Goal: Task Accomplishment & Management: Complete application form

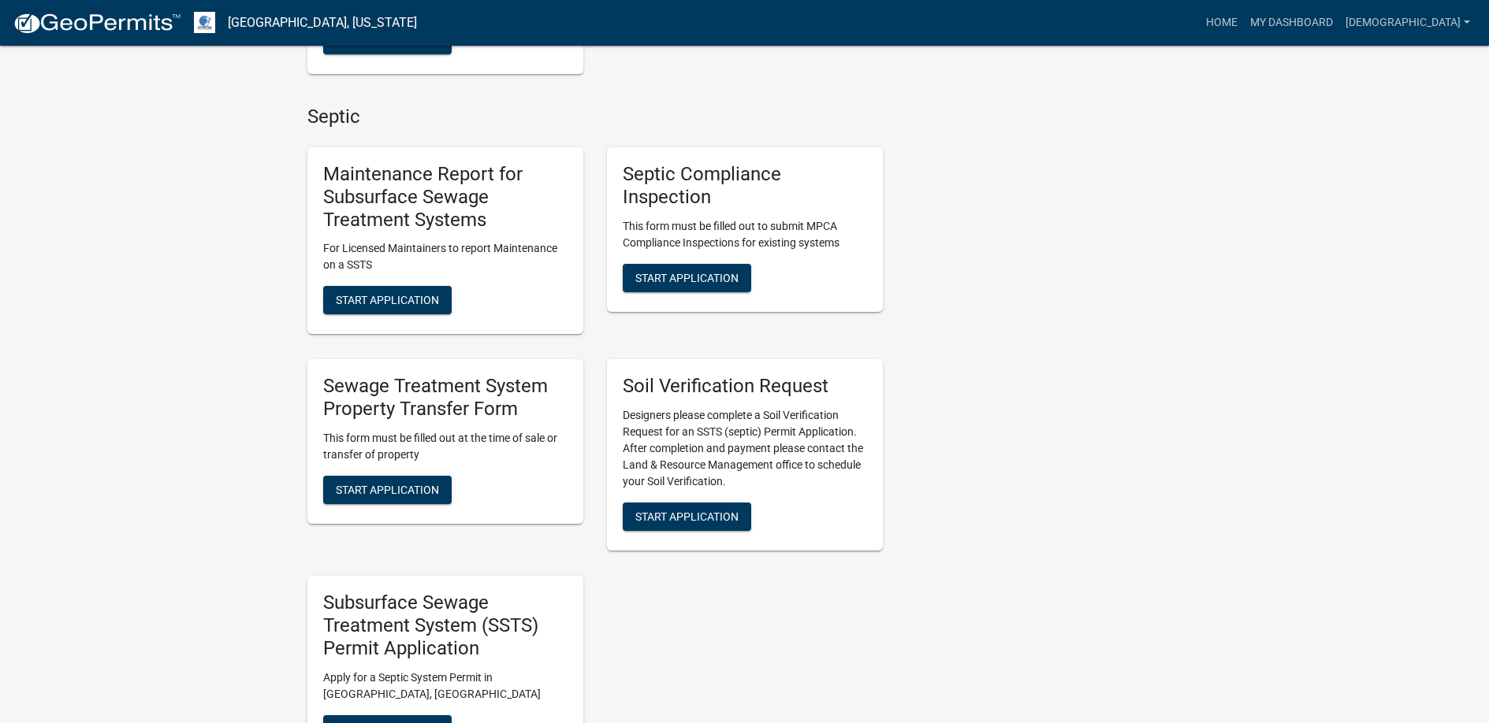
scroll to position [867, 0]
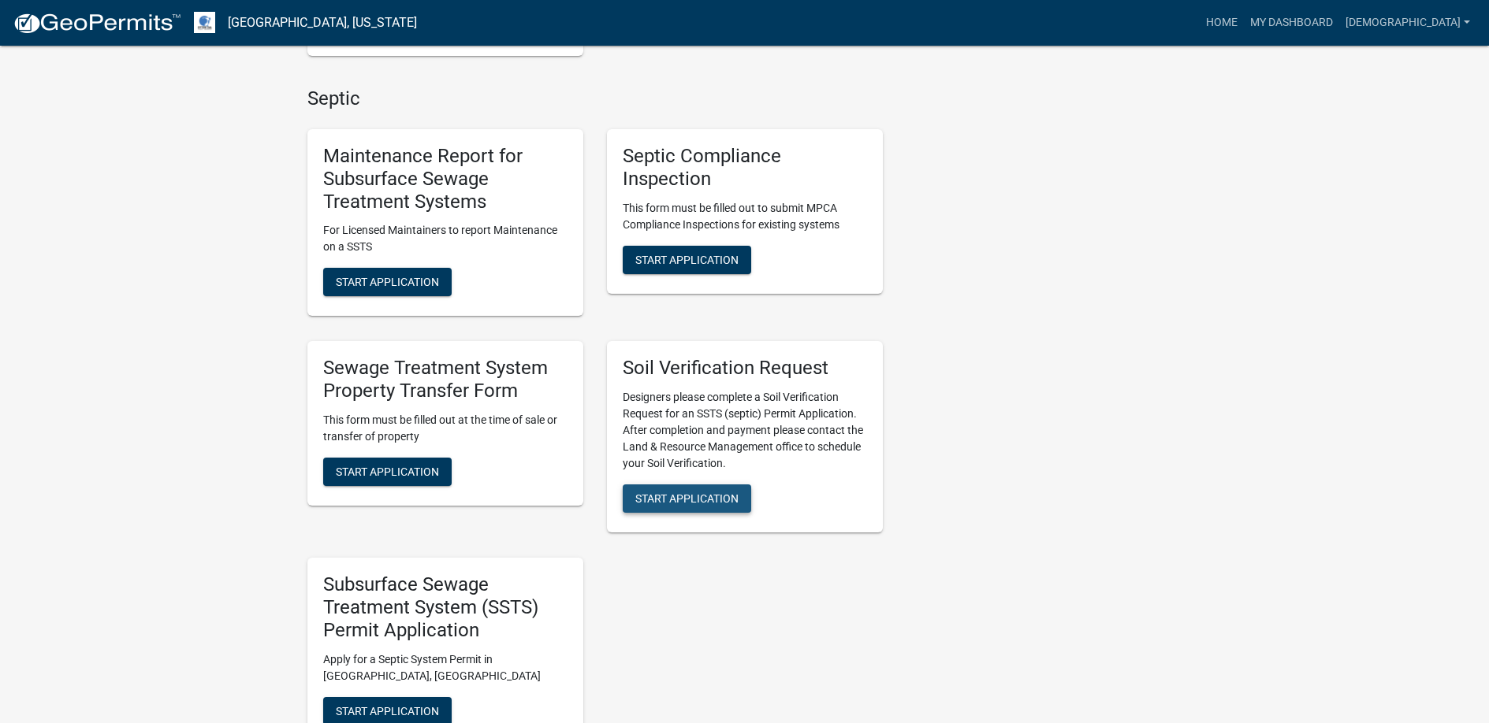
click at [680, 493] on span "Start Application" at bounding box center [686, 499] width 103 height 13
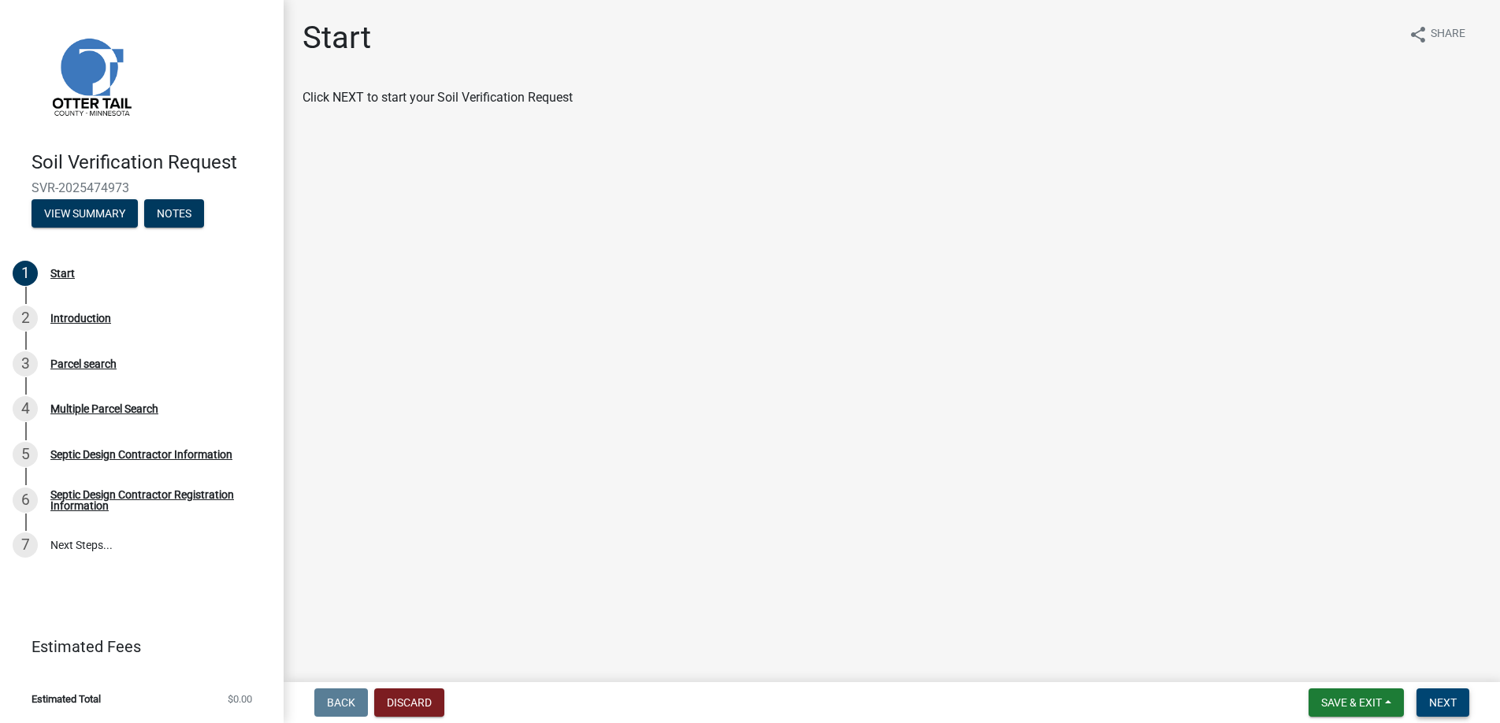
click at [1445, 704] on span "Next" at bounding box center [1443, 703] width 28 height 13
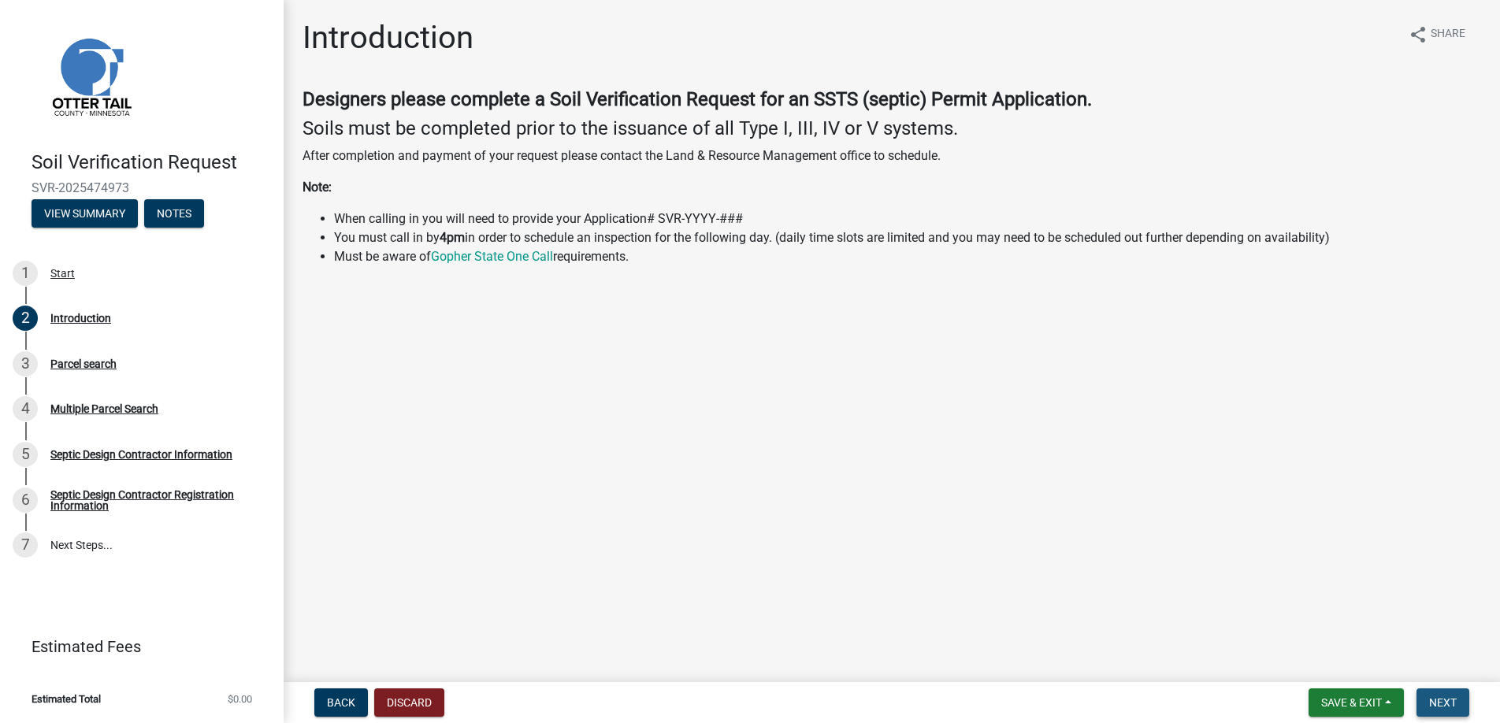
click at [1444, 702] on span "Next" at bounding box center [1443, 703] width 28 height 13
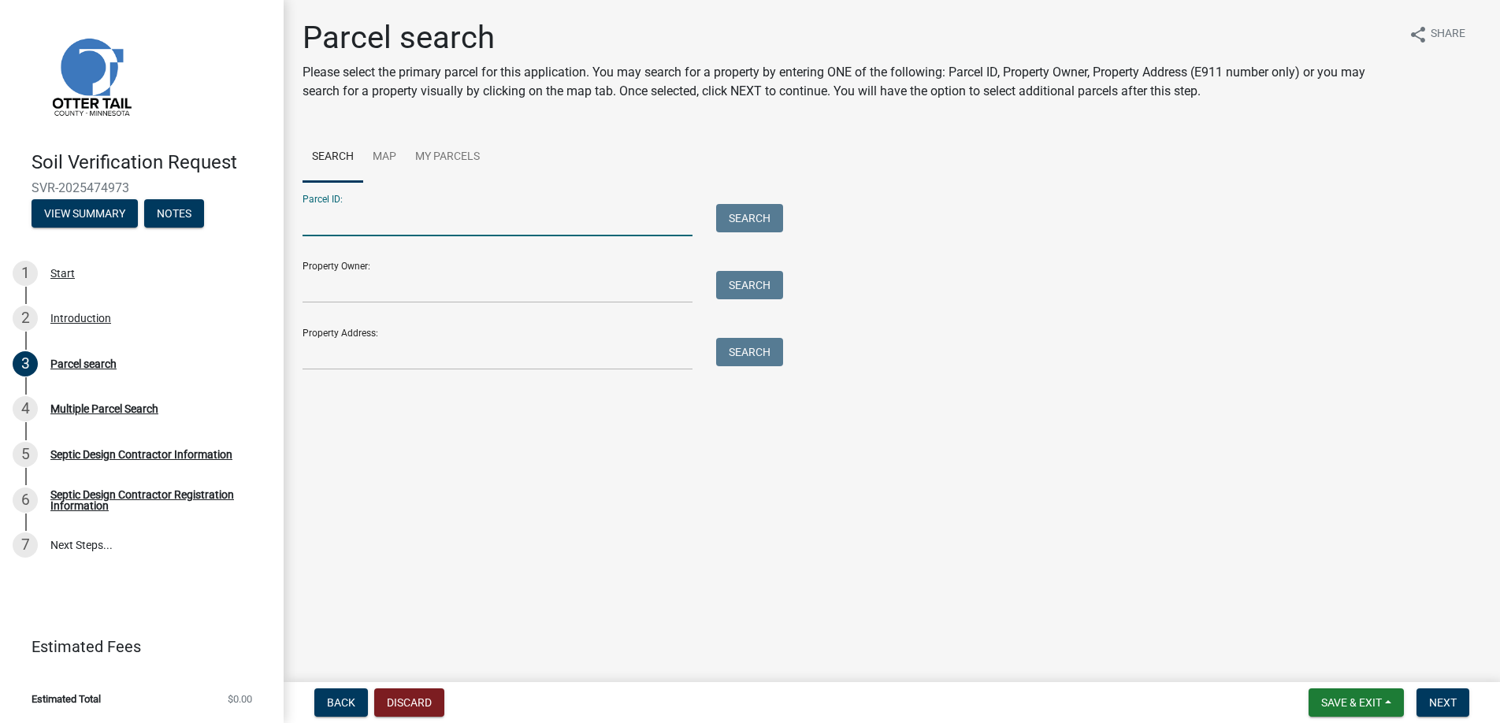
click at [348, 222] on input "Parcel ID:" at bounding box center [498, 220] width 390 height 32
type input "4"
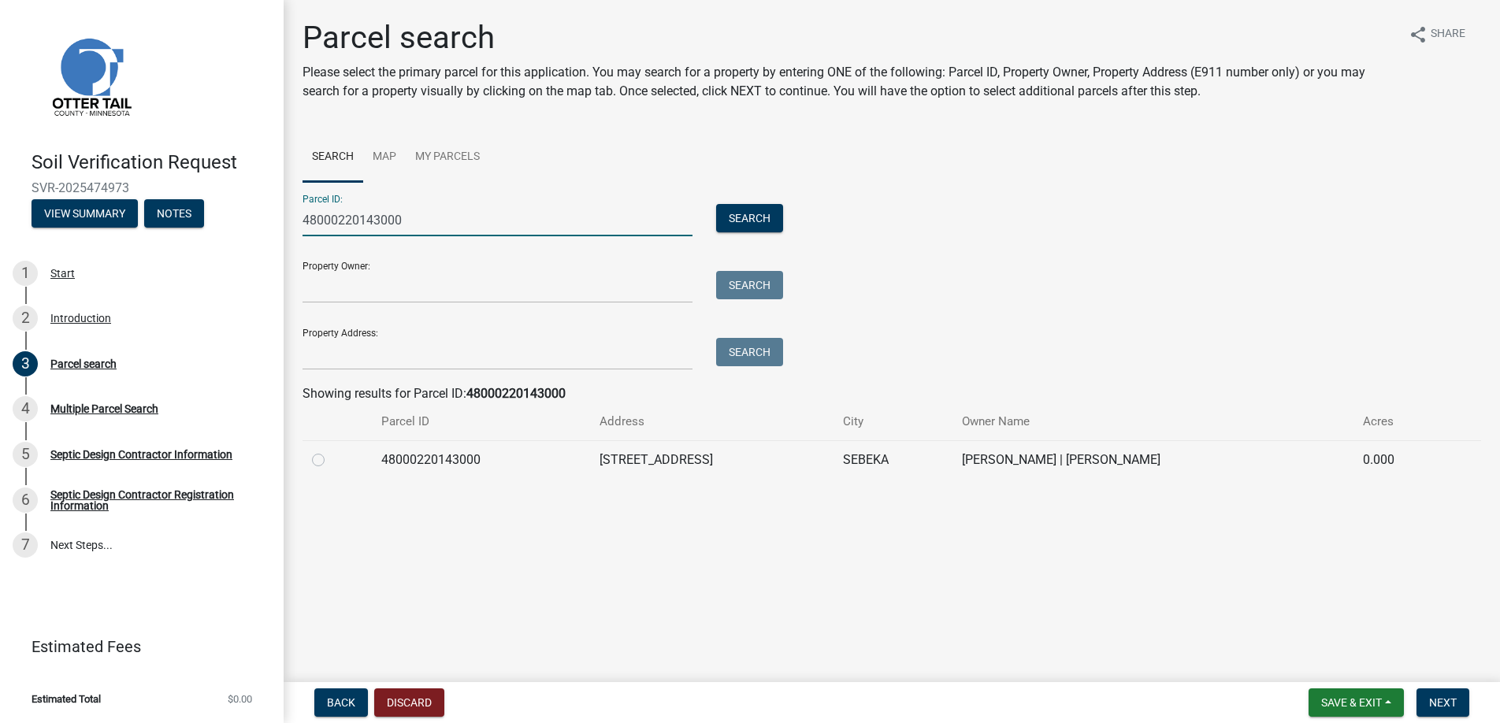
type input "48000220143000"
click at [331, 451] on label at bounding box center [331, 451] width 0 height 0
click at [331, 458] on input "radio" at bounding box center [336, 456] width 10 height 10
radio input "true"
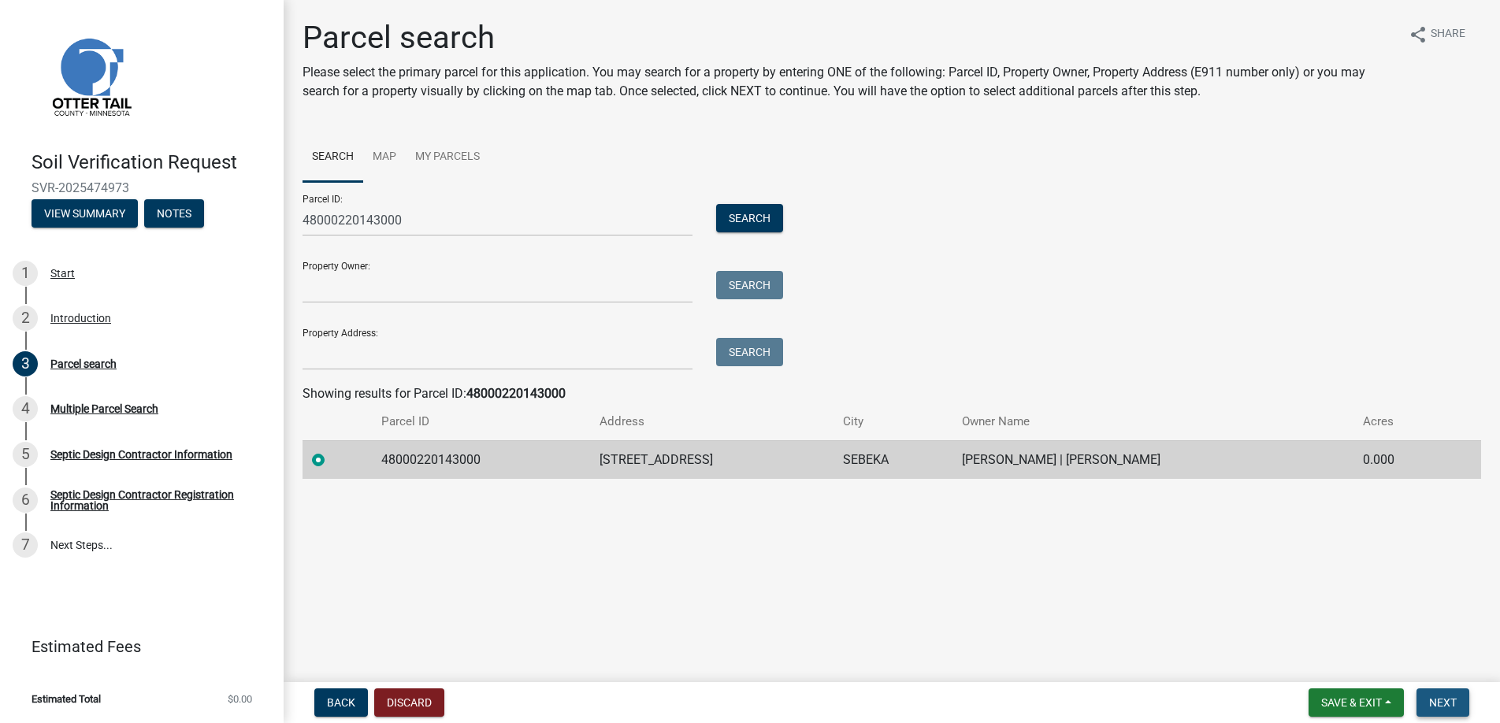
click at [1442, 704] on span "Next" at bounding box center [1443, 703] width 28 height 13
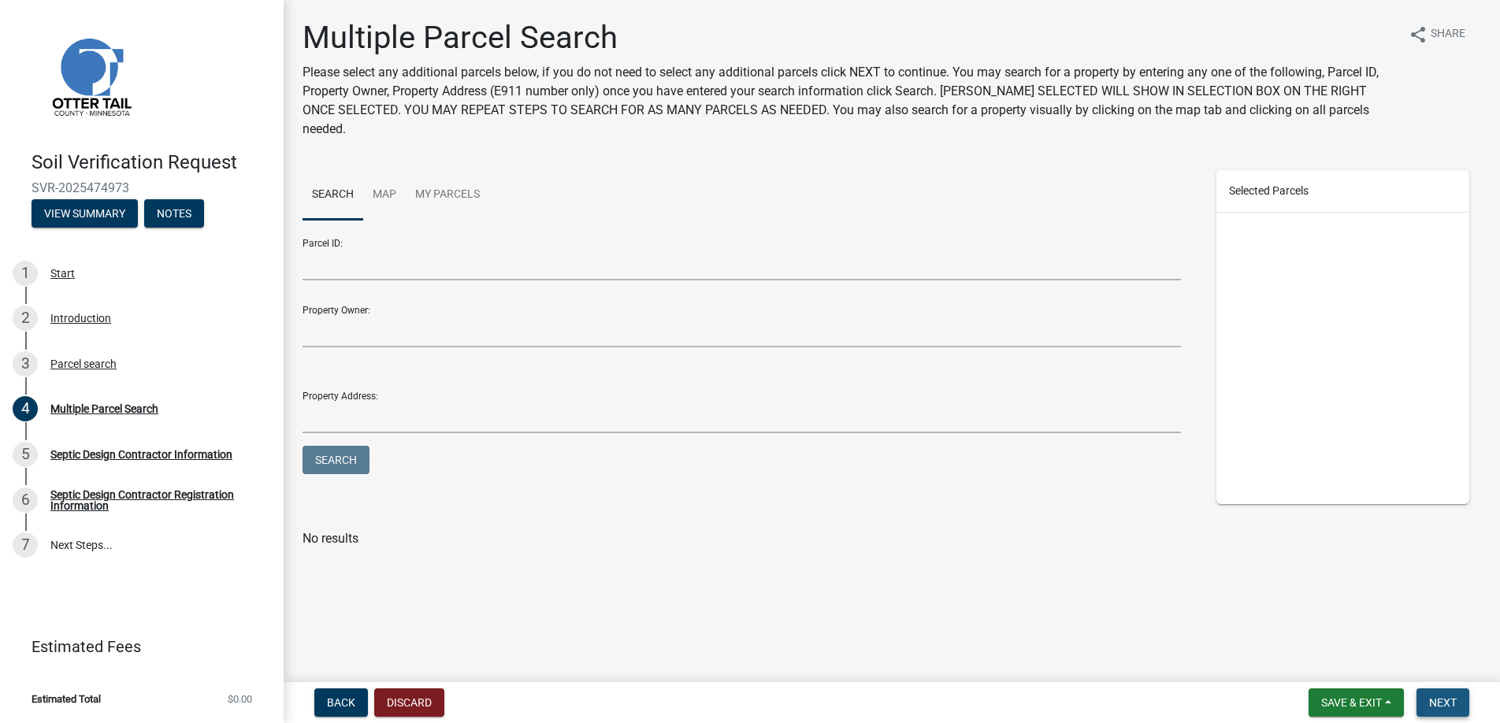
click at [1429, 702] on span "Next" at bounding box center [1443, 703] width 28 height 13
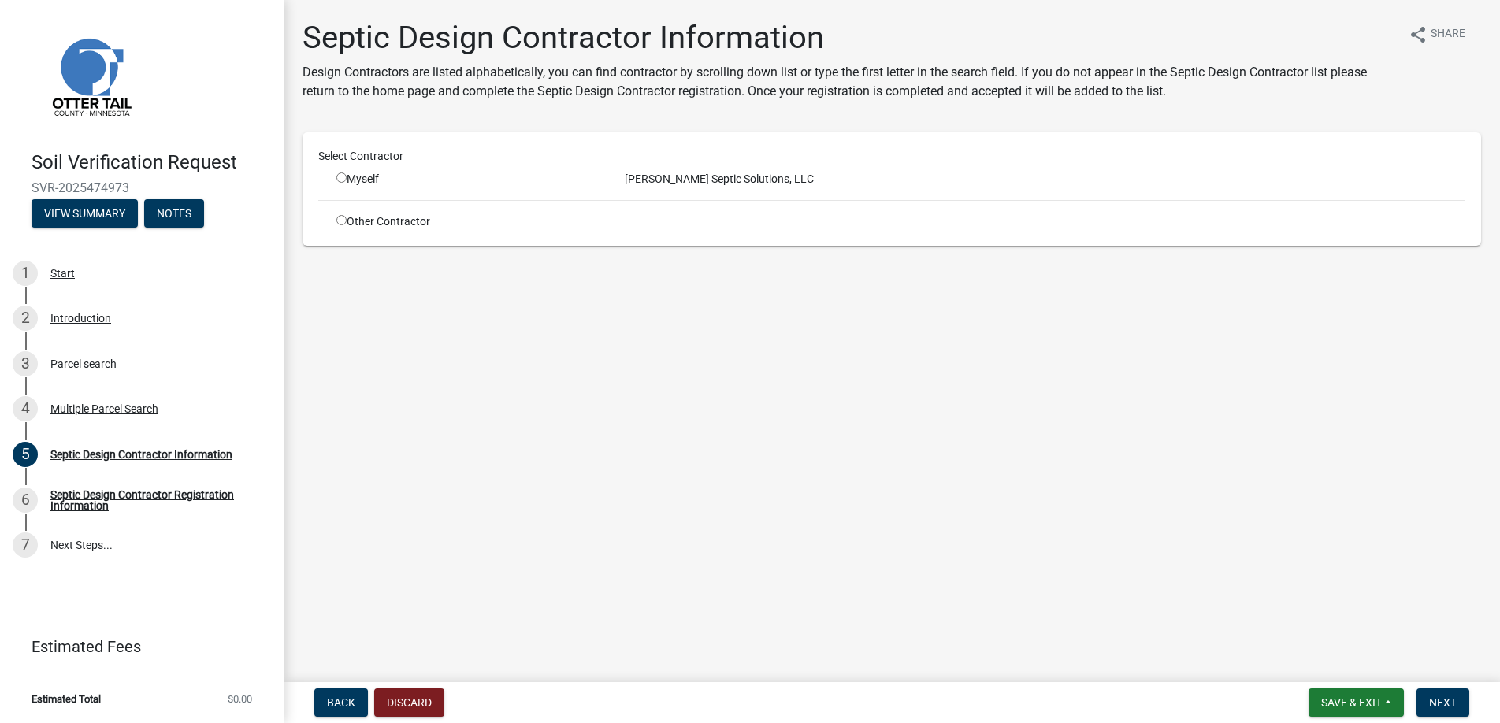
click at [342, 174] on input "radio" at bounding box center [341, 178] width 10 height 10
radio input "true"
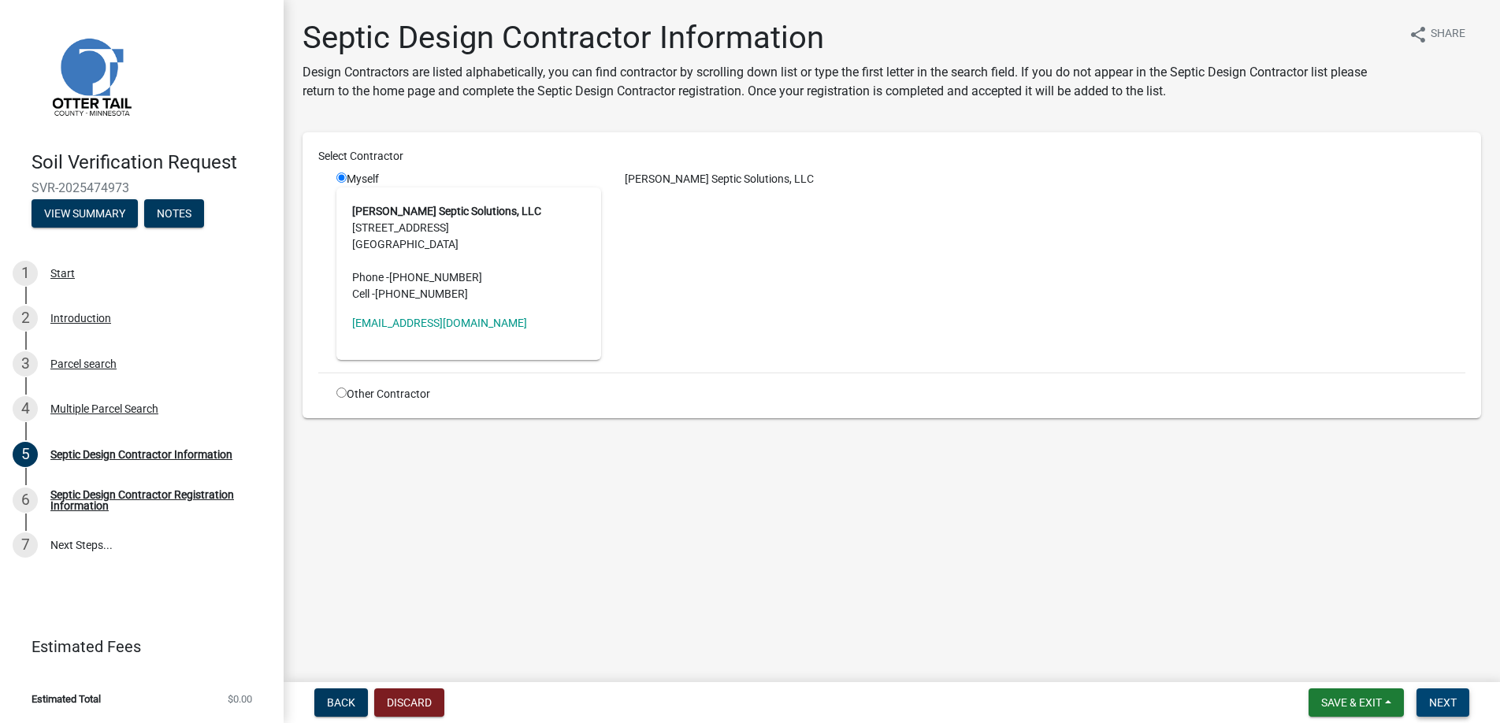
click at [1444, 702] on span "Next" at bounding box center [1443, 703] width 28 height 13
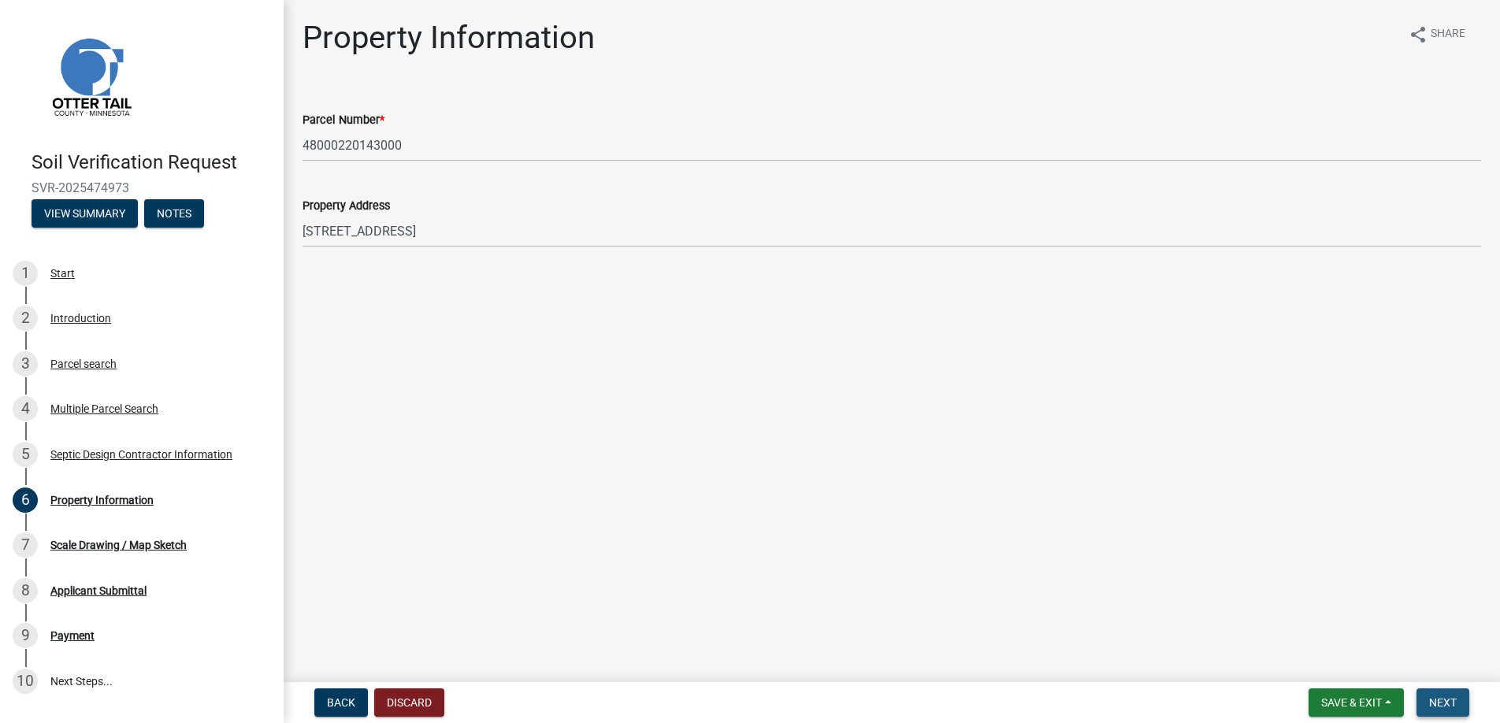
click at [1429, 697] on button "Next" at bounding box center [1443, 703] width 53 height 28
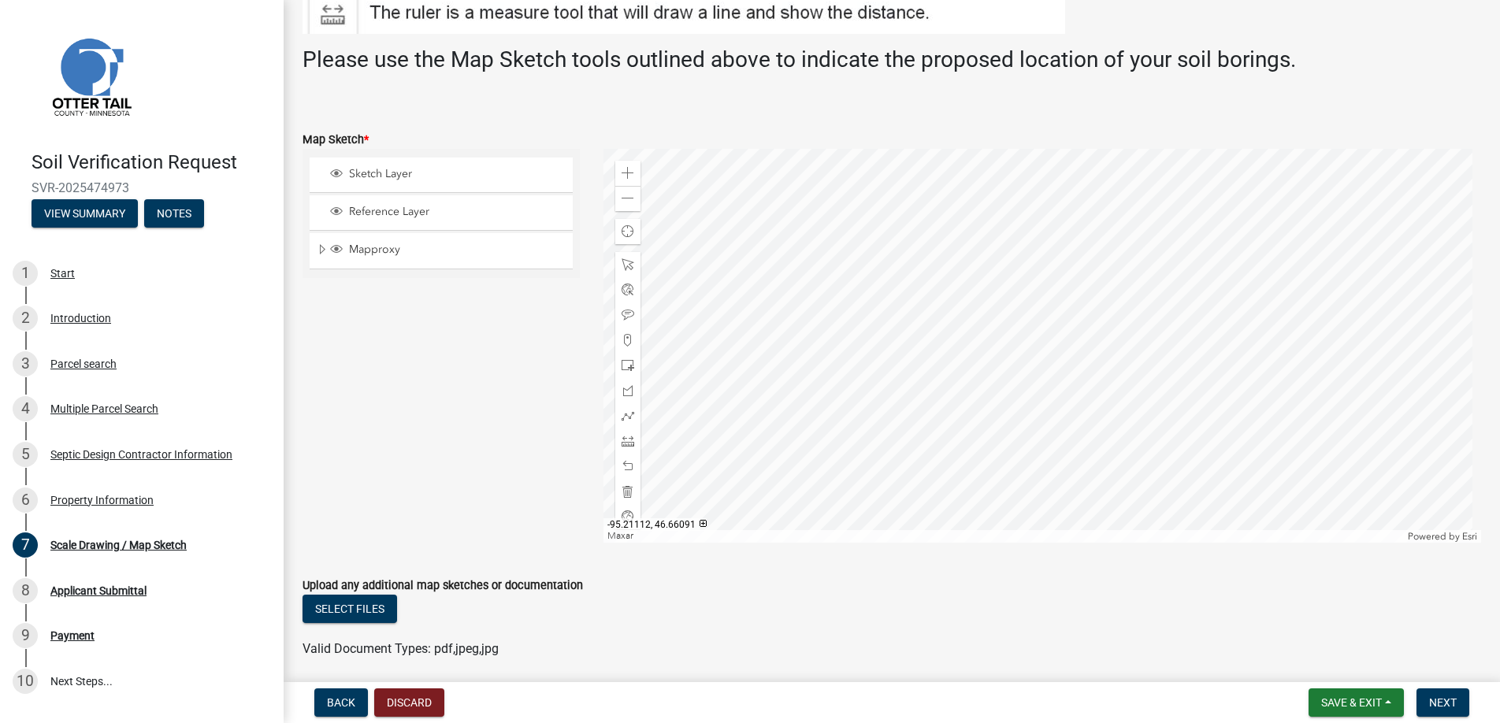
scroll to position [359, 0]
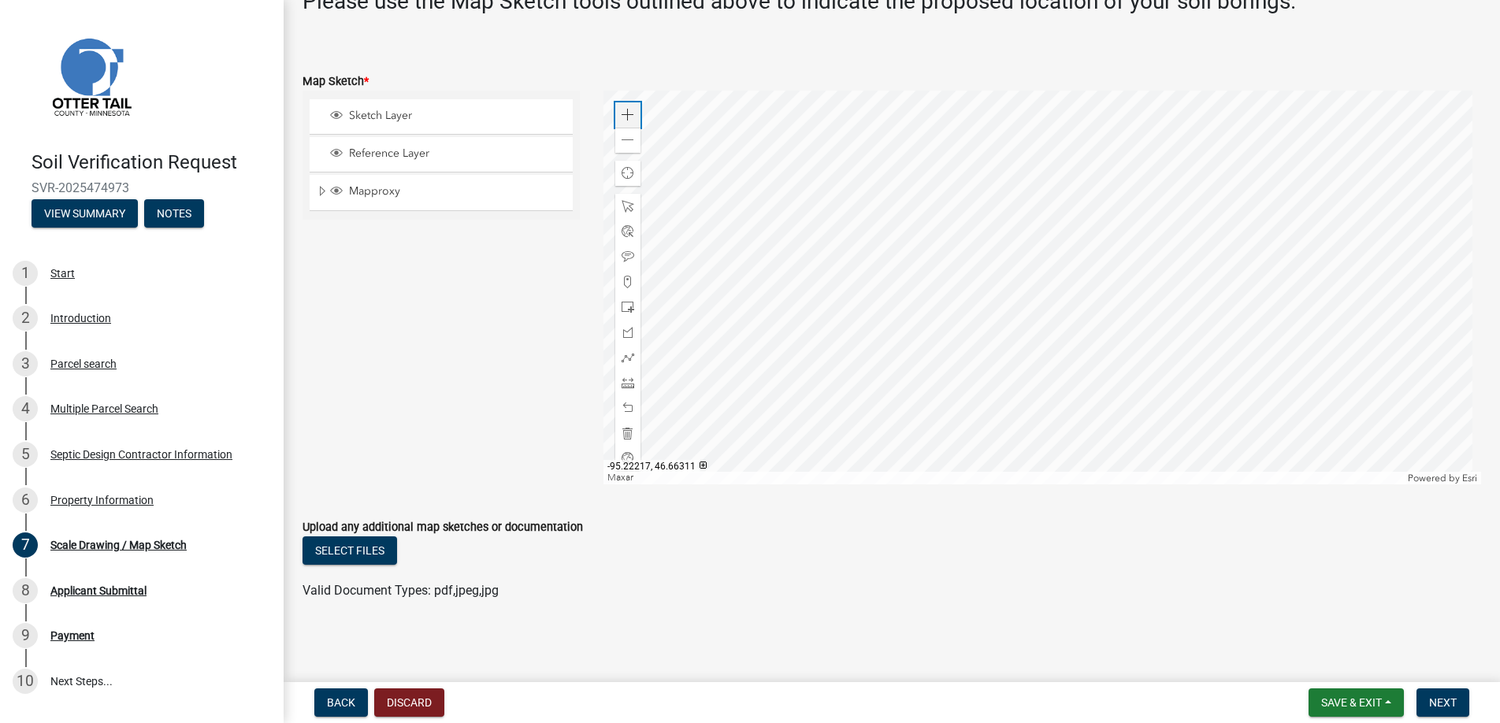
click at [628, 113] on span at bounding box center [628, 115] width 13 height 13
click at [972, 317] on div at bounding box center [1043, 288] width 879 height 394
click at [625, 110] on span at bounding box center [628, 115] width 13 height 13
click at [628, 276] on span at bounding box center [628, 282] width 13 height 13
click at [947, 388] on div at bounding box center [1043, 288] width 879 height 394
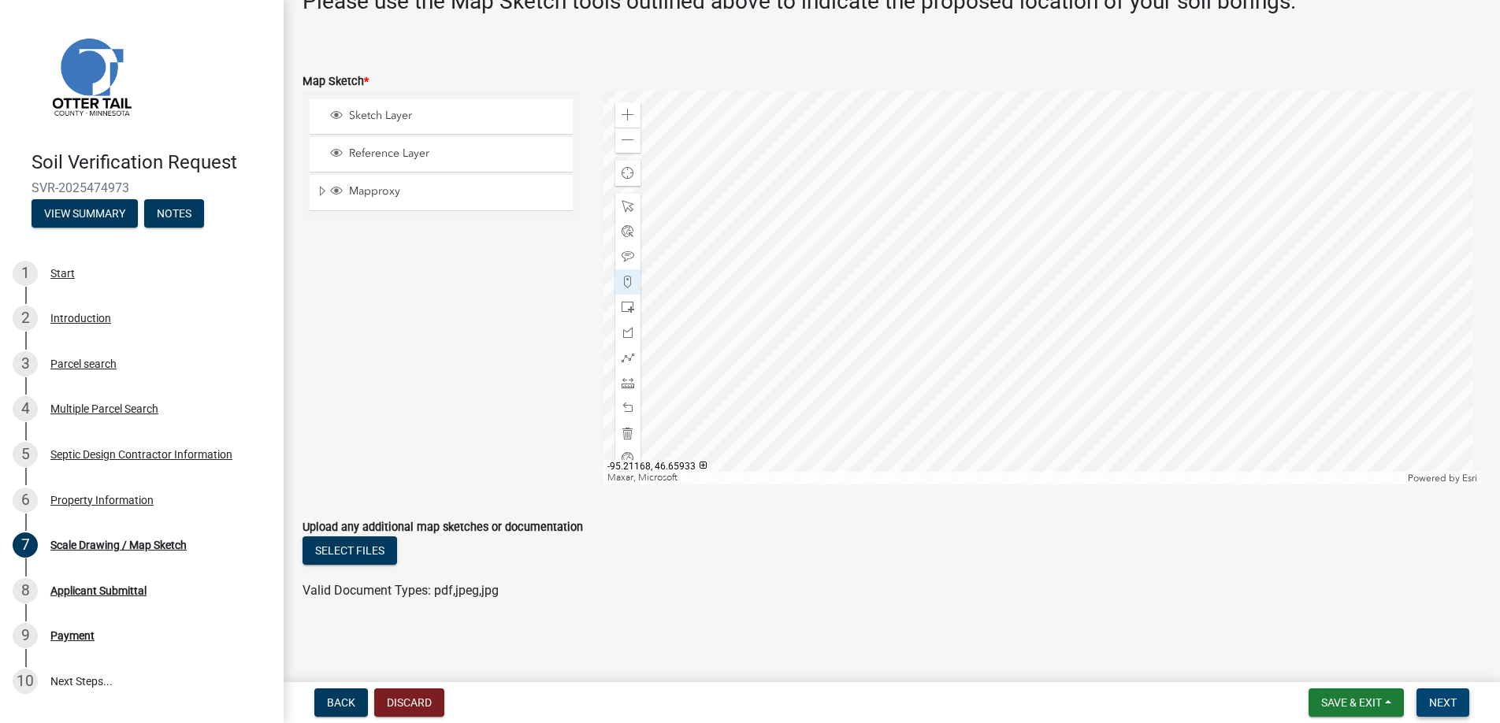
click at [1447, 704] on span "Next" at bounding box center [1443, 703] width 28 height 13
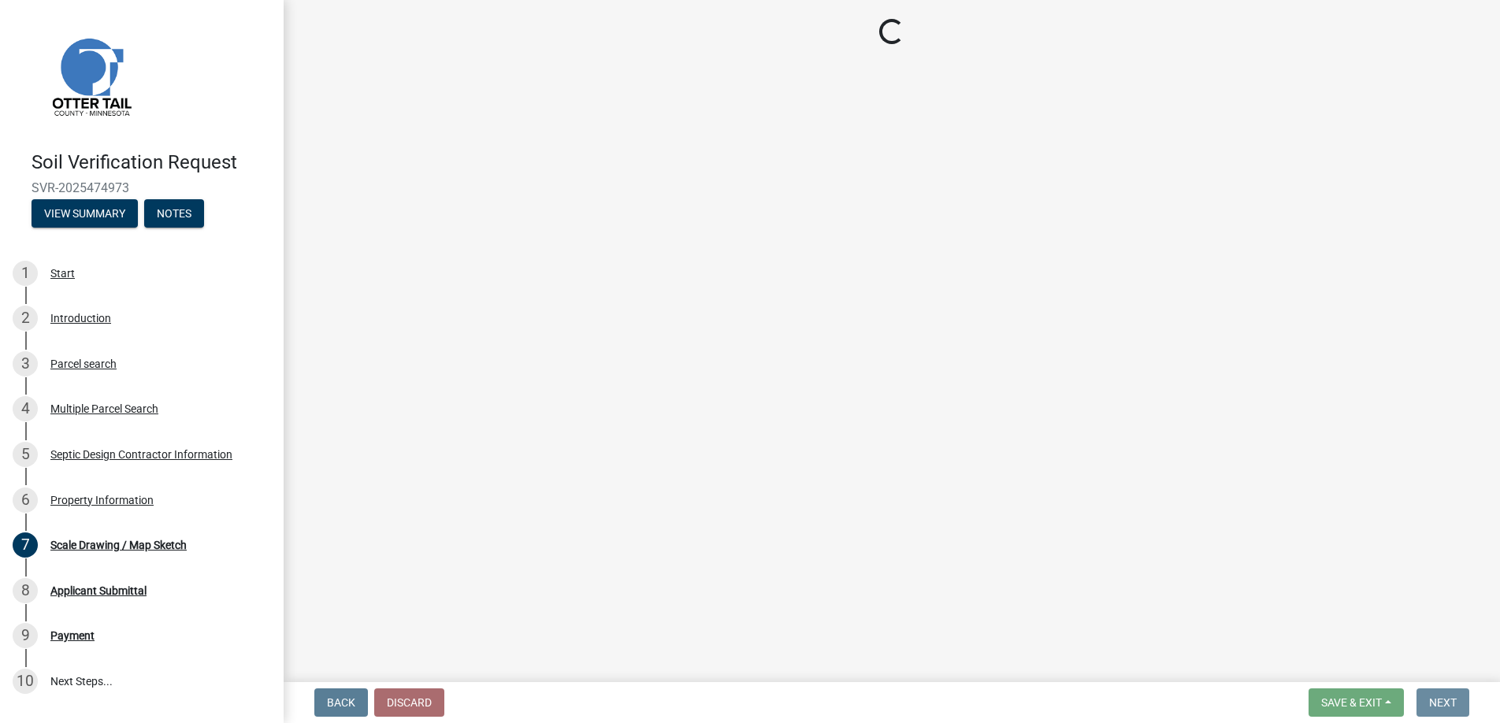
scroll to position [0, 0]
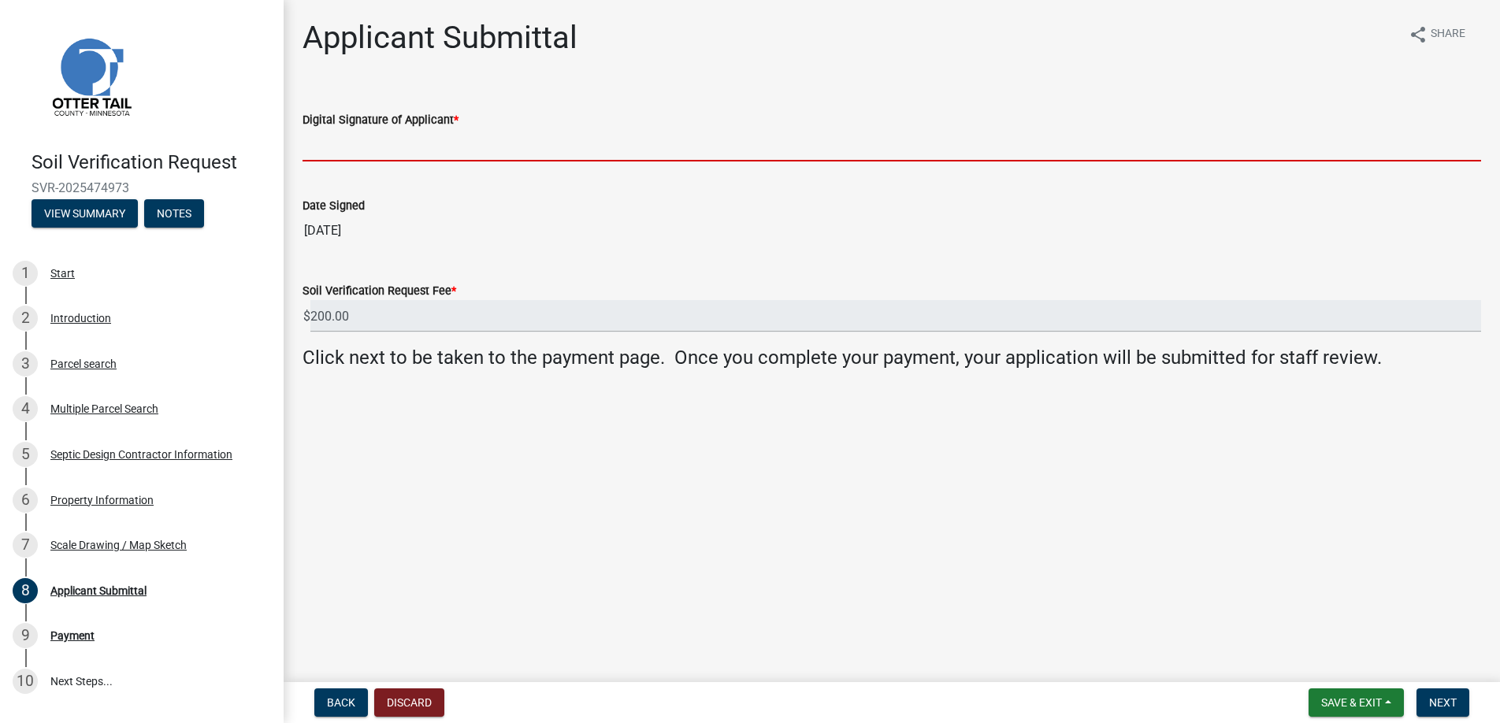
click at [344, 141] on input "Digital Signature of Applicant *" at bounding box center [892, 145] width 1179 height 32
type input "[PERSON_NAME]"
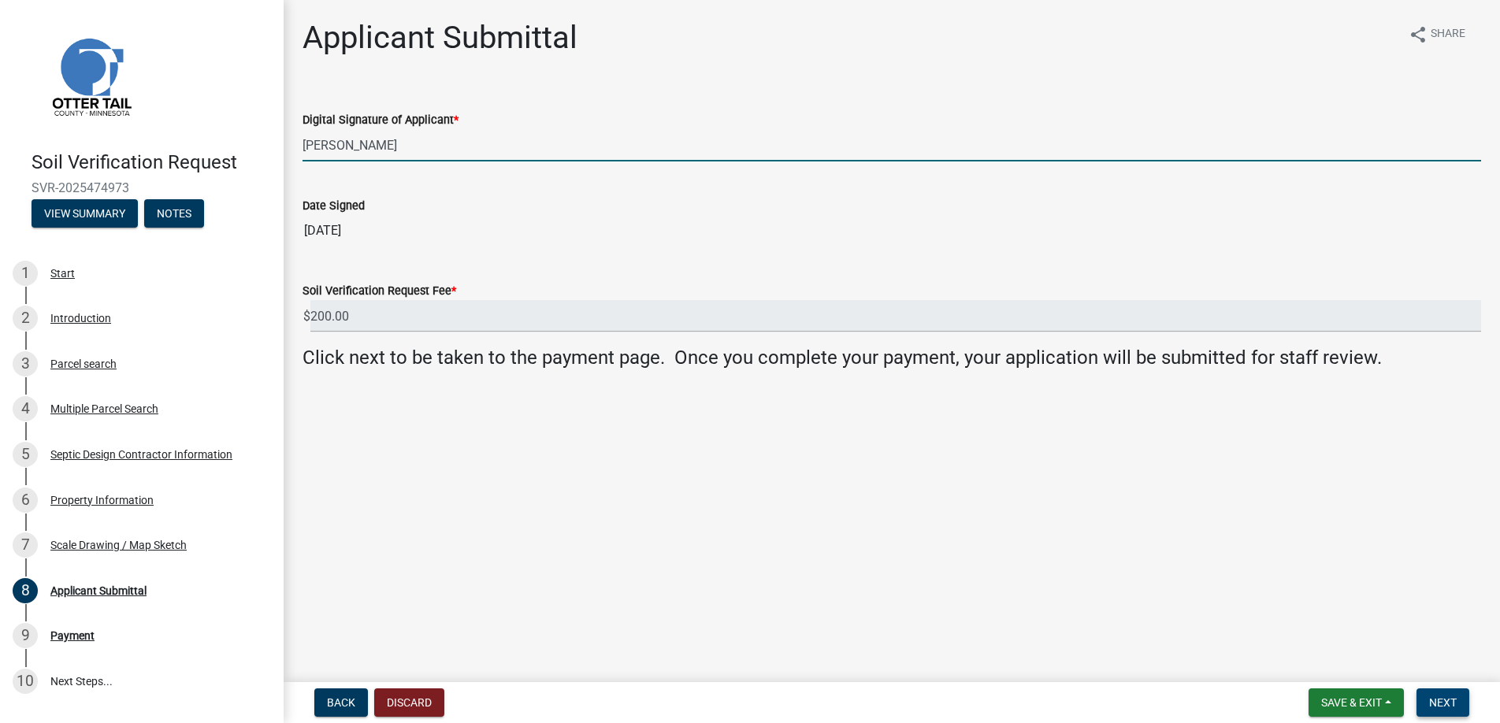
click at [1443, 700] on span "Next" at bounding box center [1443, 703] width 28 height 13
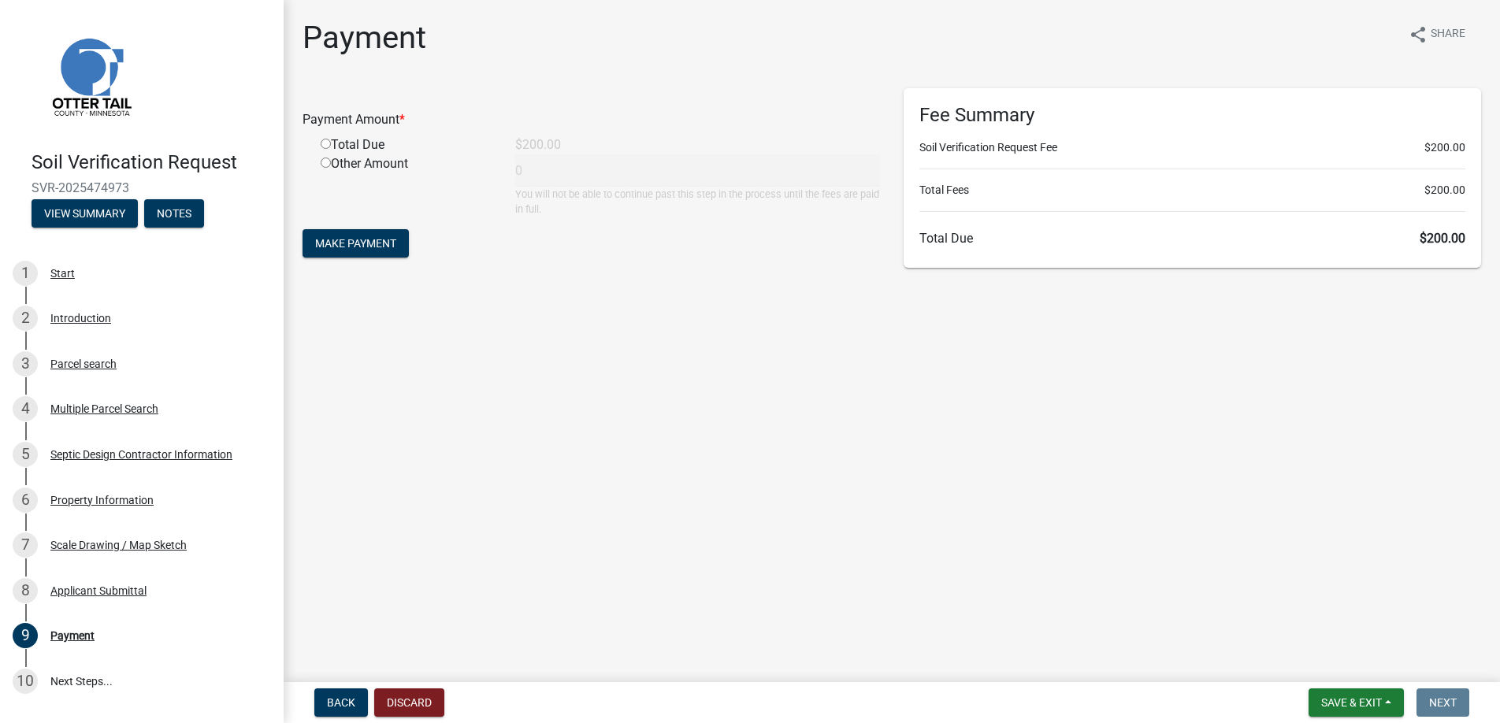
click at [325, 143] on input "radio" at bounding box center [326, 144] width 10 height 10
radio input "true"
type input "200"
click at [344, 240] on span "Make Payment" at bounding box center [355, 243] width 81 height 13
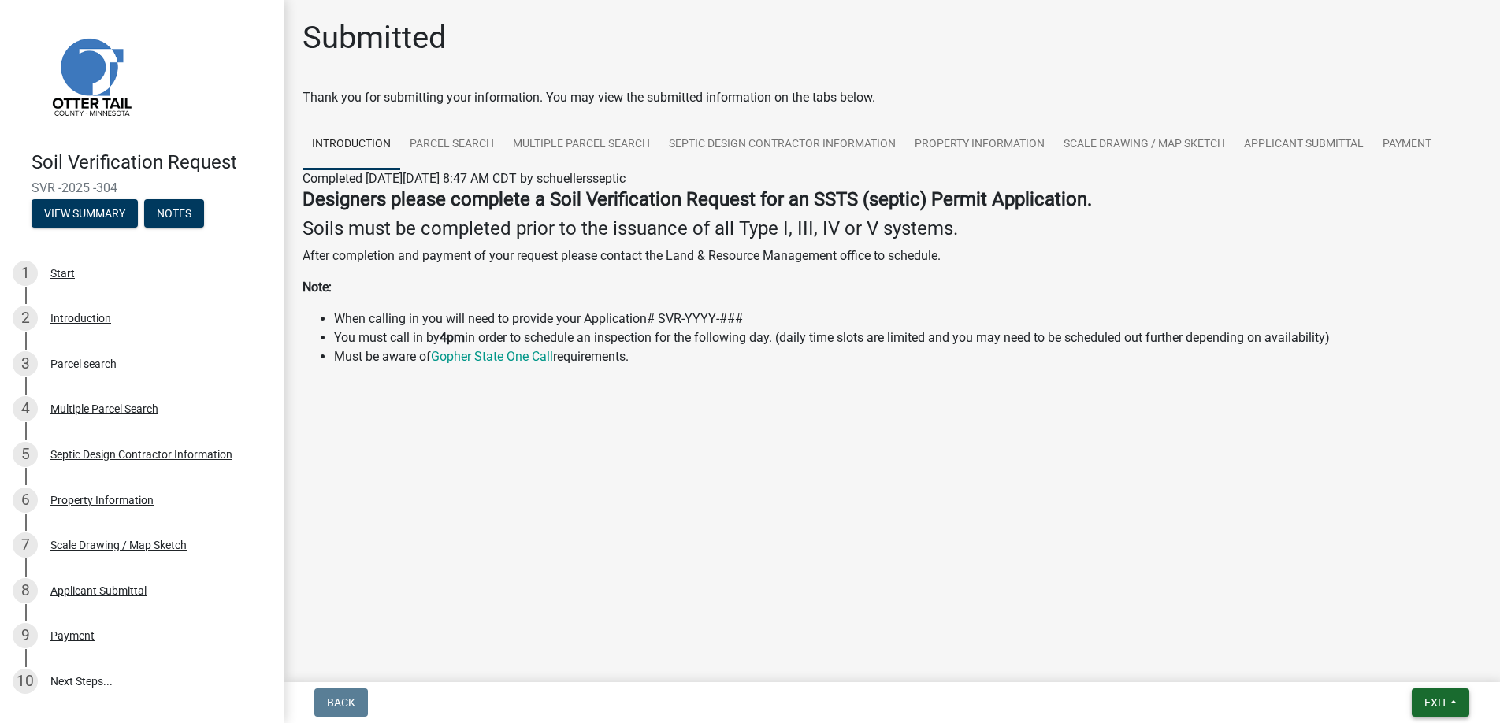
click at [1437, 697] on span "Exit" at bounding box center [1436, 703] width 23 height 13
click at [1392, 657] on button "Save & Exit" at bounding box center [1407, 662] width 126 height 38
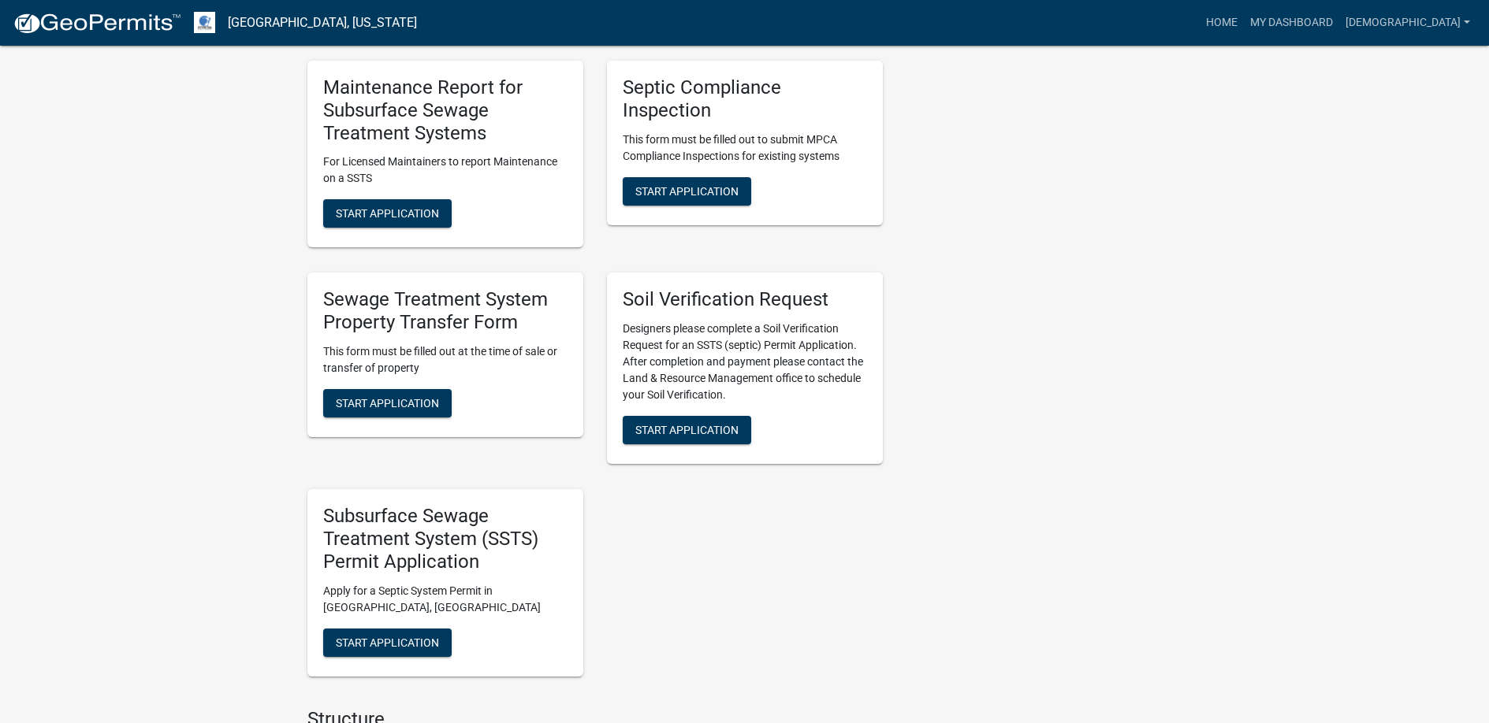
scroll to position [946, 0]
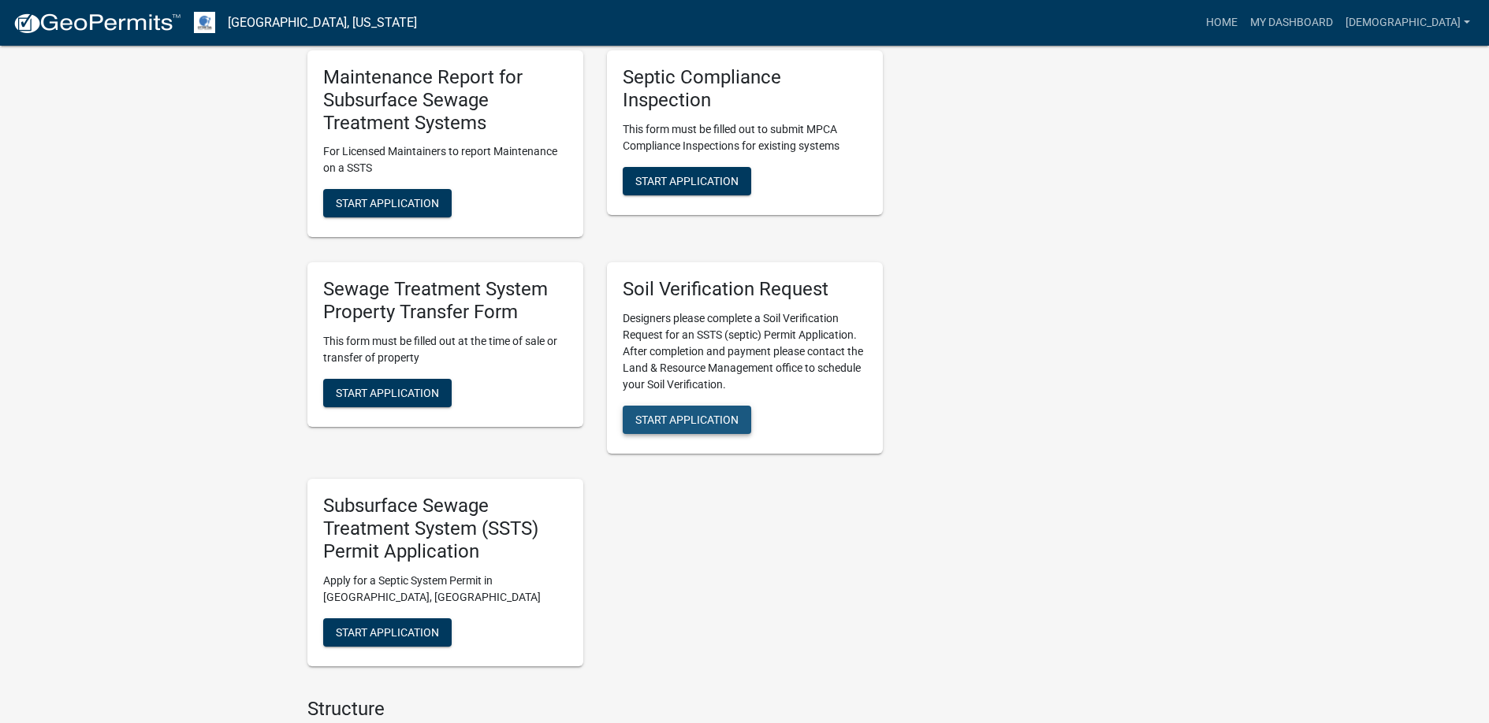
click at [686, 414] on span "Start Application" at bounding box center [686, 420] width 103 height 13
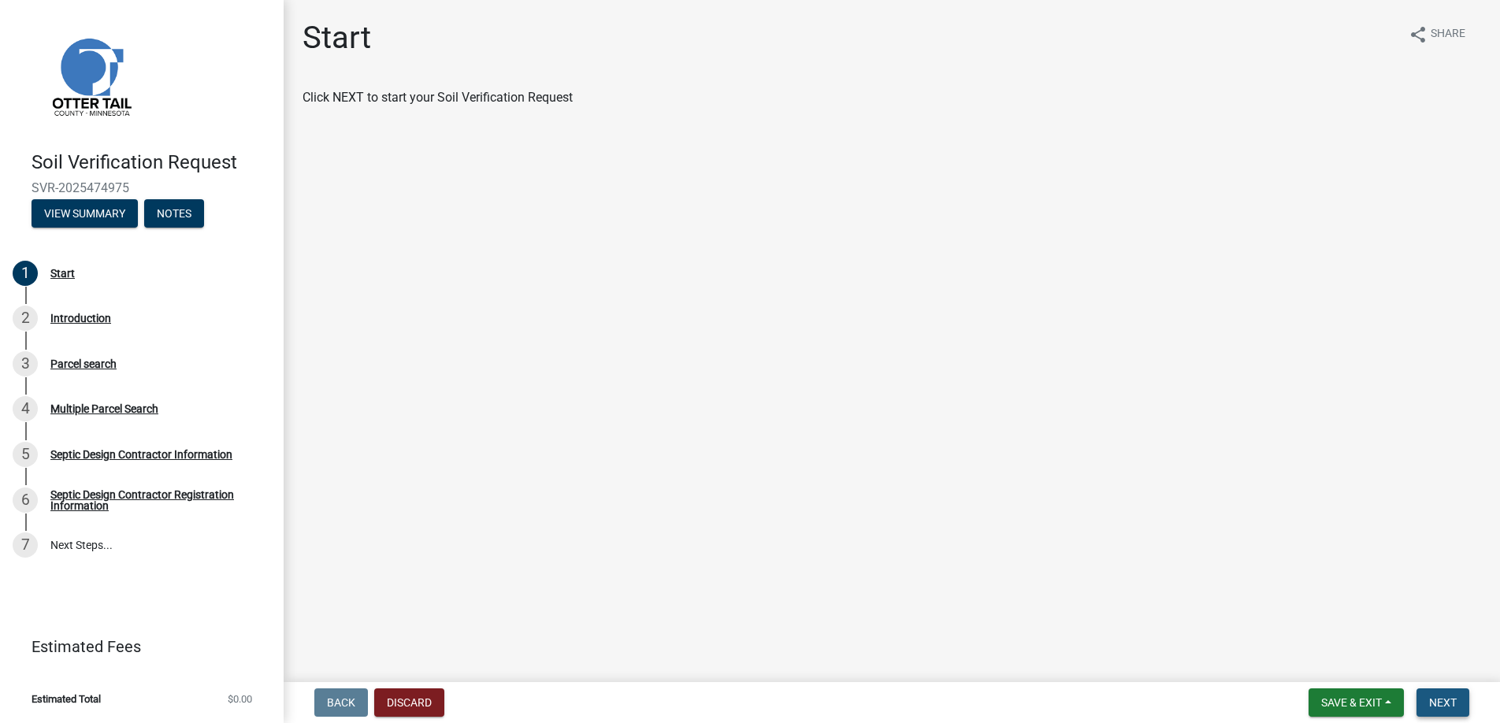
click at [1445, 698] on span "Next" at bounding box center [1443, 703] width 28 height 13
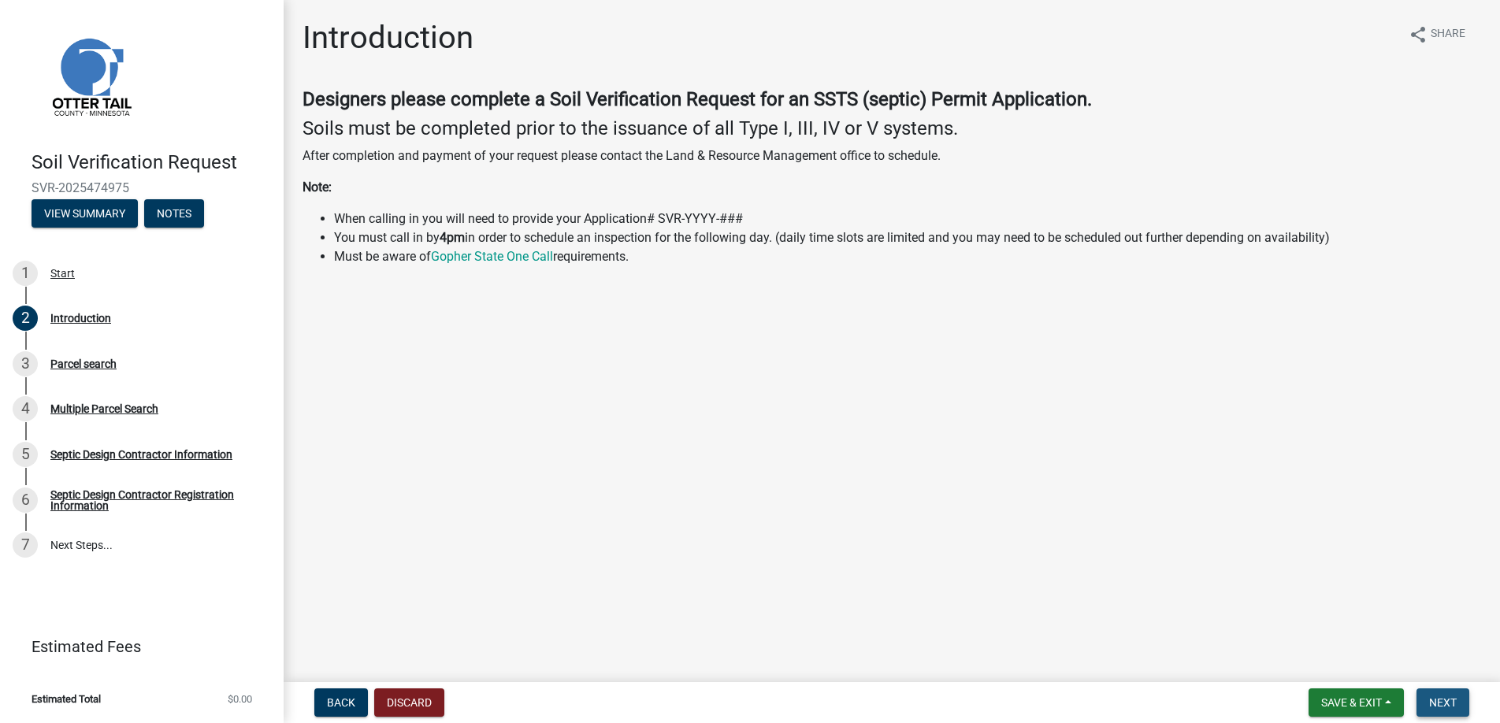
click at [1445, 698] on span "Next" at bounding box center [1443, 703] width 28 height 13
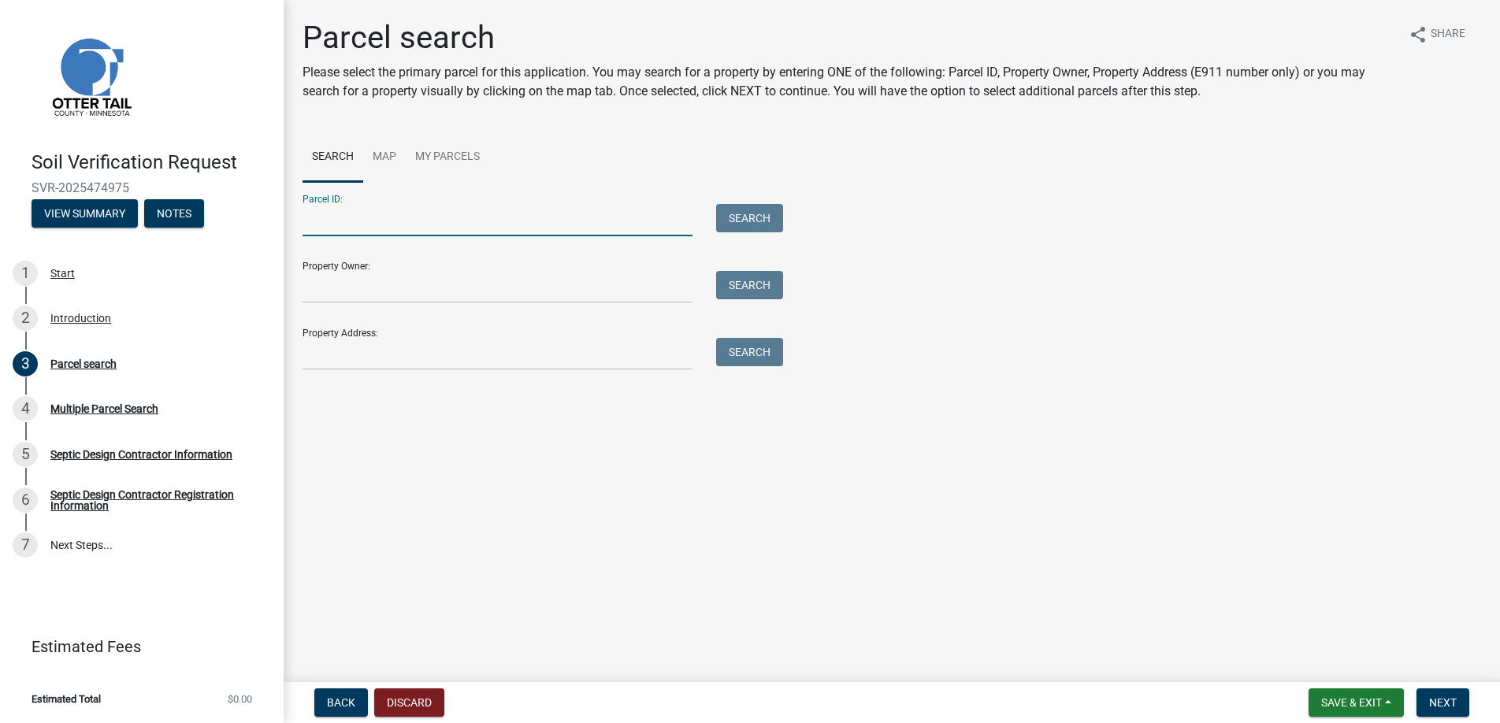
click at [367, 216] on input "Parcel ID:" at bounding box center [498, 220] width 390 height 32
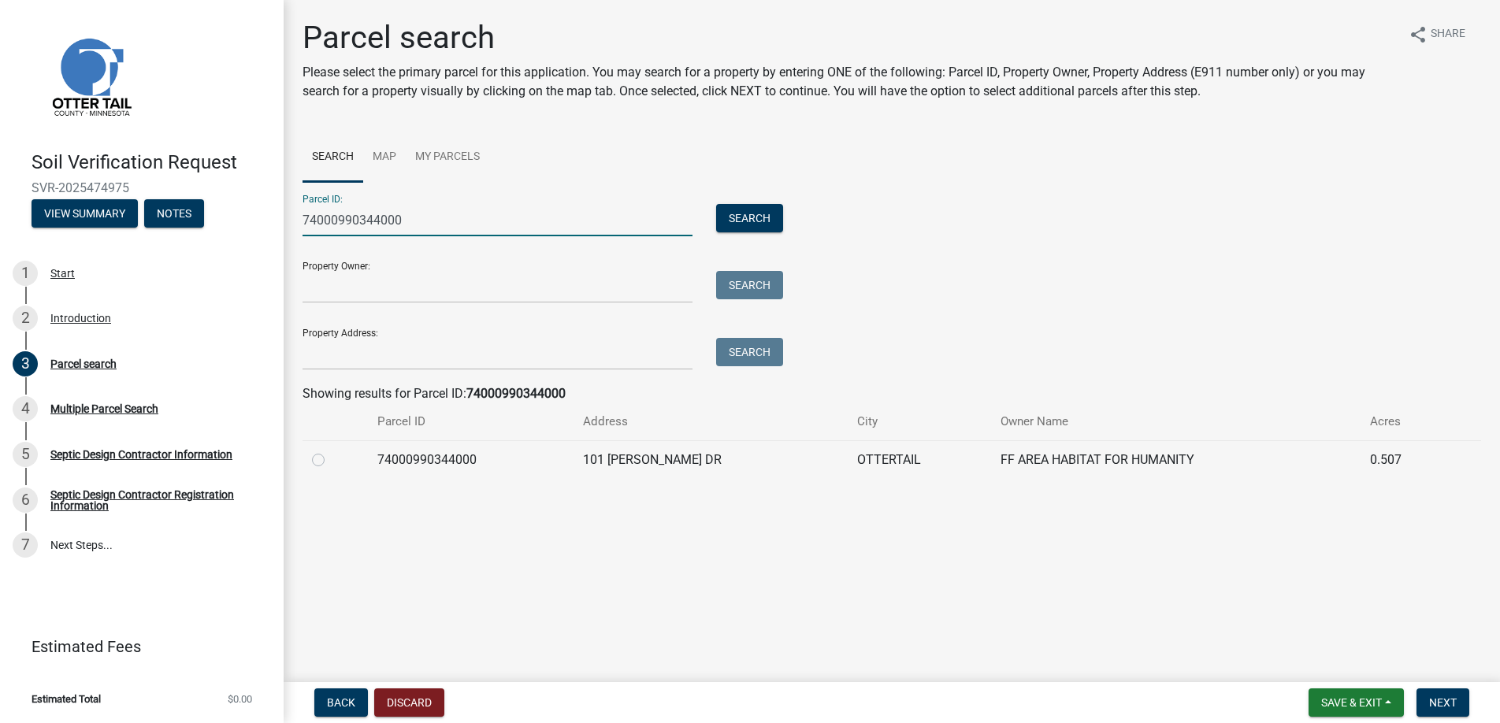
type input "74000990344000"
click at [331, 451] on label at bounding box center [331, 451] width 0 height 0
click at [331, 459] on input "radio" at bounding box center [336, 456] width 10 height 10
radio input "true"
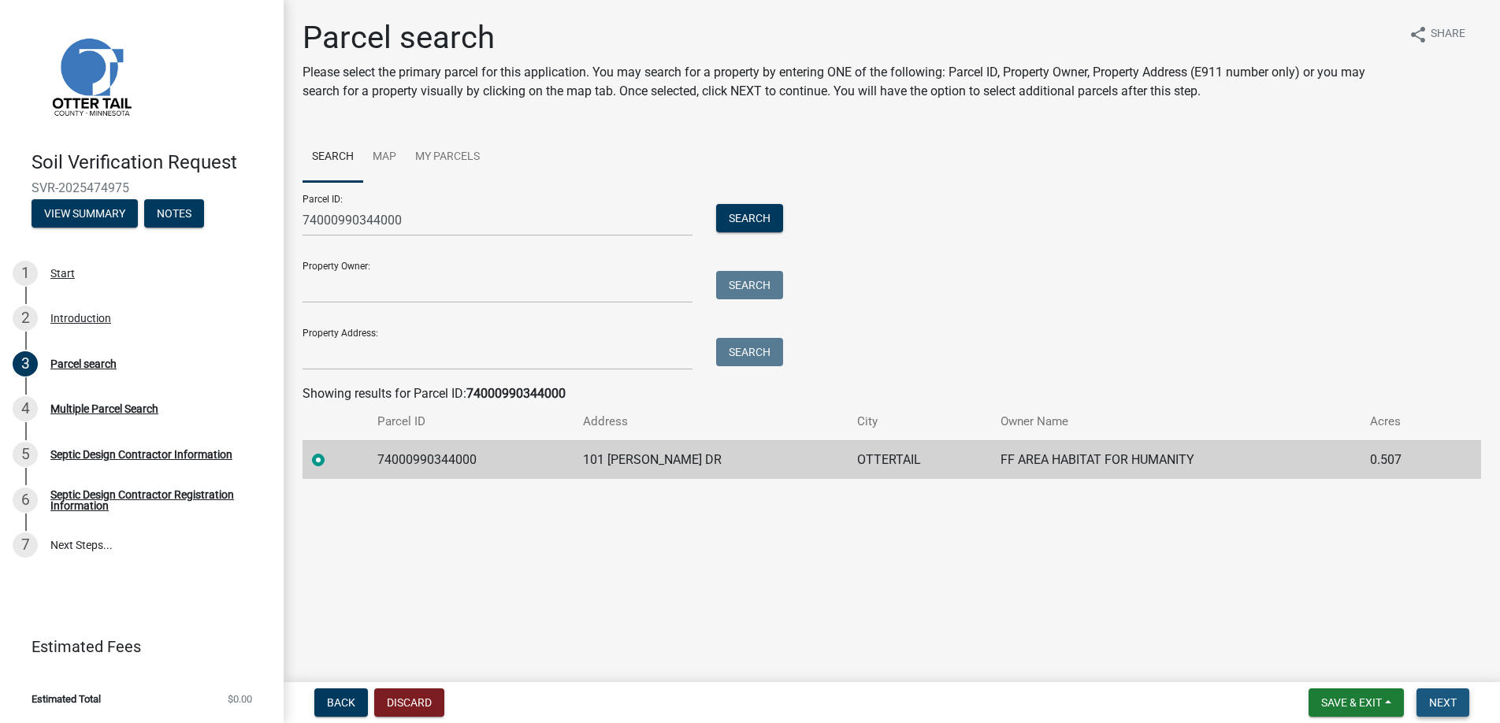
click at [1440, 697] on span "Next" at bounding box center [1443, 703] width 28 height 13
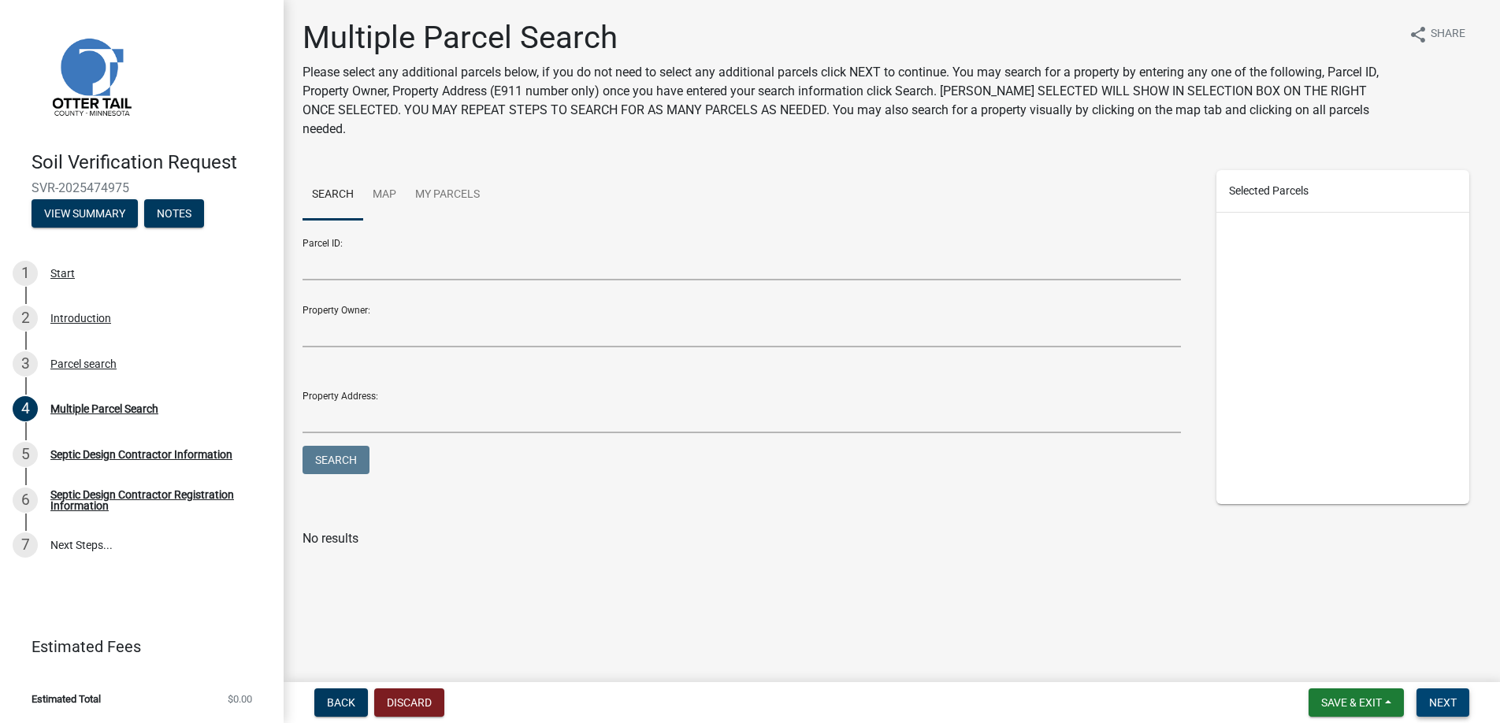
click at [1448, 701] on span "Next" at bounding box center [1443, 703] width 28 height 13
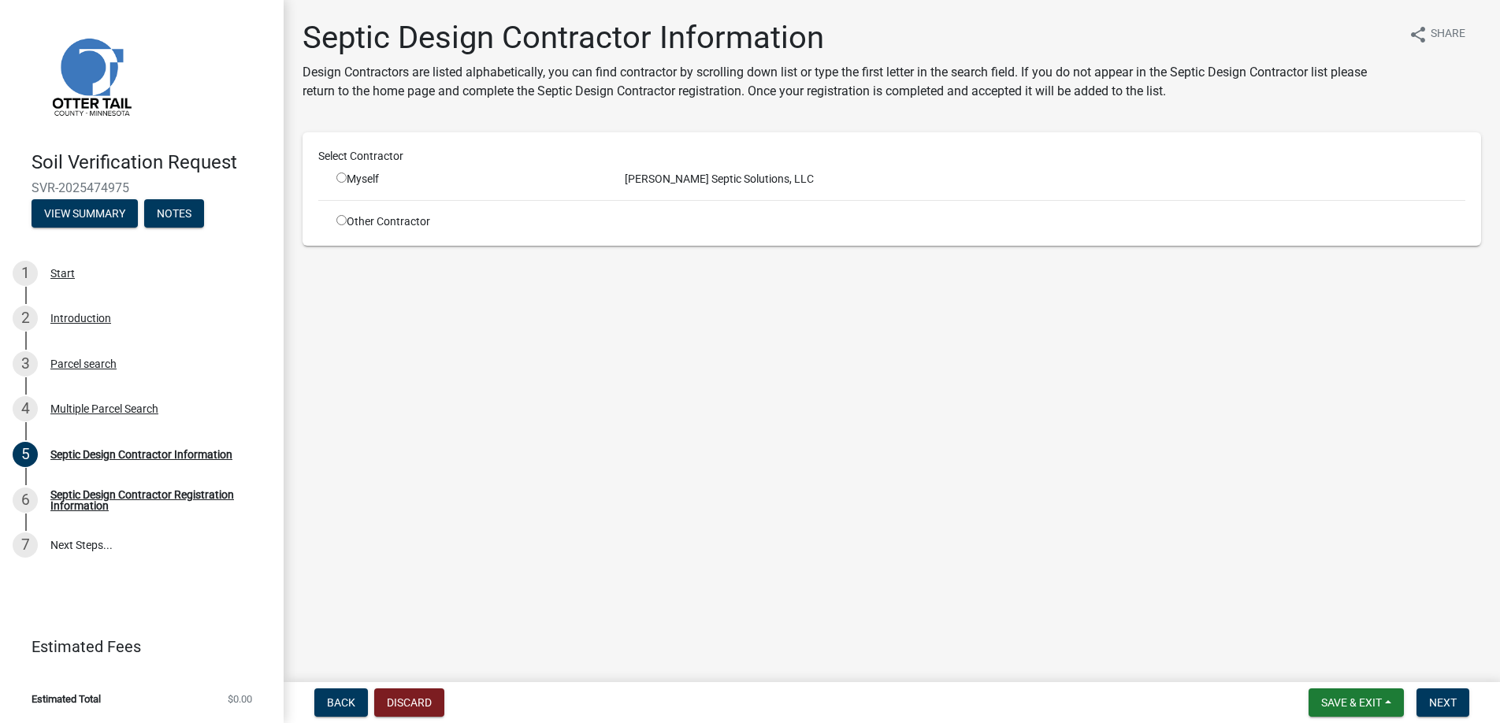
click at [341, 174] on input "radio" at bounding box center [341, 178] width 10 height 10
radio input "true"
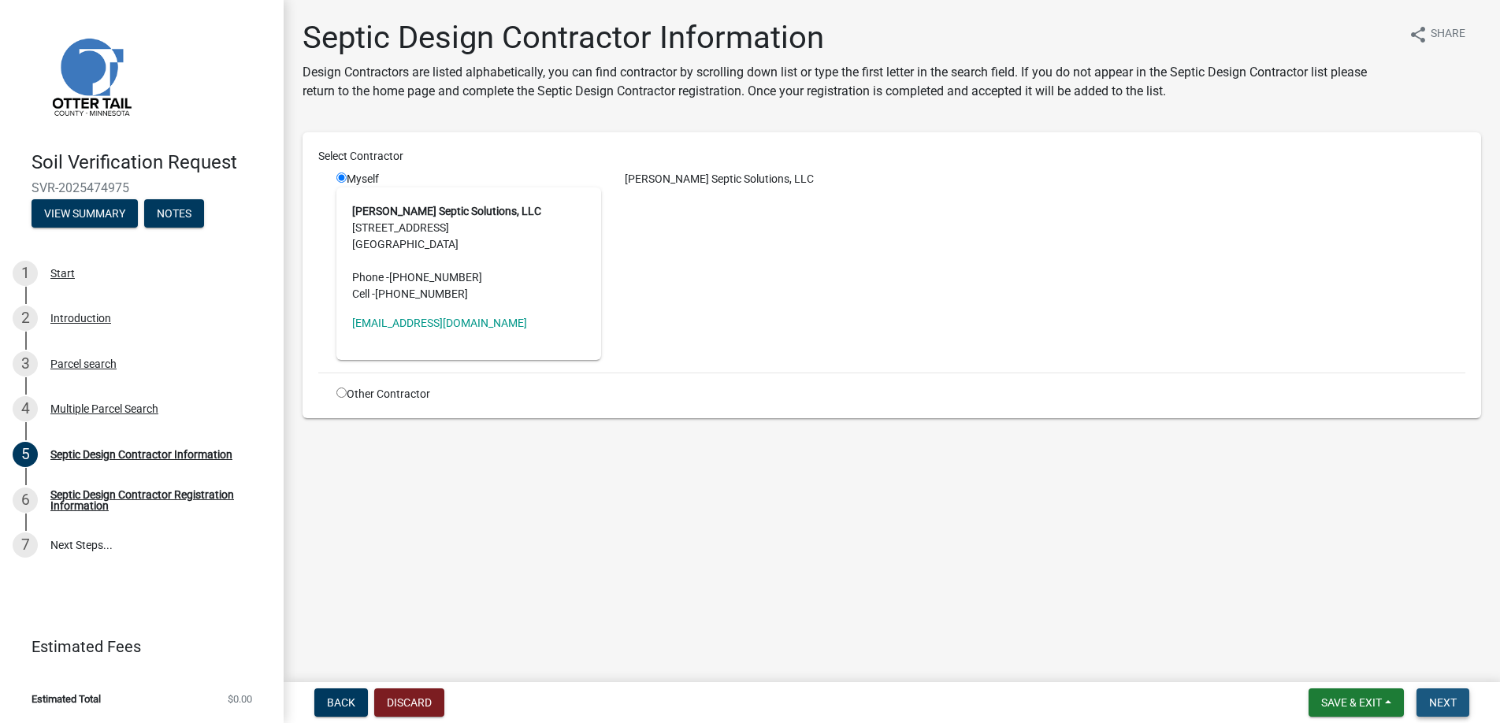
click at [1445, 699] on span "Next" at bounding box center [1443, 703] width 28 height 13
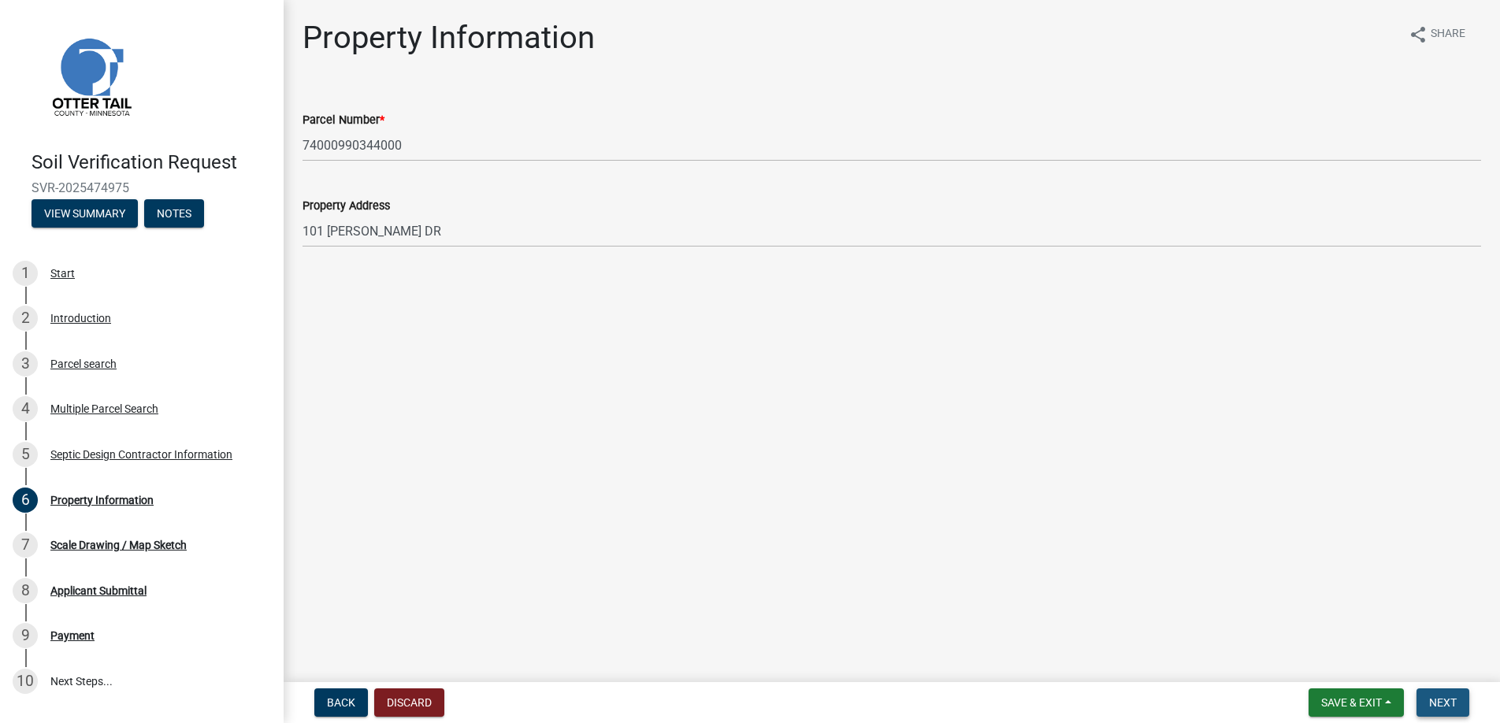
click at [1445, 699] on span "Next" at bounding box center [1443, 703] width 28 height 13
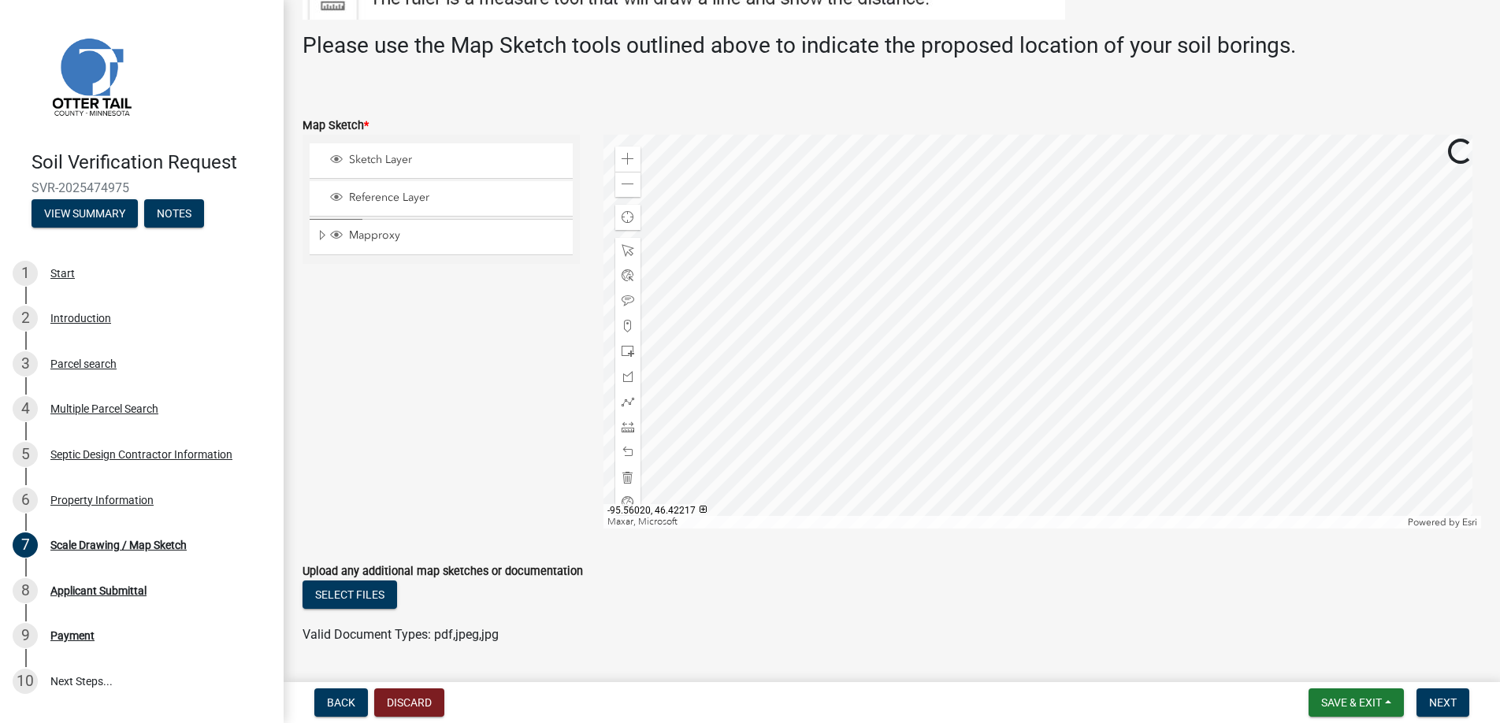
scroll to position [359, 0]
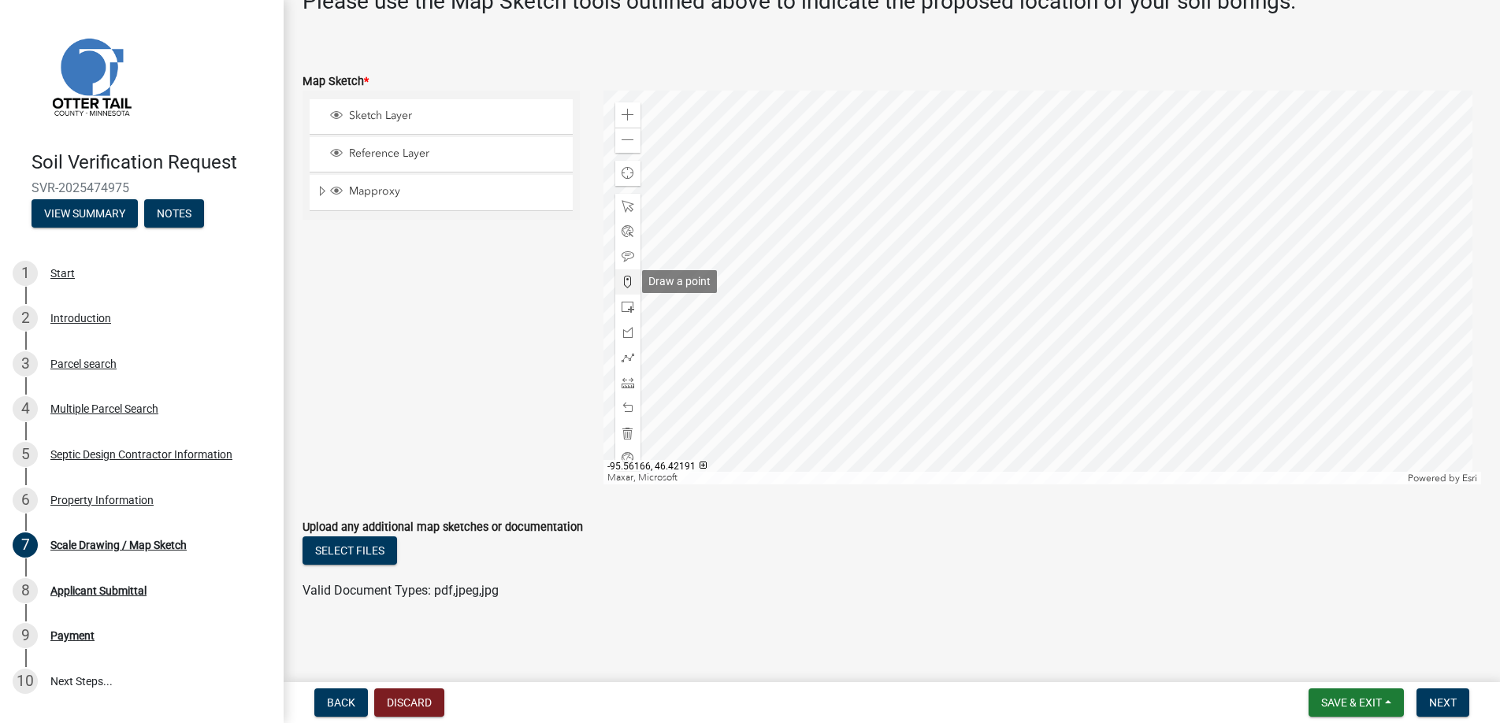
click at [626, 277] on span at bounding box center [628, 282] width 13 height 13
click at [978, 294] on div at bounding box center [1043, 288] width 879 height 394
click at [1445, 698] on span "Next" at bounding box center [1443, 703] width 28 height 13
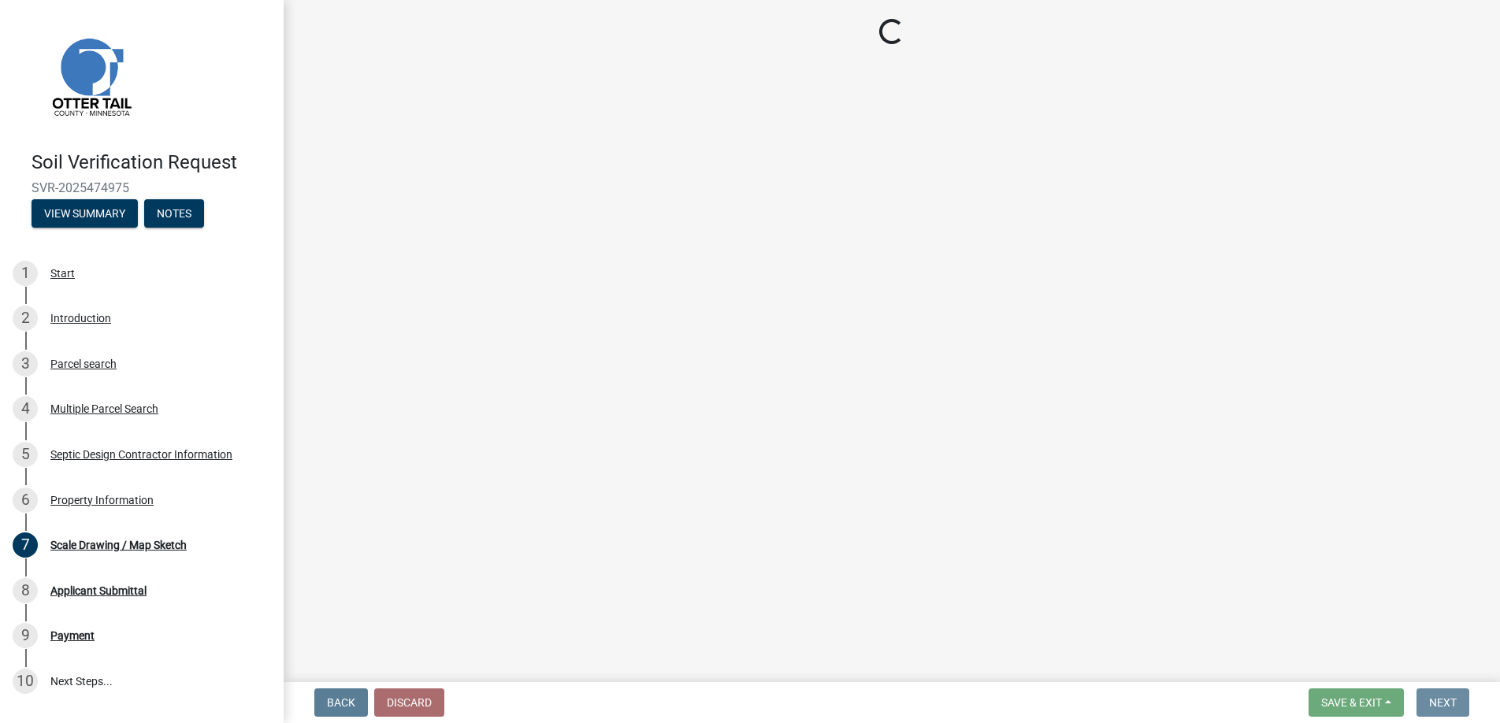
scroll to position [0, 0]
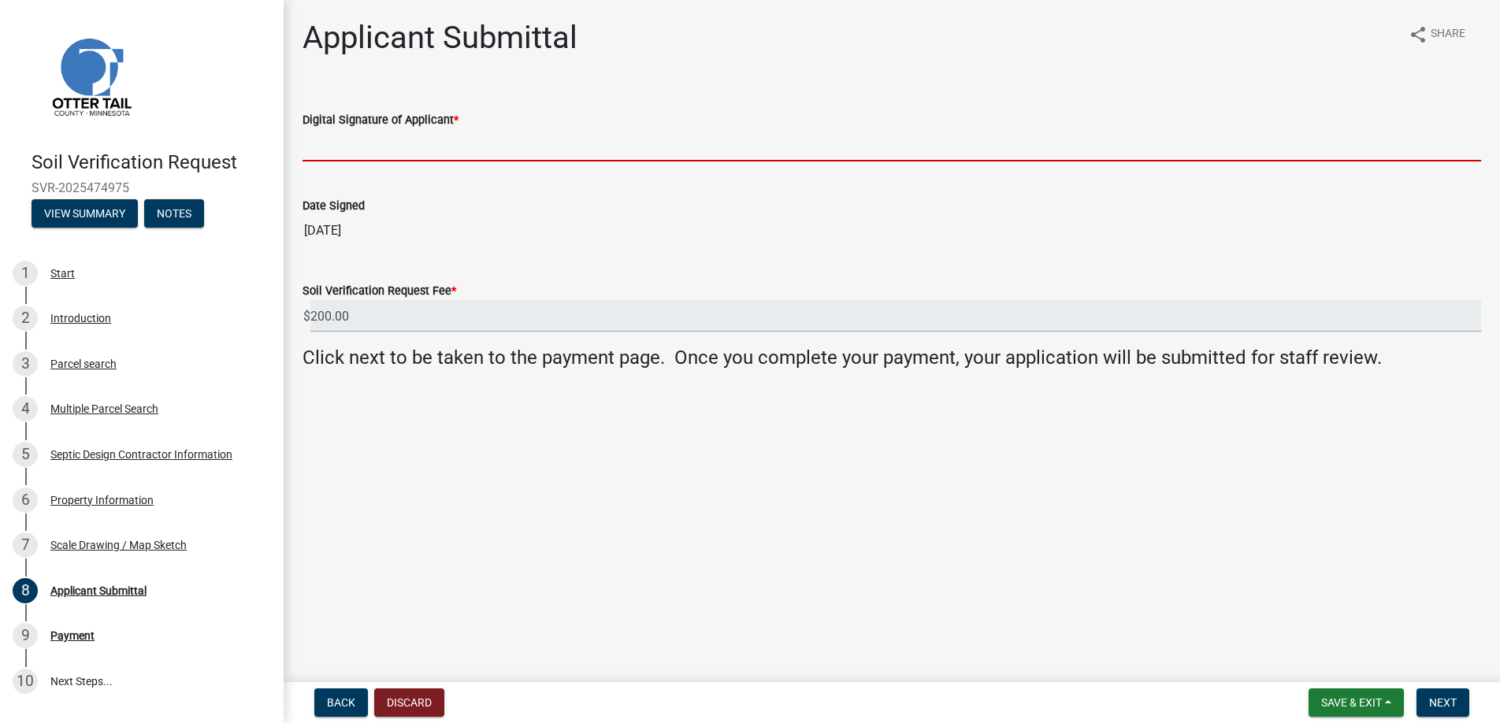
click at [333, 136] on input "Digital Signature of Applicant *" at bounding box center [892, 145] width 1179 height 32
type input "[PERSON_NAME]"
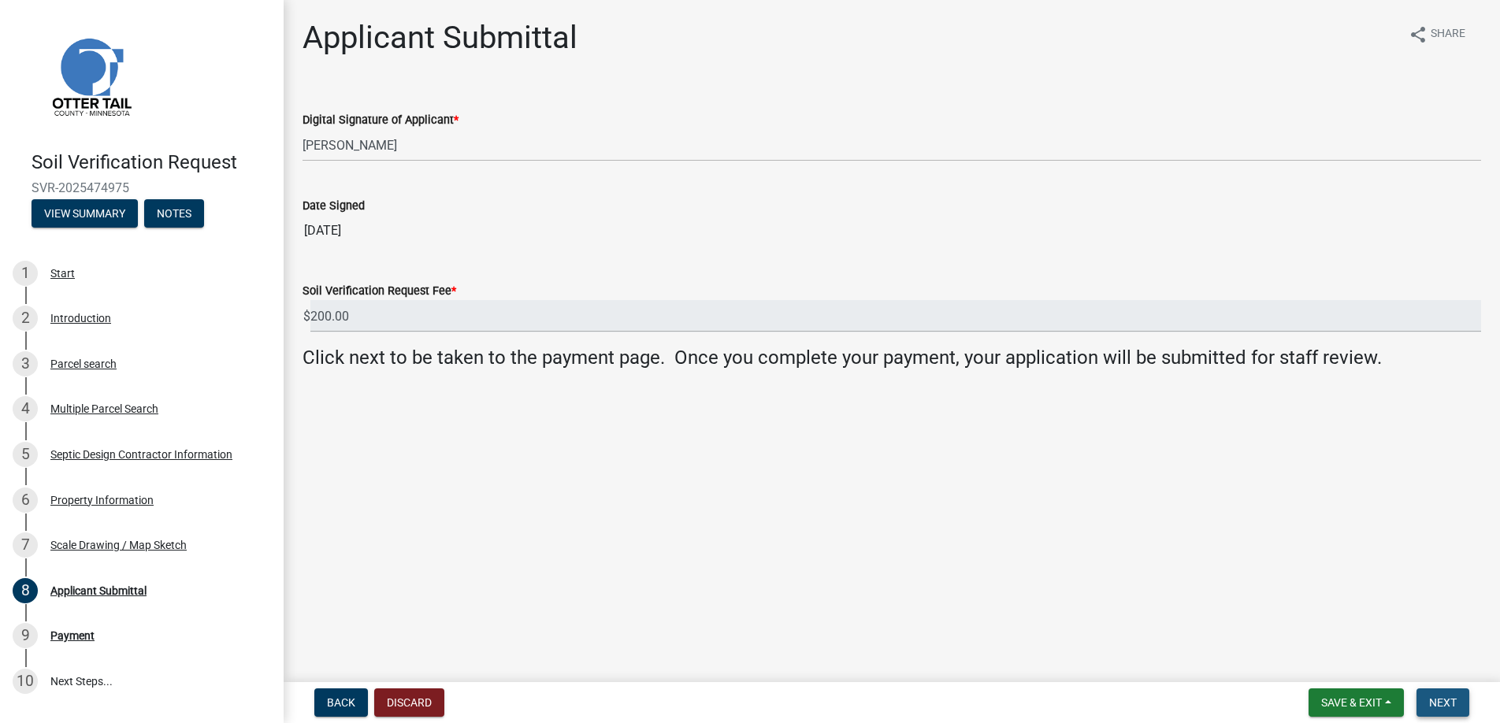
click at [1444, 701] on span "Next" at bounding box center [1443, 703] width 28 height 13
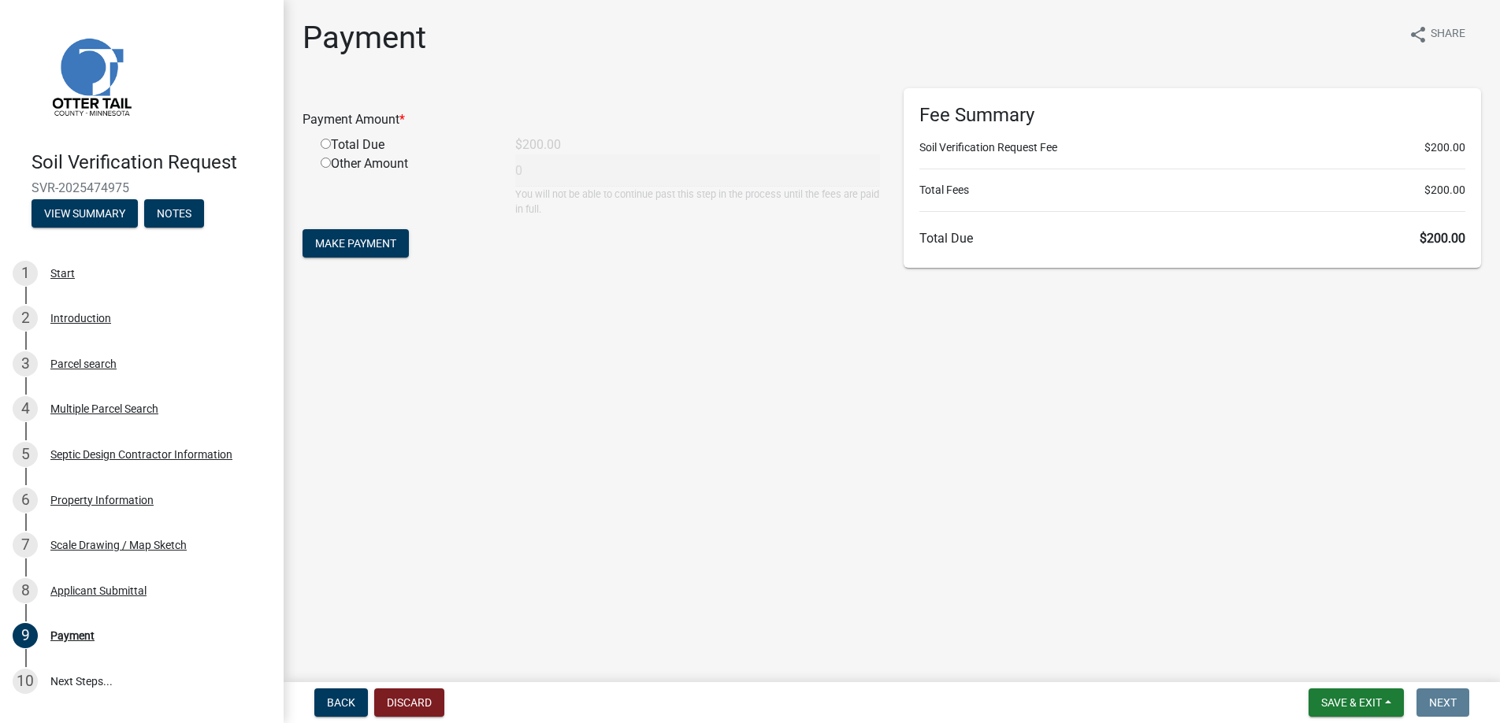
click at [325, 139] on input "radio" at bounding box center [326, 144] width 10 height 10
radio input "true"
type input "200"
click at [355, 240] on span "Make Payment" at bounding box center [355, 243] width 81 height 13
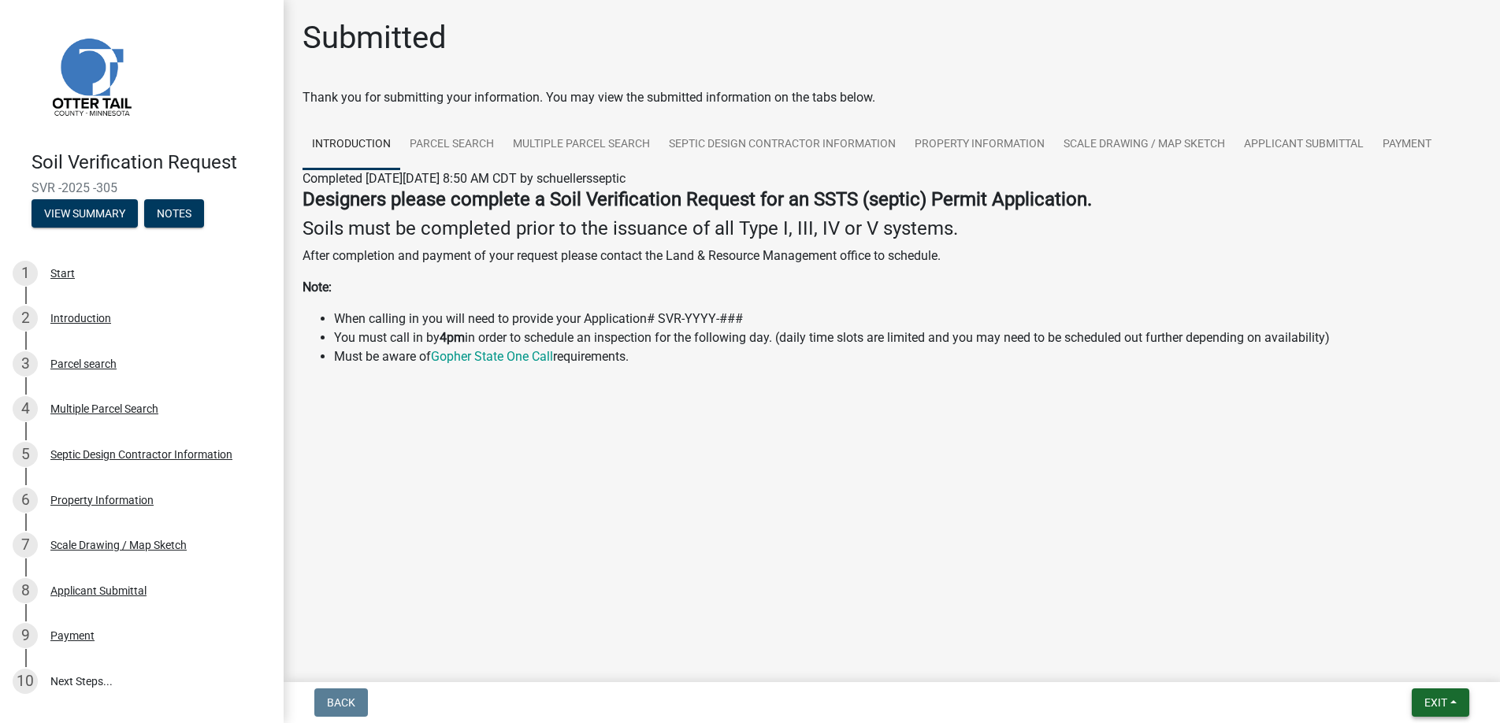
click at [1442, 698] on span "Exit" at bounding box center [1436, 703] width 23 height 13
click at [1395, 659] on button "Save & Exit" at bounding box center [1407, 662] width 126 height 38
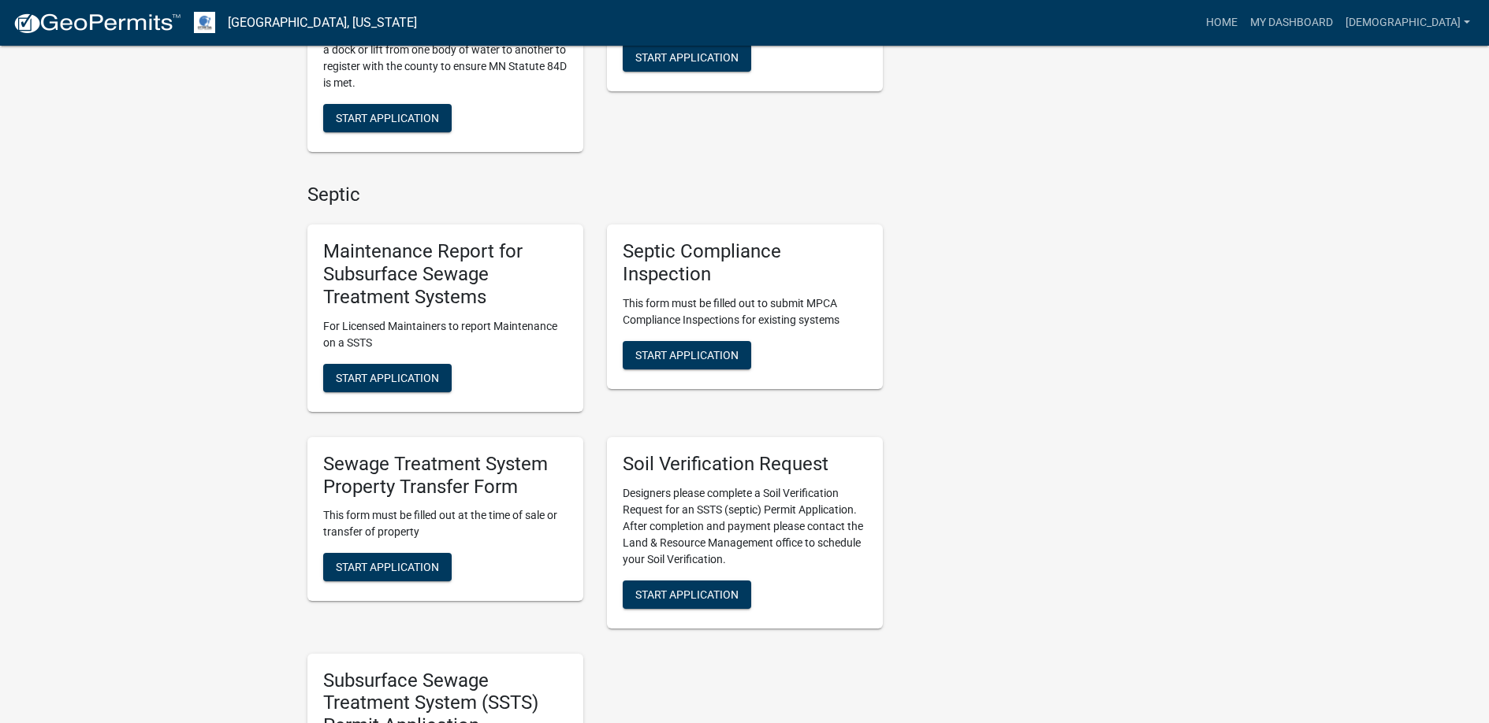
scroll to position [788, 0]
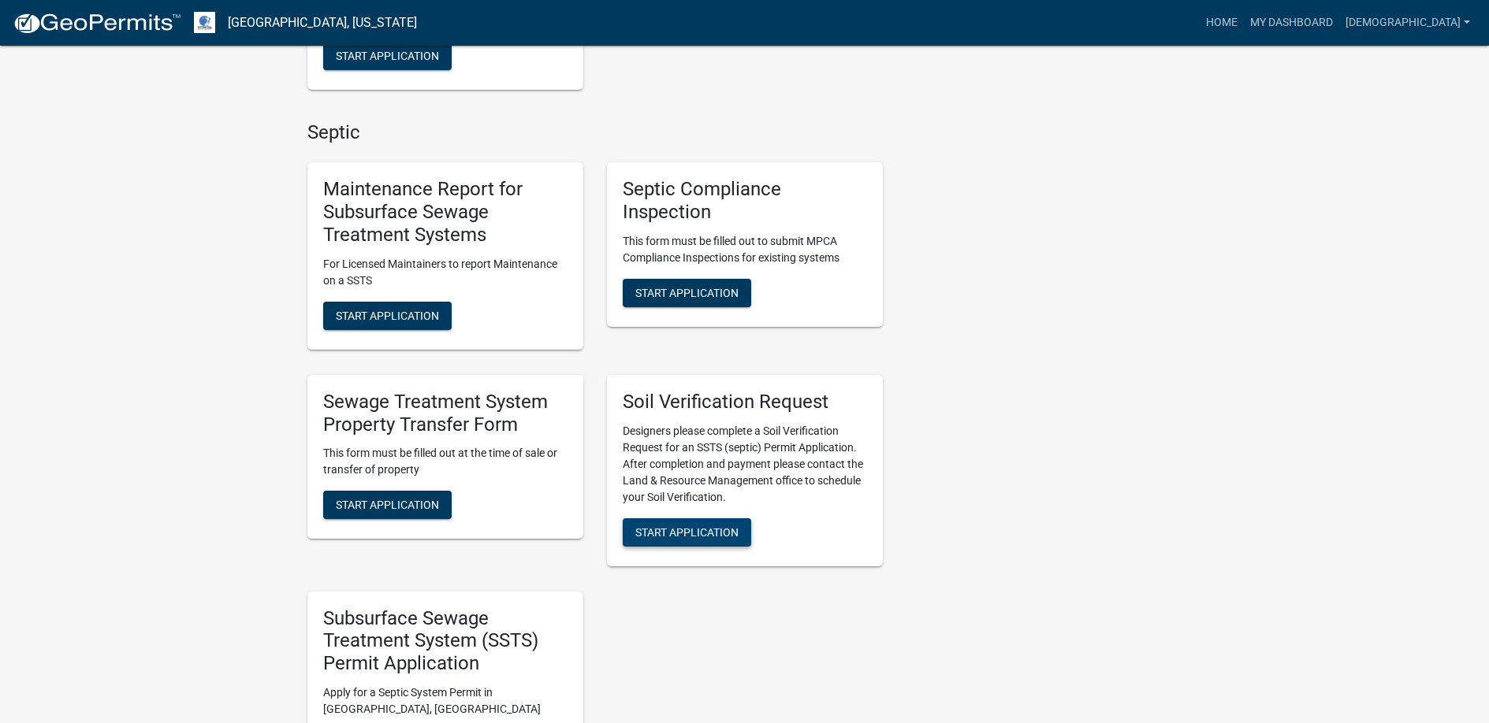
click at [676, 528] on span "Start Application" at bounding box center [686, 532] width 103 height 13
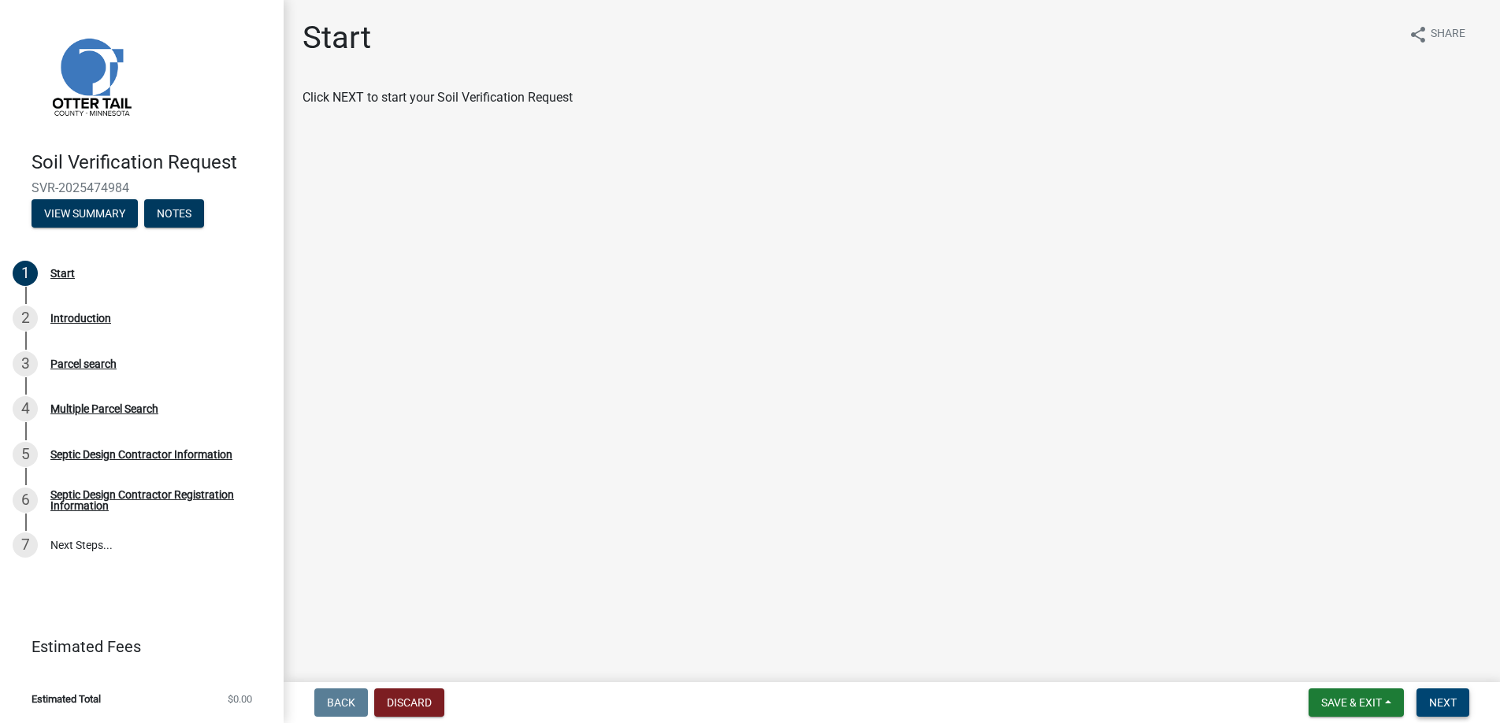
click at [1450, 698] on span "Next" at bounding box center [1443, 703] width 28 height 13
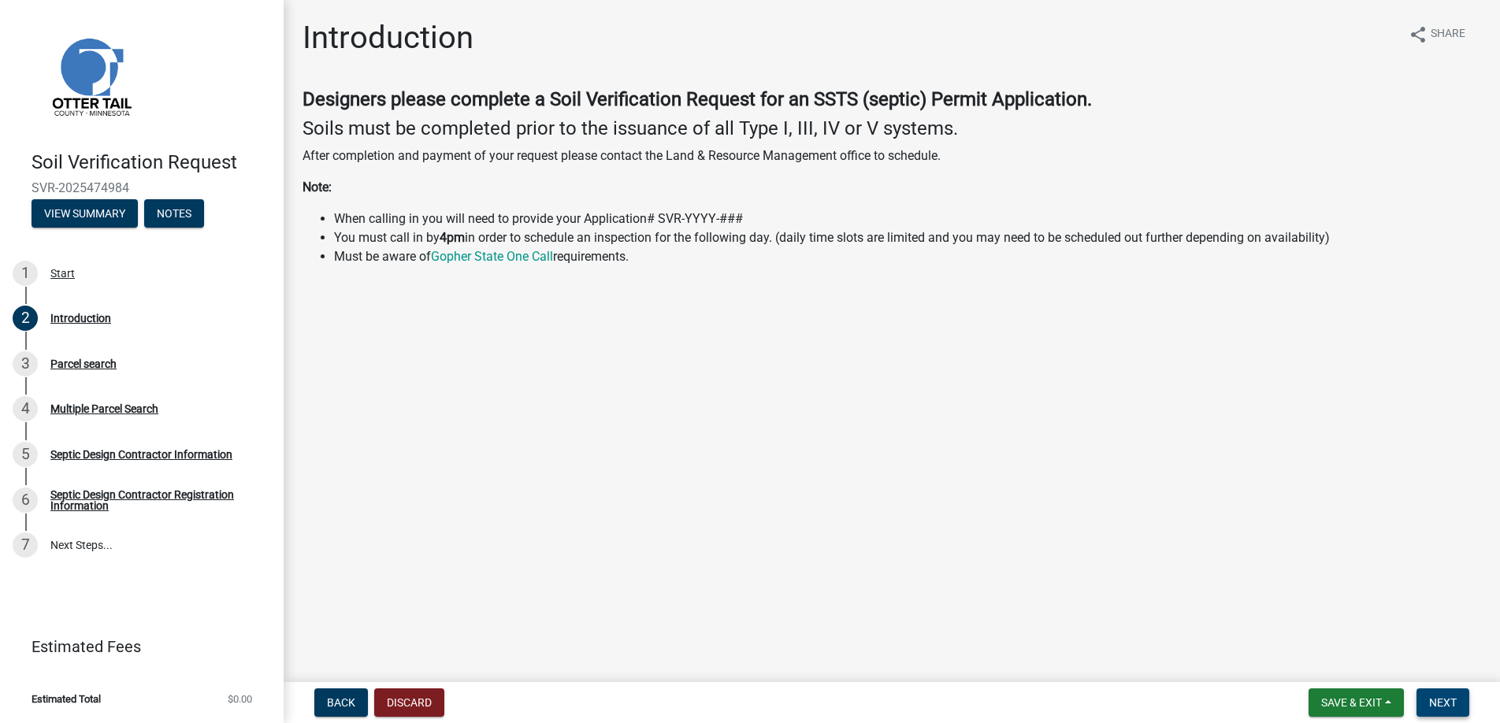
click at [1450, 698] on span "Next" at bounding box center [1443, 703] width 28 height 13
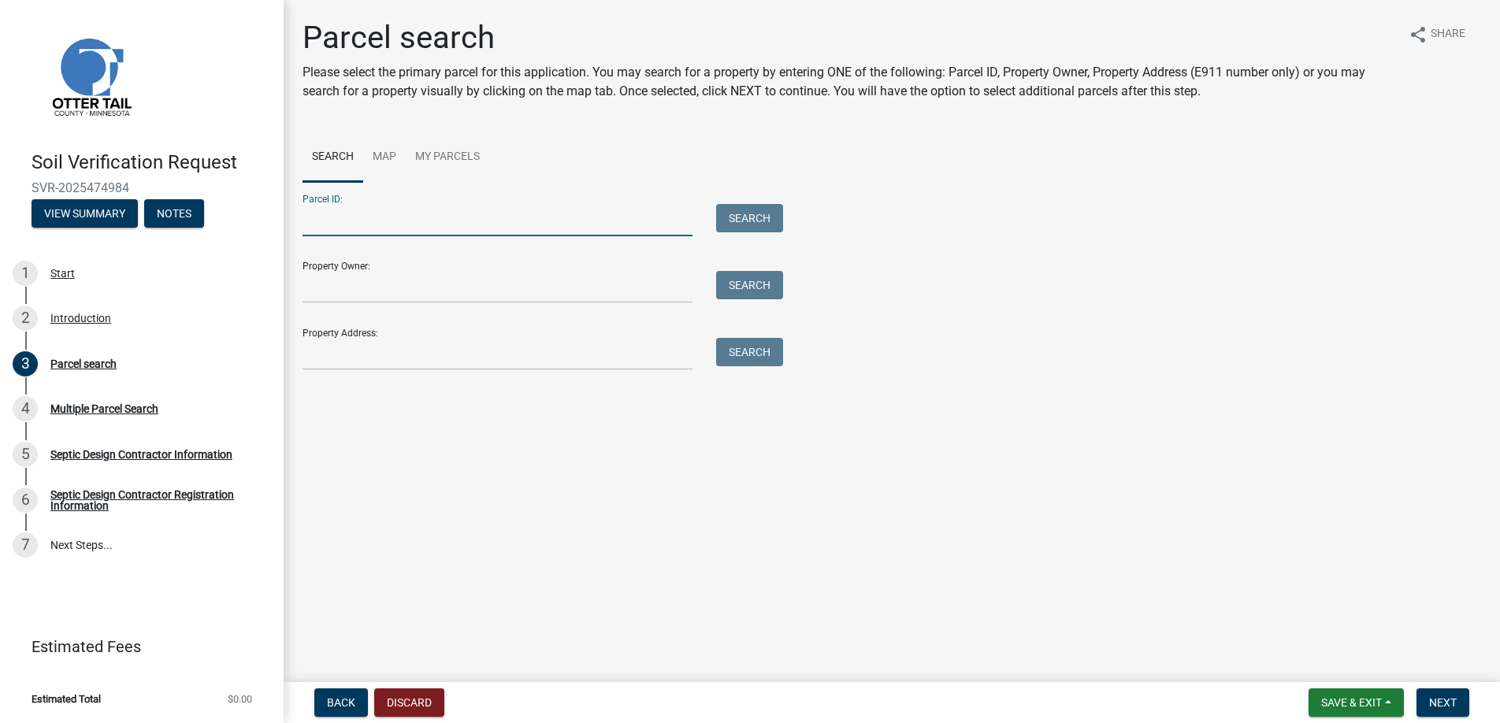
click at [334, 226] on input "Parcel ID:" at bounding box center [498, 220] width 390 height 32
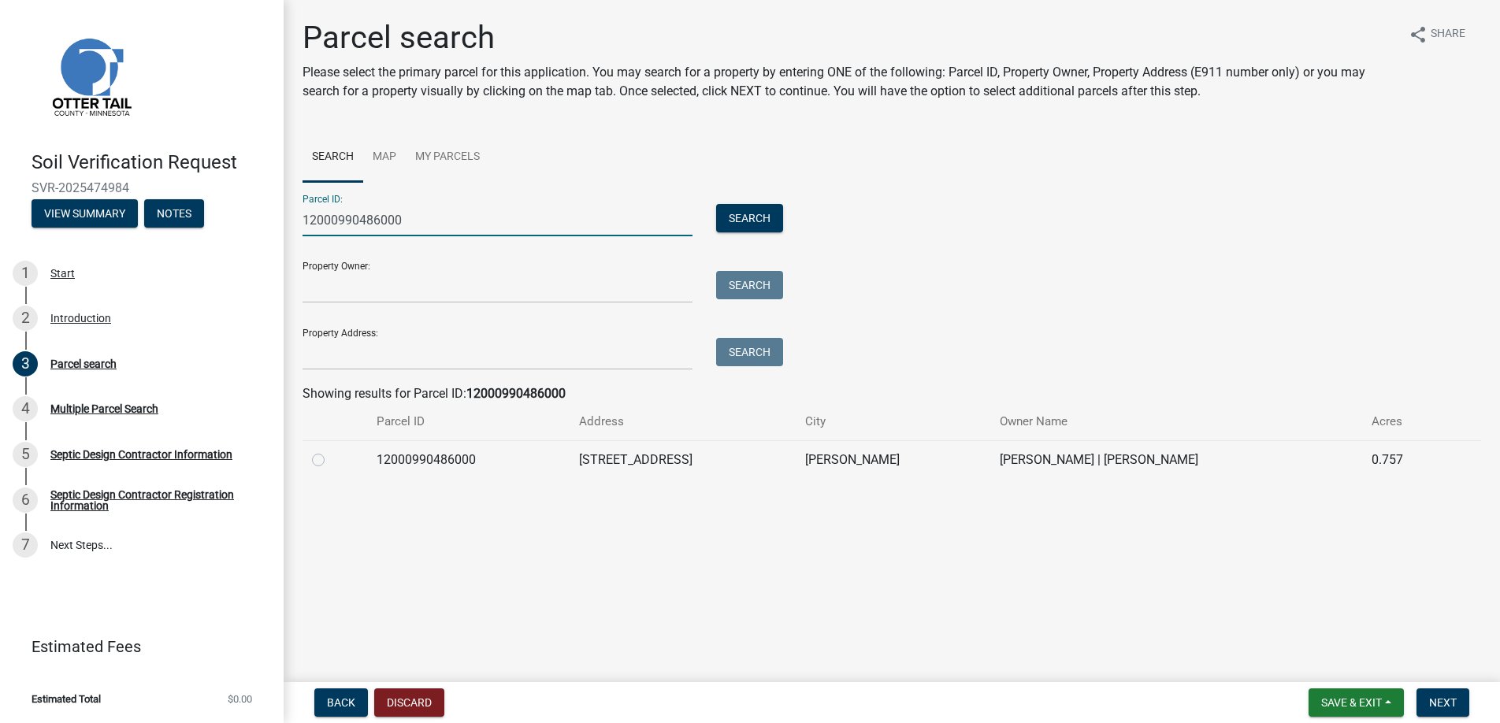
type input "12000990486000"
click at [331, 451] on label at bounding box center [331, 451] width 0 height 0
click at [331, 459] on input "radio" at bounding box center [336, 456] width 10 height 10
radio input "true"
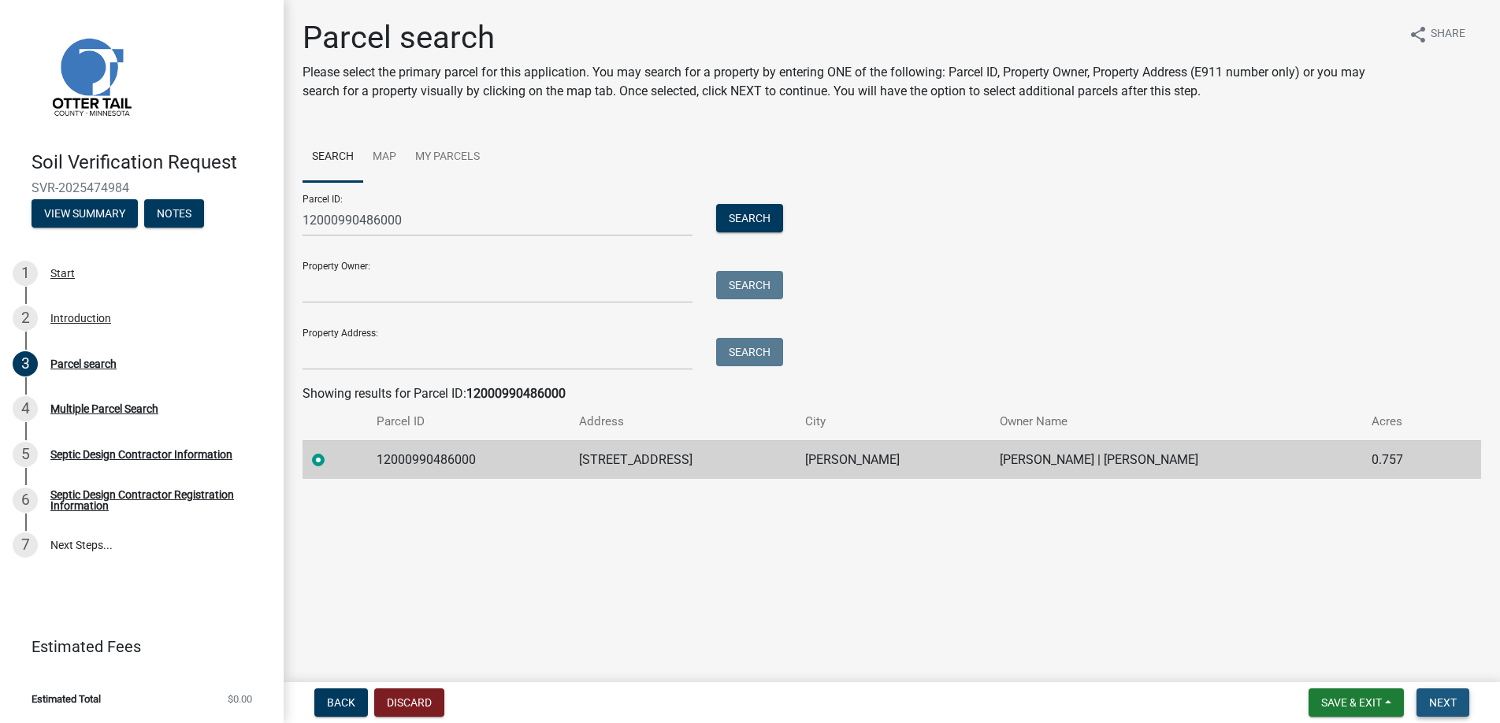
click at [1440, 700] on span "Next" at bounding box center [1443, 703] width 28 height 13
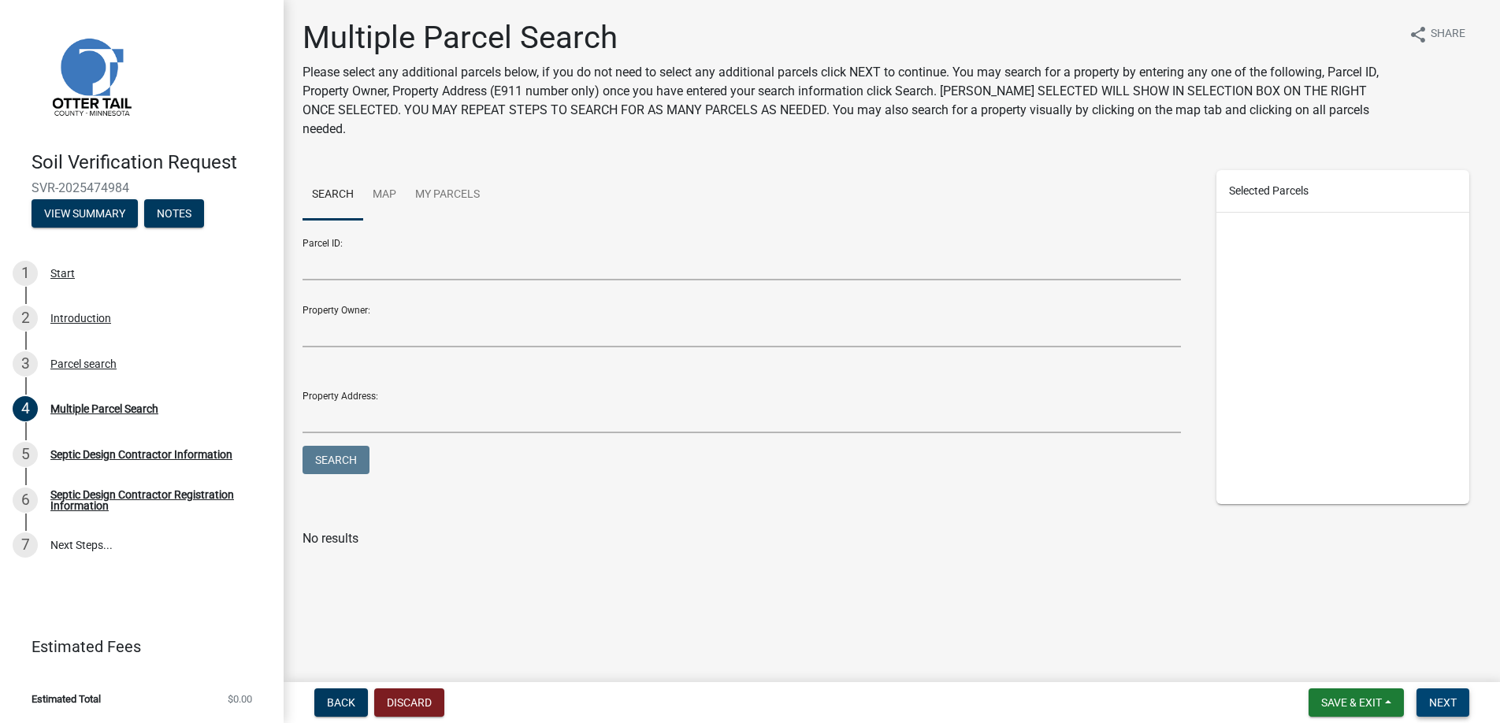
click at [1440, 700] on span "Next" at bounding box center [1443, 703] width 28 height 13
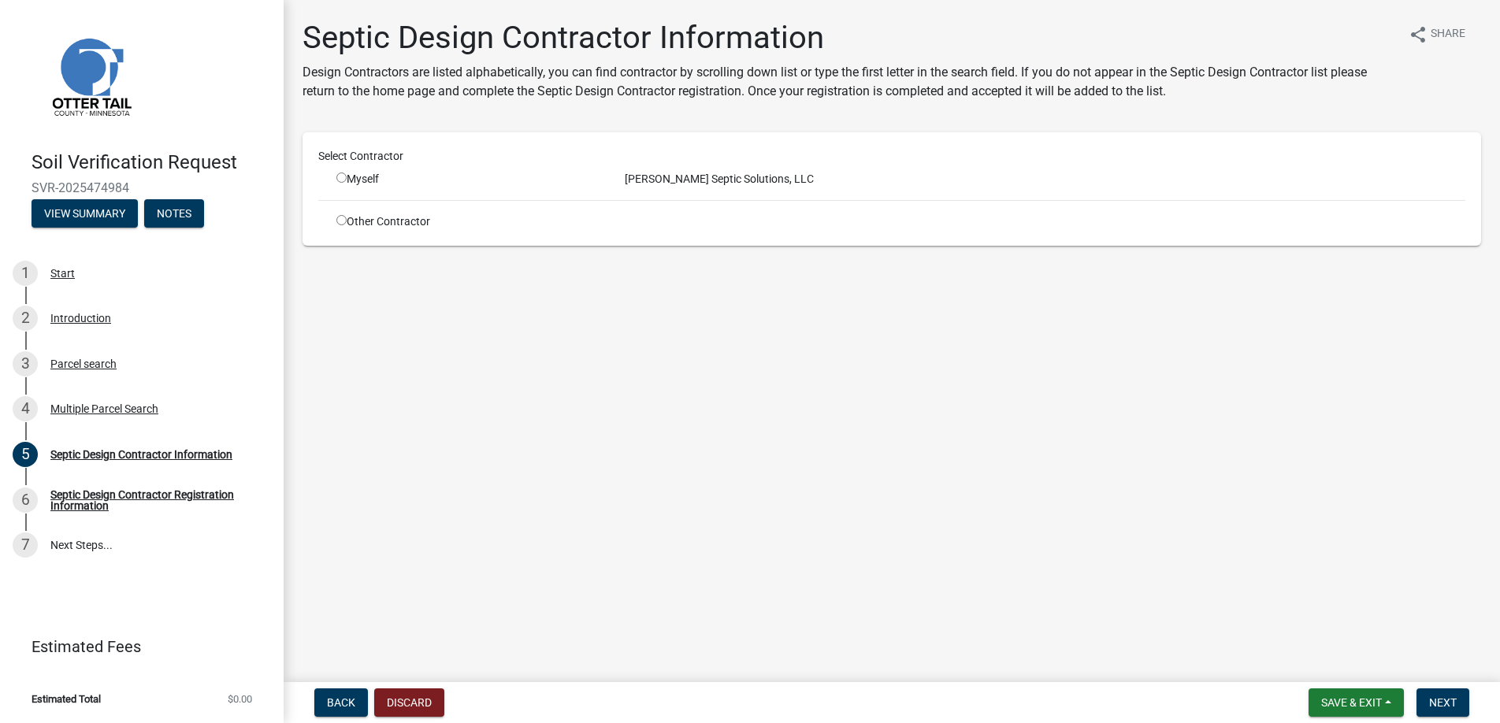
click at [343, 174] on input "radio" at bounding box center [341, 178] width 10 height 10
radio input "true"
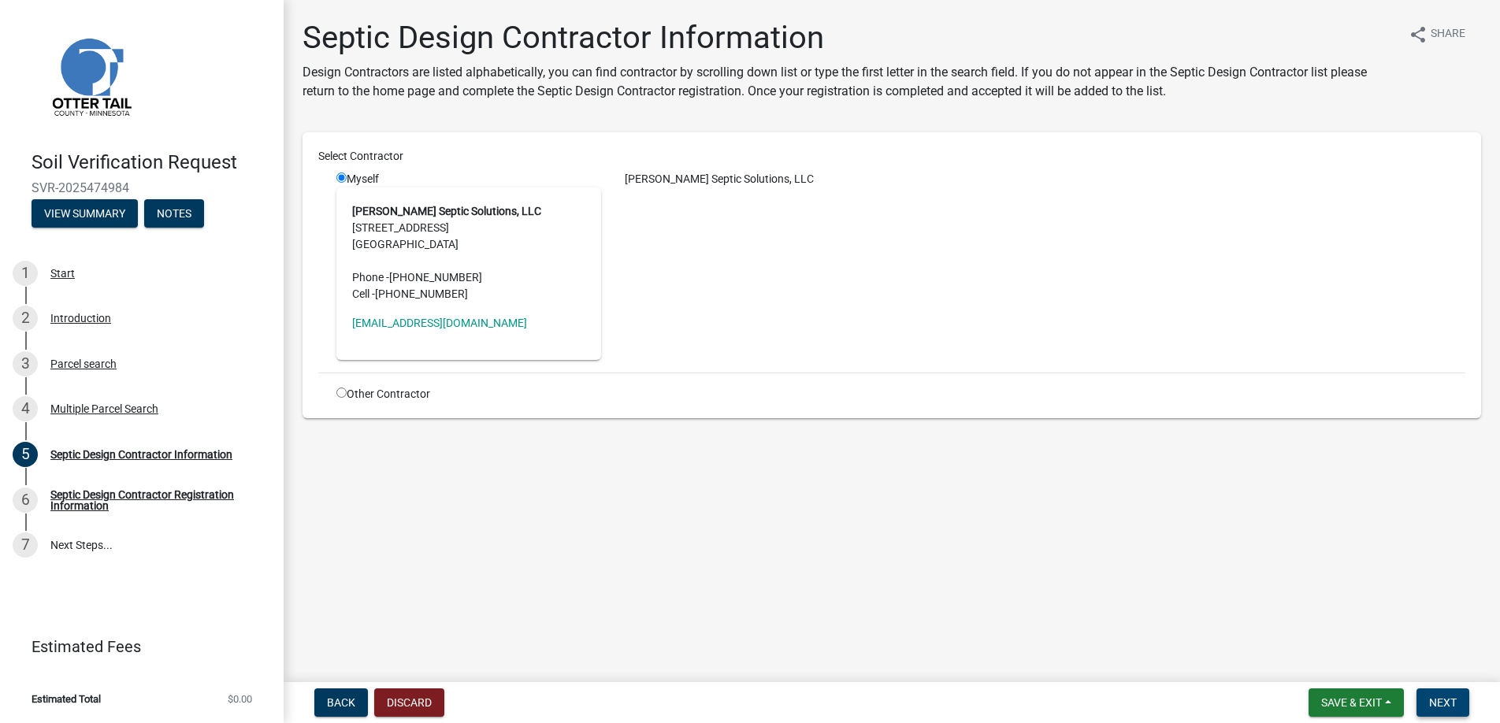
click at [1444, 693] on button "Next" at bounding box center [1443, 703] width 53 height 28
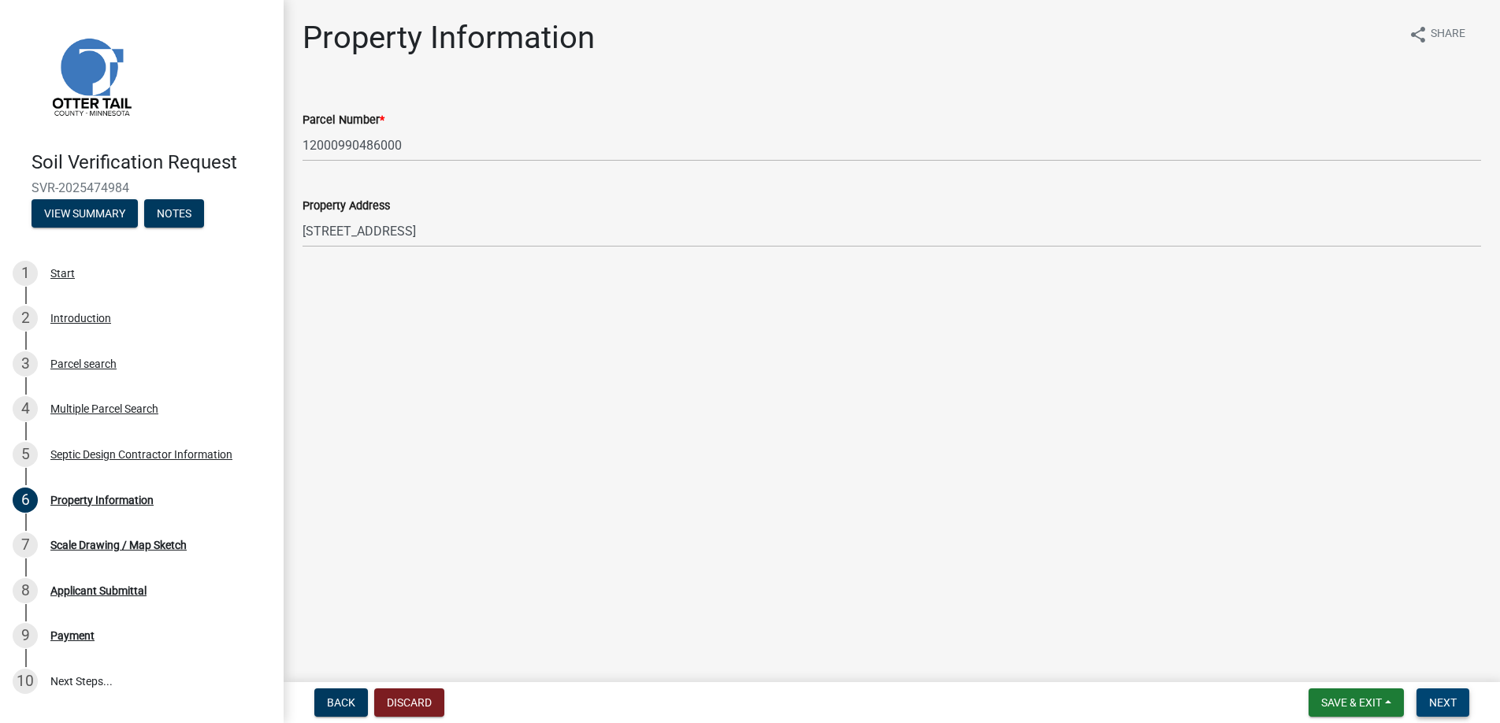
click at [1450, 703] on span "Next" at bounding box center [1443, 703] width 28 height 13
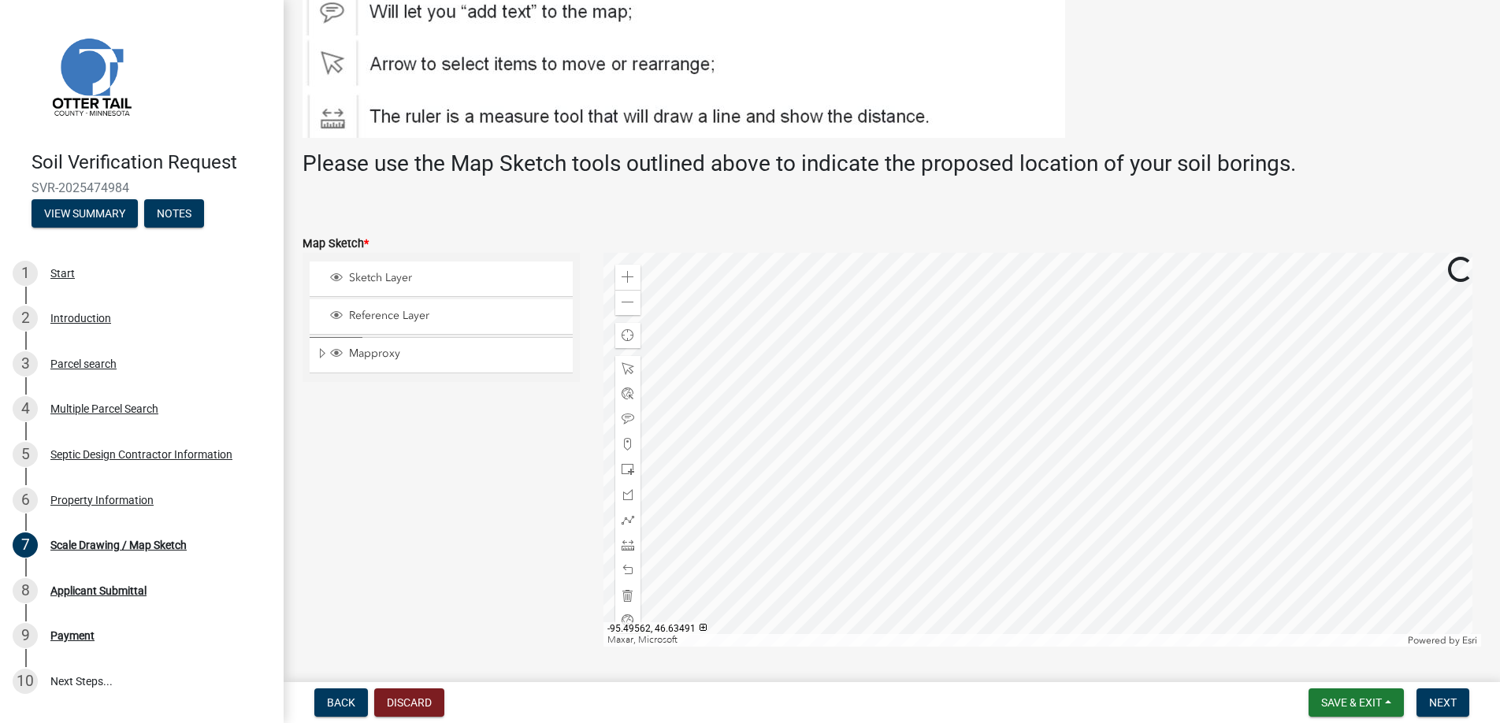
scroll to position [315, 0]
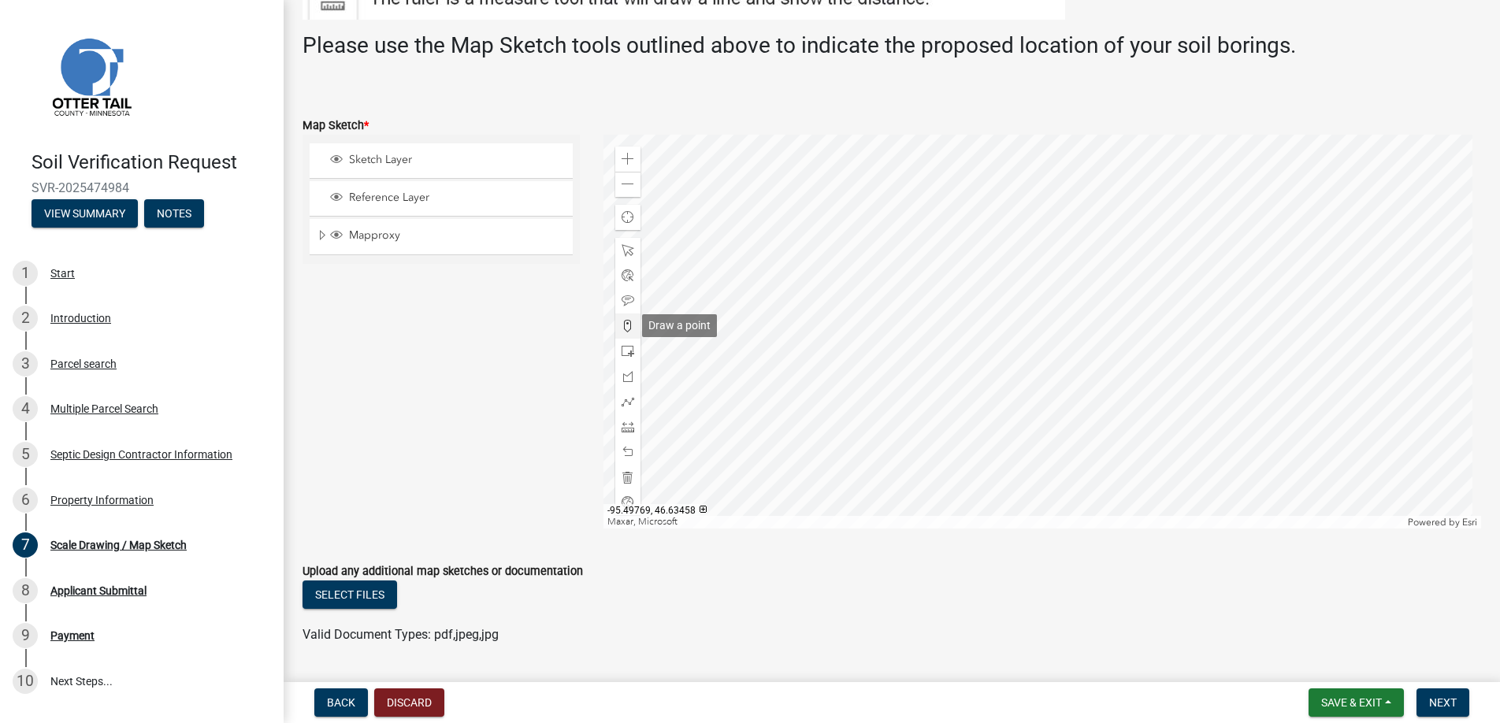
click at [626, 324] on span at bounding box center [628, 326] width 13 height 13
click at [1142, 322] on div at bounding box center [1043, 332] width 879 height 394
click at [1443, 697] on span "Next" at bounding box center [1443, 703] width 28 height 13
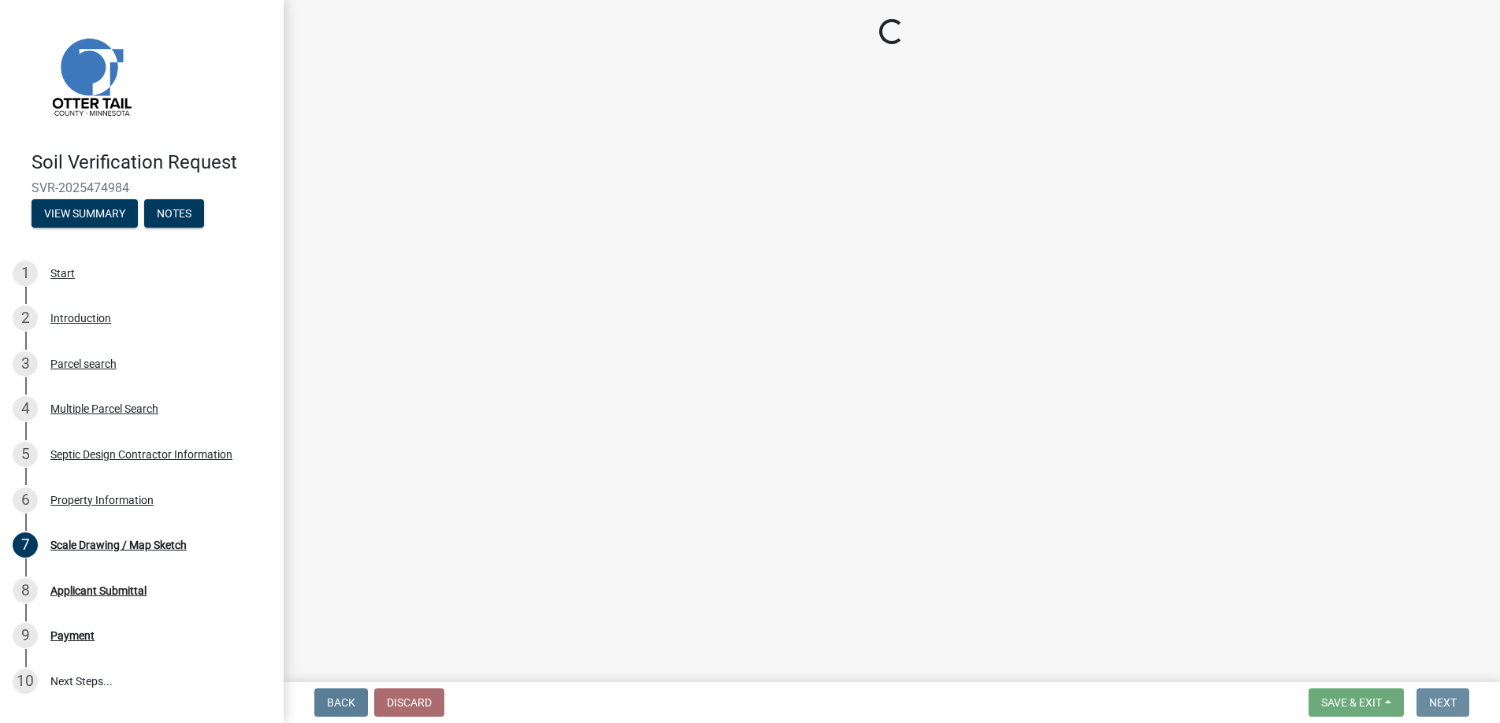
scroll to position [0, 0]
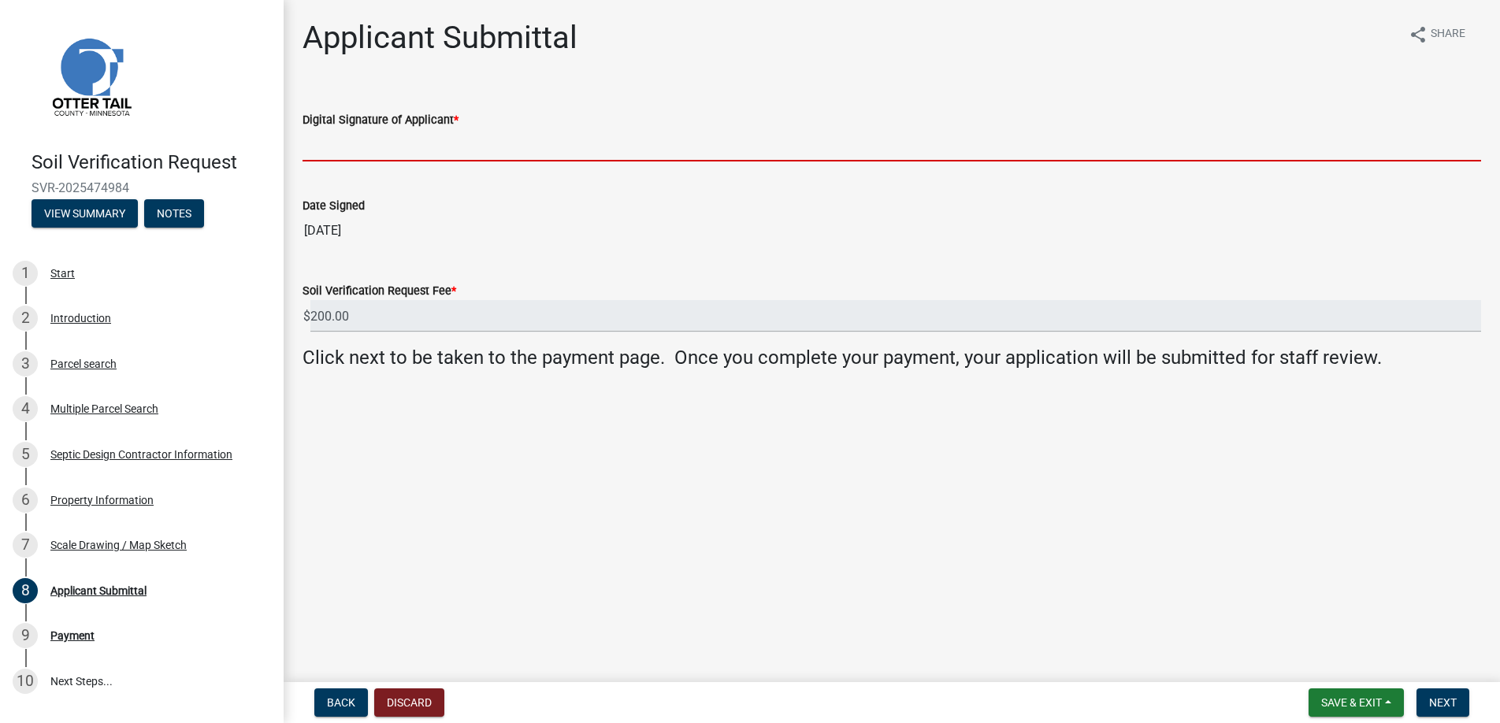
click at [349, 147] on input "Digital Signature of Applicant *" at bounding box center [892, 145] width 1179 height 32
type input "[PERSON_NAME]"
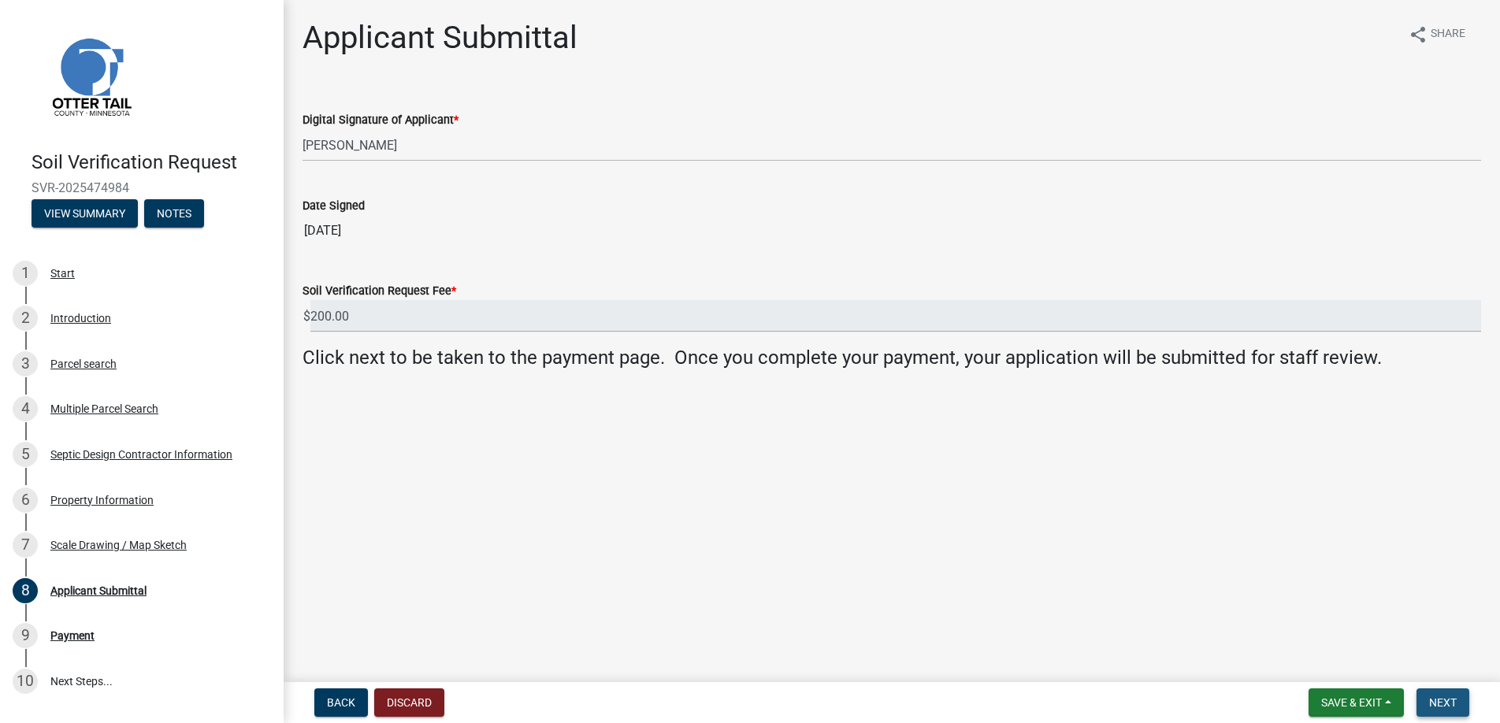
click at [1443, 698] on span "Next" at bounding box center [1443, 703] width 28 height 13
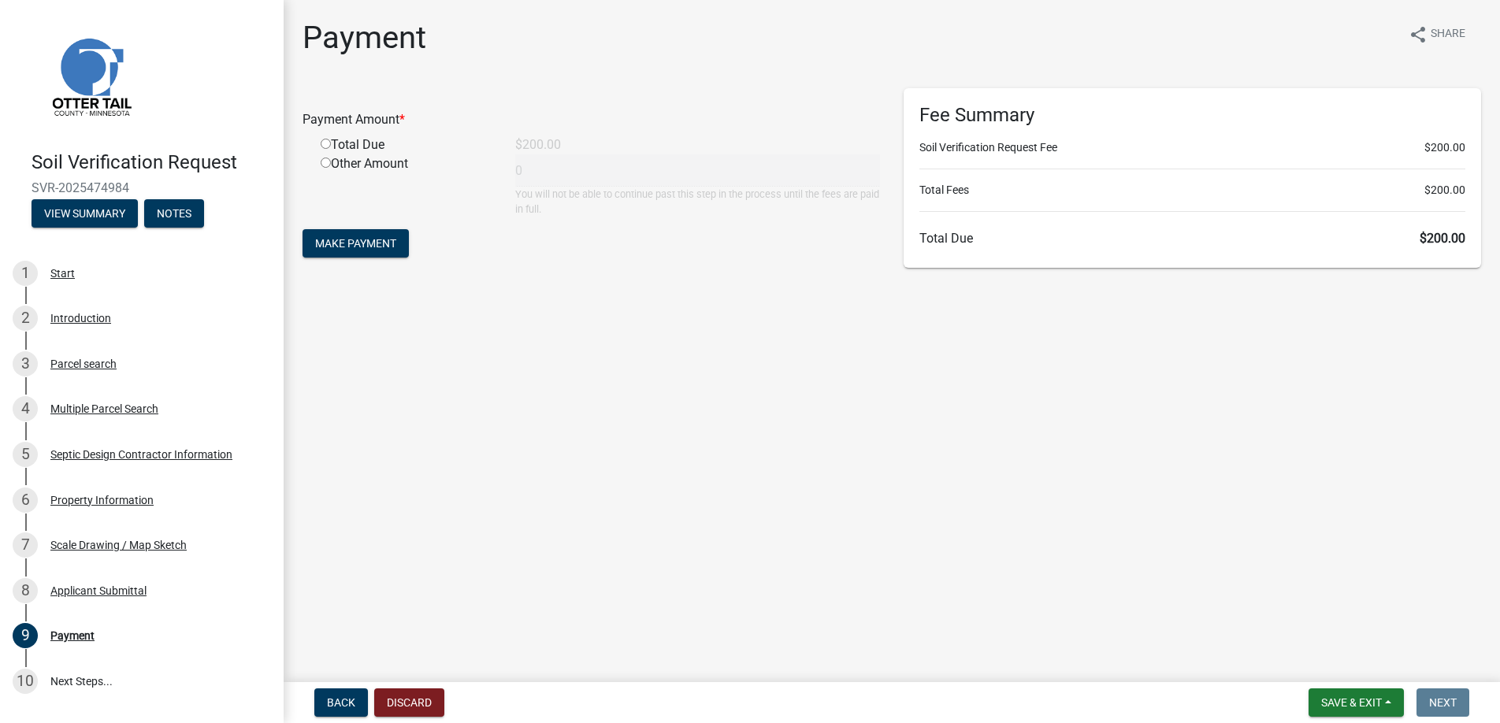
click at [327, 144] on input "radio" at bounding box center [326, 144] width 10 height 10
radio input "true"
type input "200"
click at [354, 240] on span "Make Payment" at bounding box center [355, 243] width 81 height 13
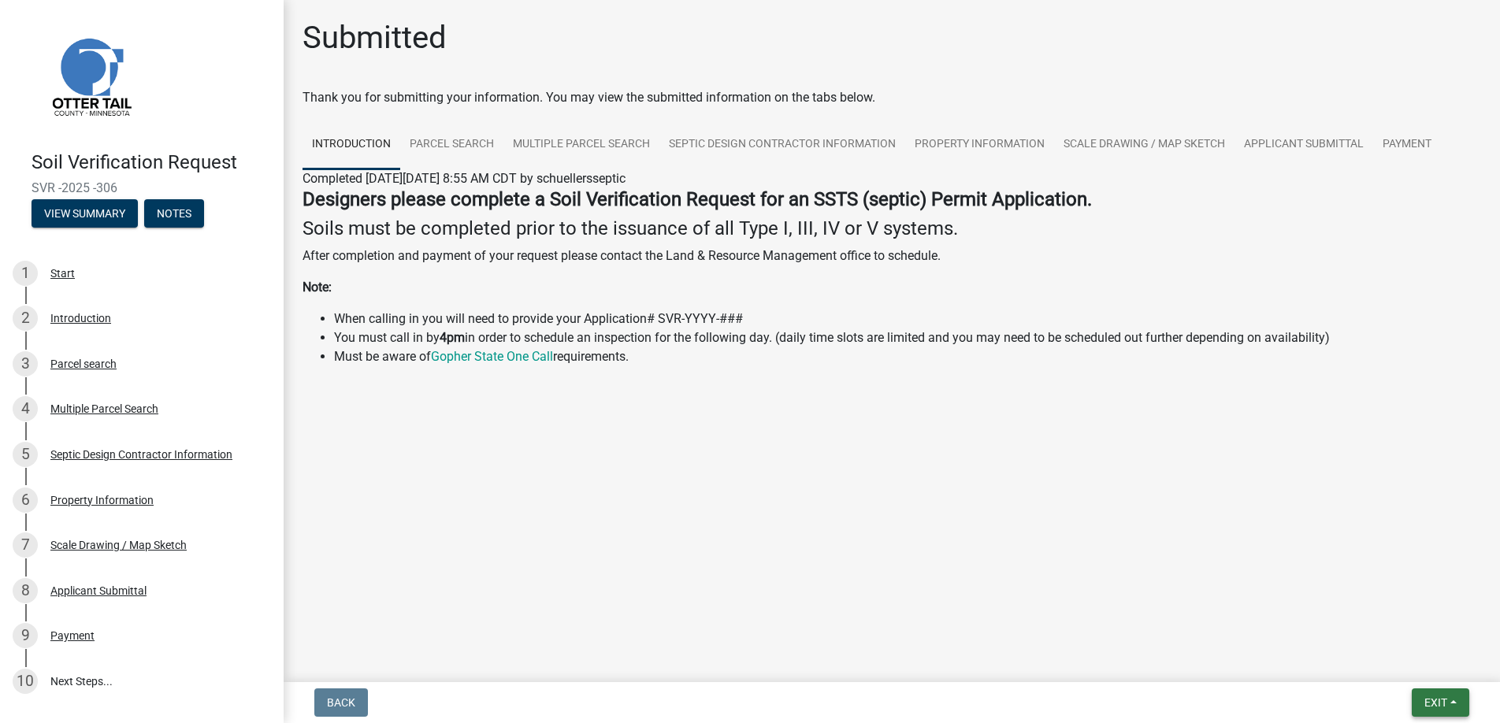
click at [1438, 698] on span "Exit" at bounding box center [1436, 703] width 23 height 13
click at [1403, 660] on button "Save & Exit" at bounding box center [1407, 662] width 126 height 38
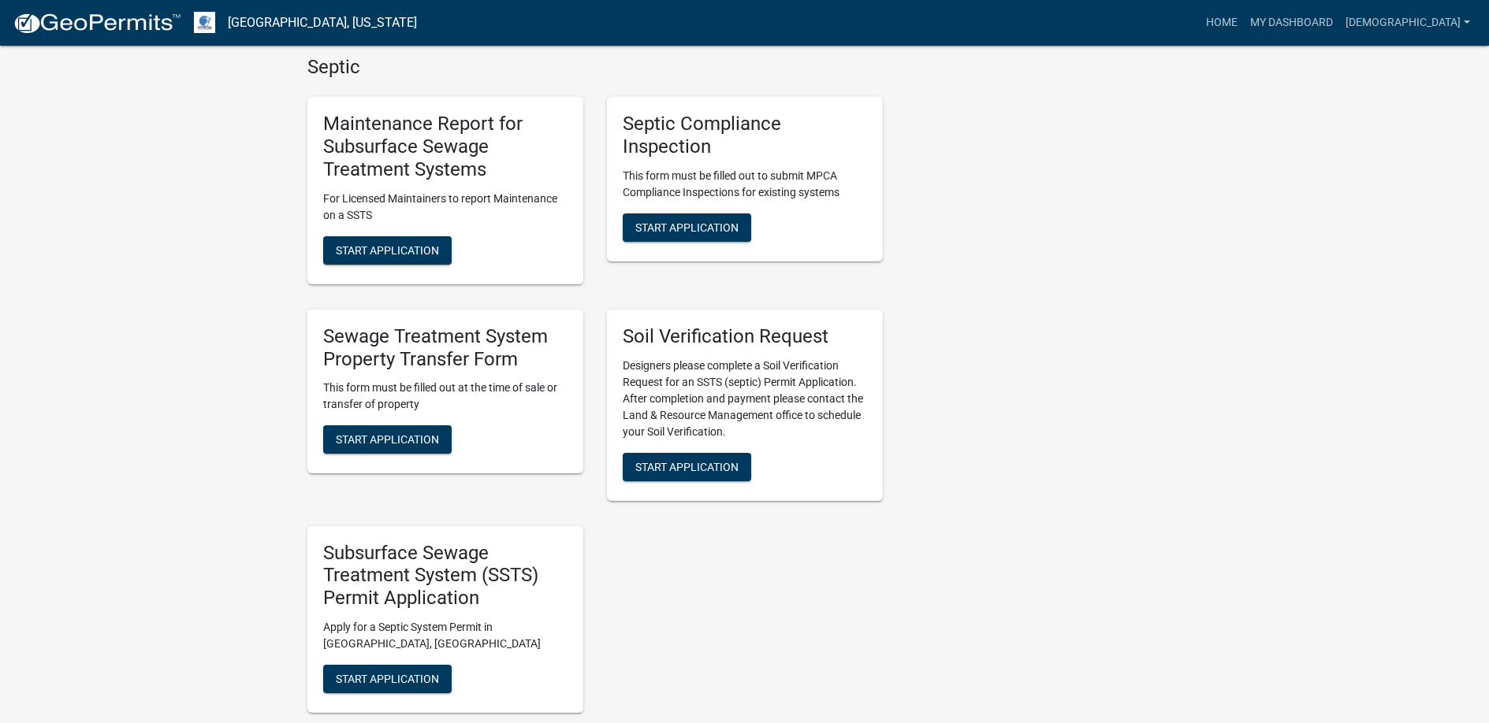
scroll to position [867, 0]
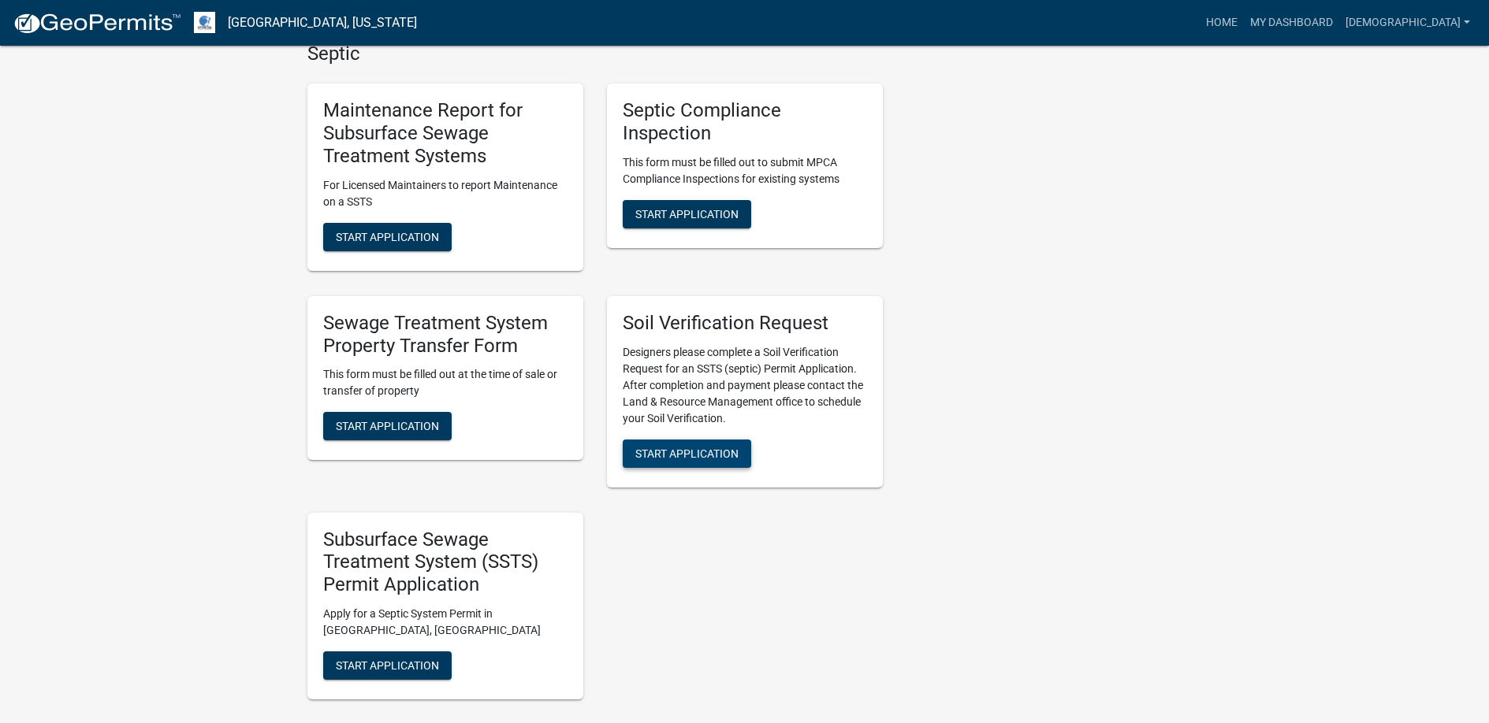
click at [696, 450] on span "Start Application" at bounding box center [686, 453] width 103 height 13
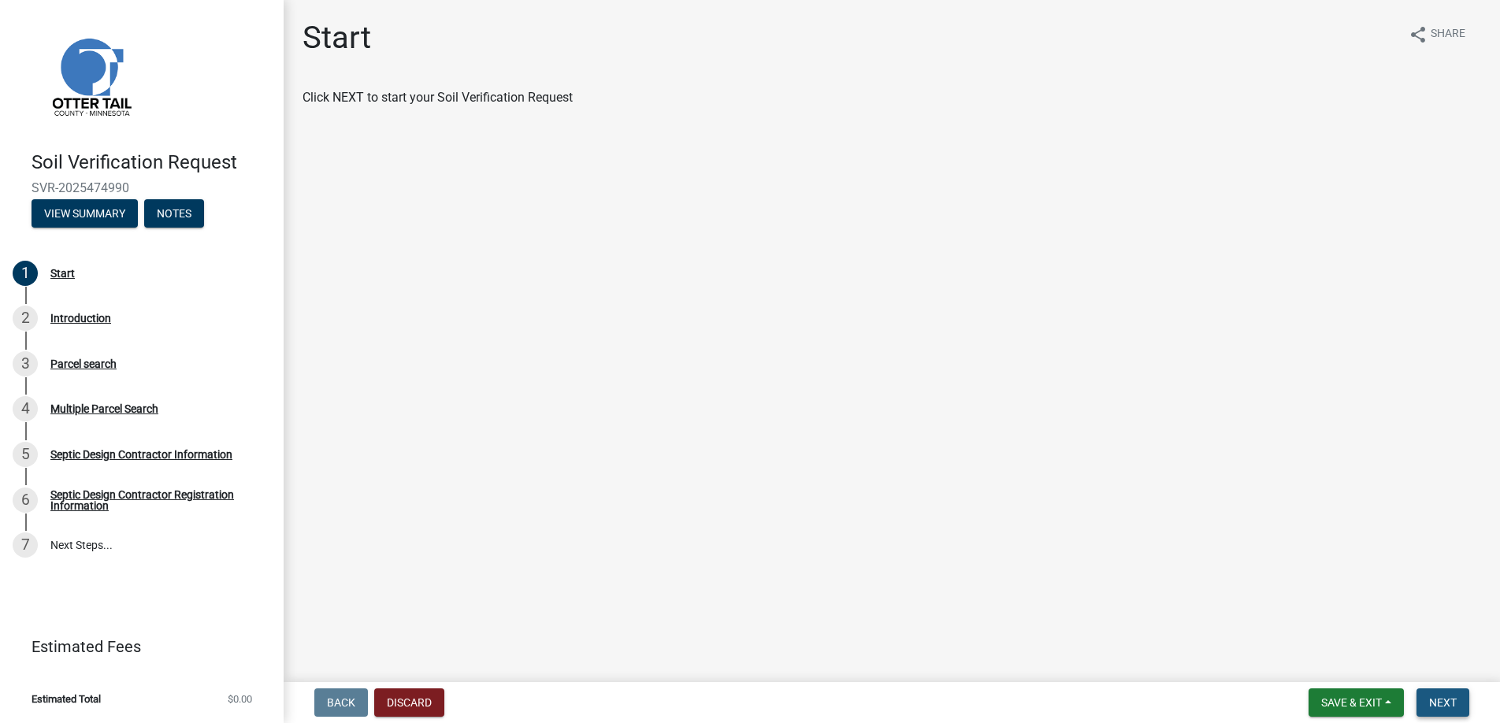
click at [1440, 701] on span "Next" at bounding box center [1443, 703] width 28 height 13
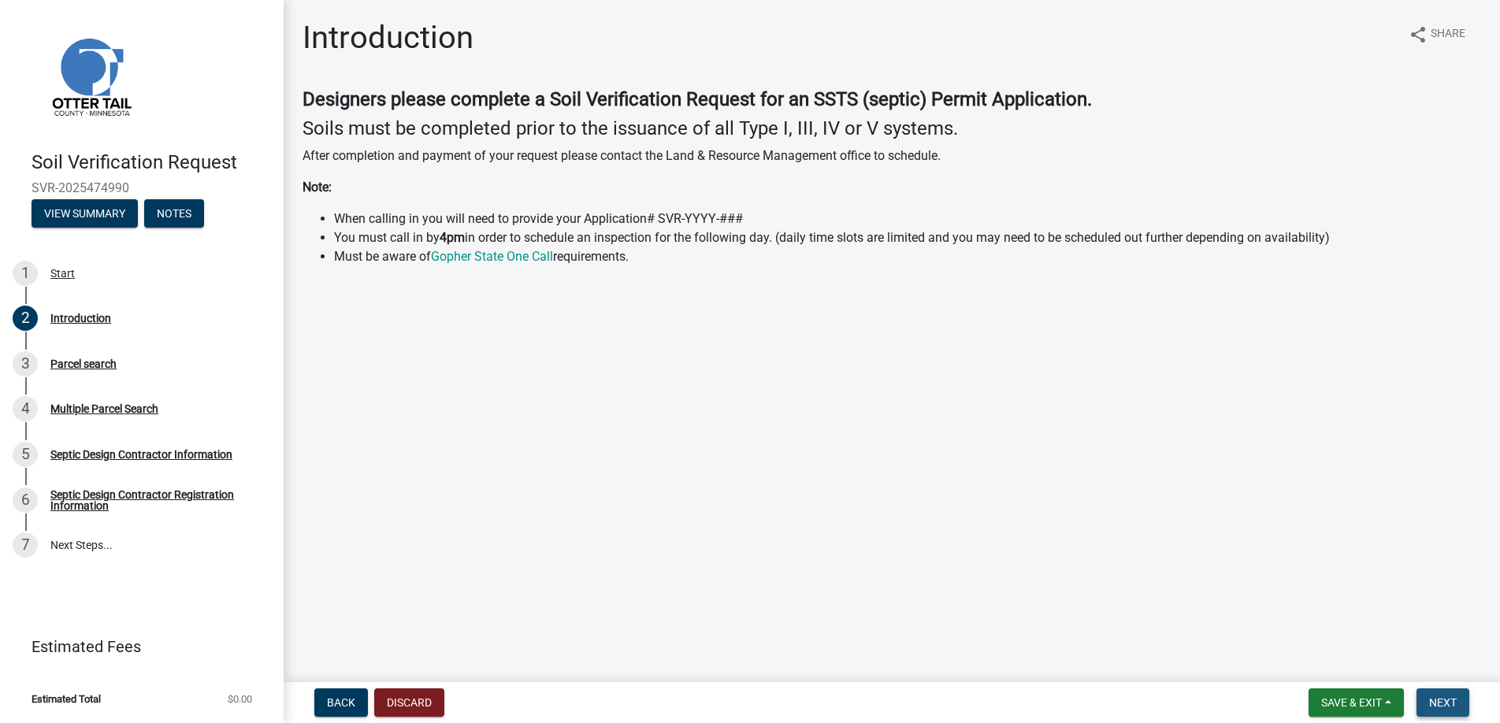
click at [1440, 701] on span "Next" at bounding box center [1443, 703] width 28 height 13
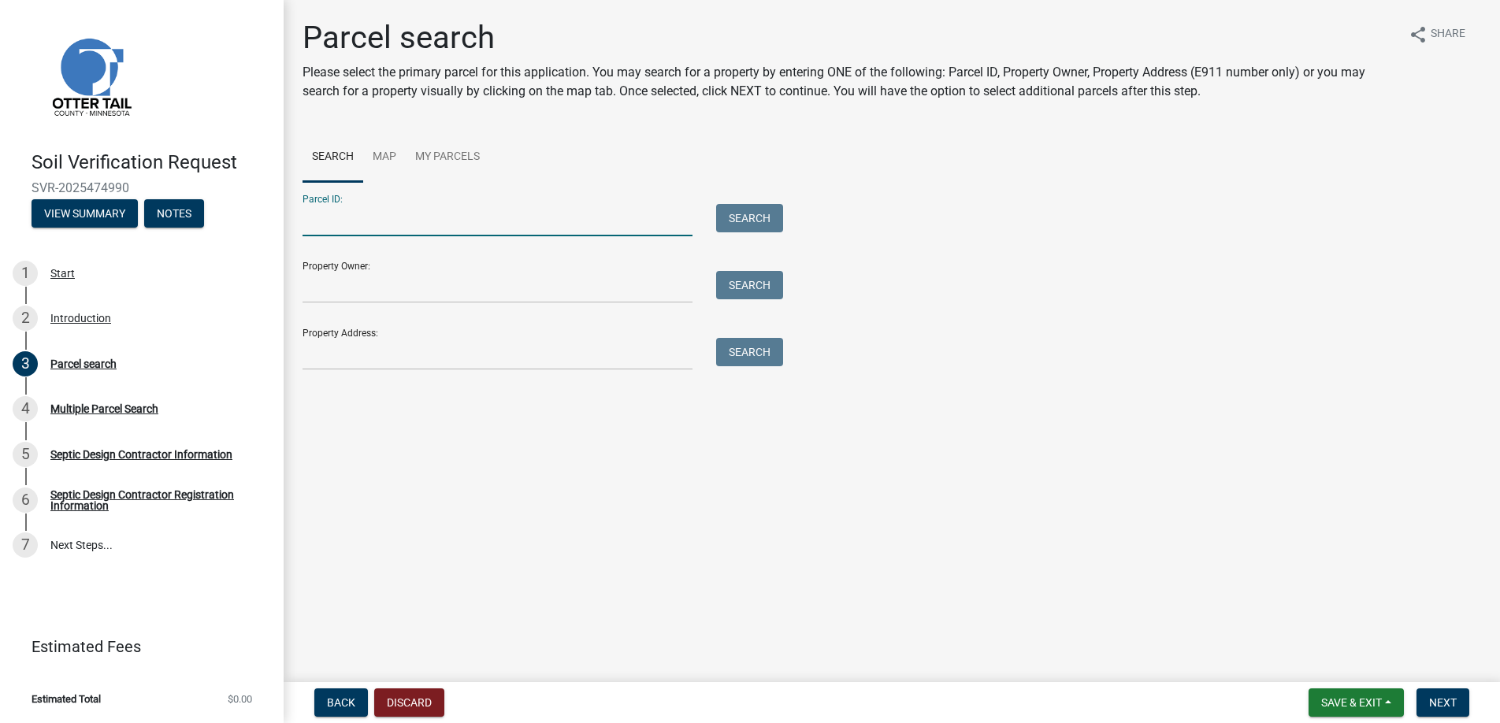
click at [326, 217] on input "Parcel ID:" at bounding box center [498, 220] width 390 height 32
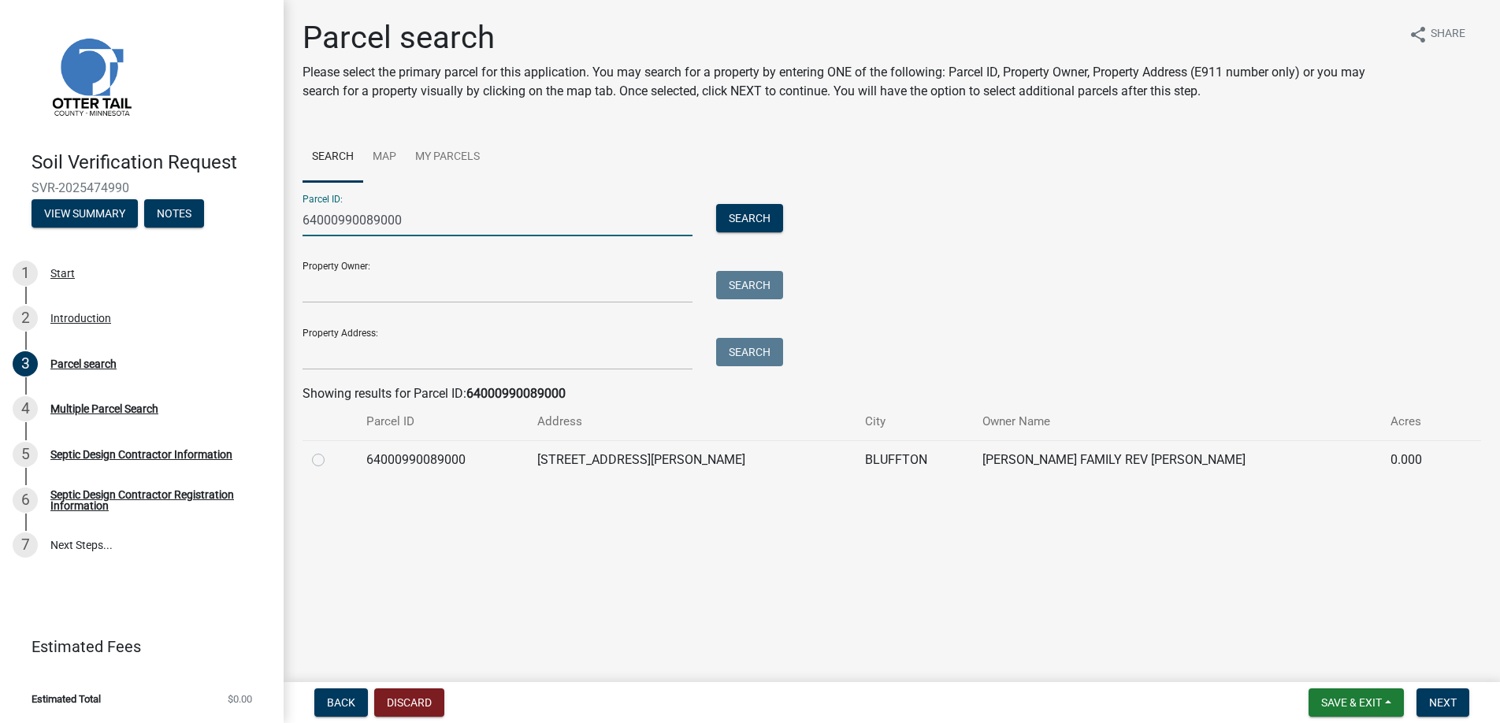
type input "64000990089000"
click at [331, 451] on label at bounding box center [331, 451] width 0 height 0
click at [331, 459] on input "radio" at bounding box center [336, 456] width 10 height 10
radio input "true"
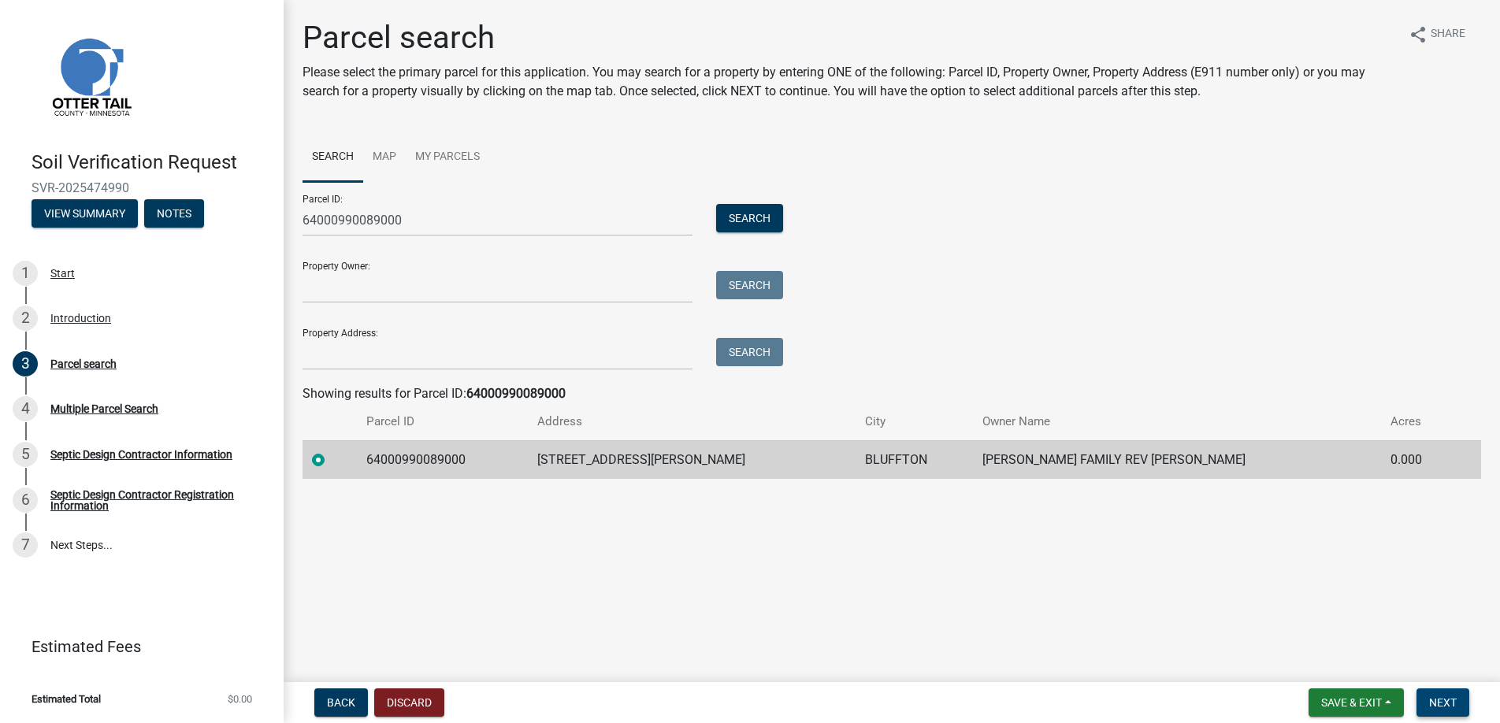
click at [1433, 702] on span "Next" at bounding box center [1443, 703] width 28 height 13
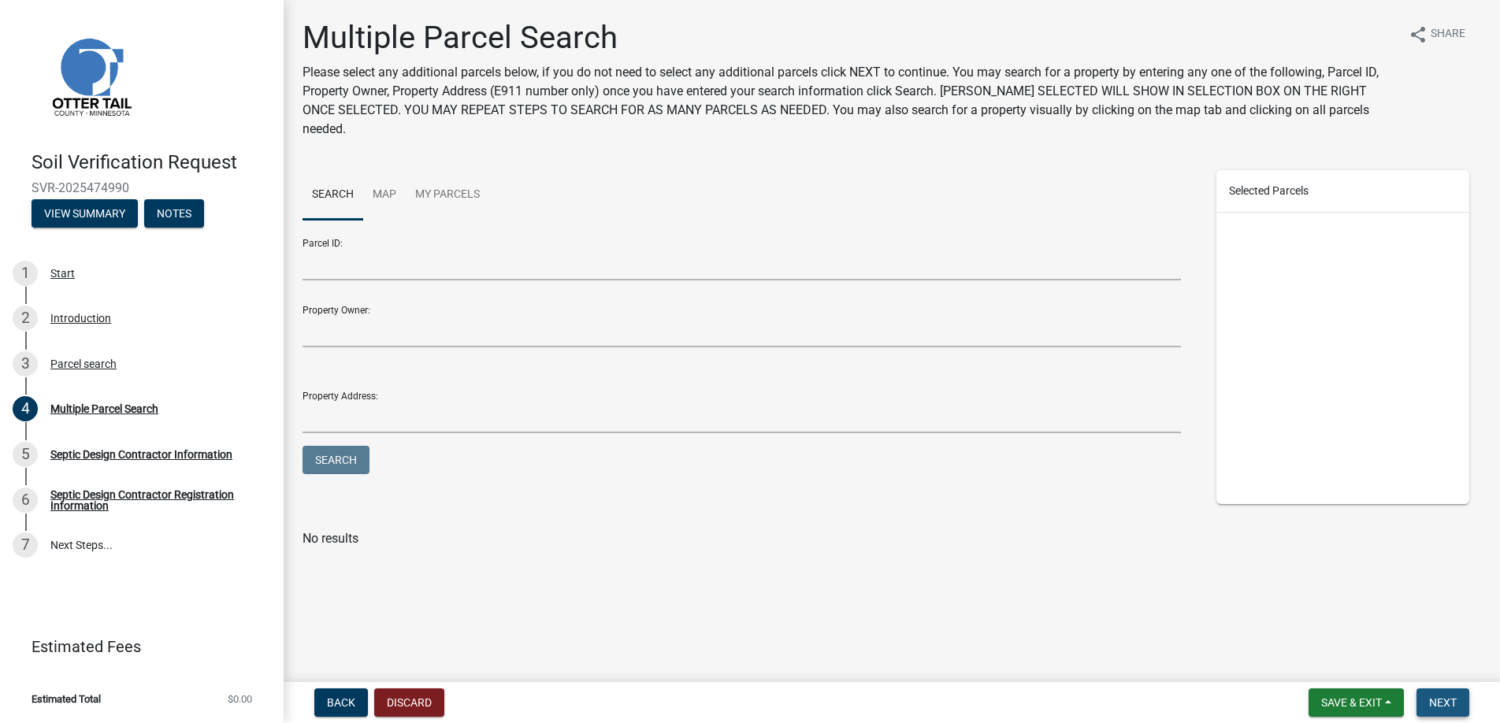
click at [1444, 702] on span "Next" at bounding box center [1443, 703] width 28 height 13
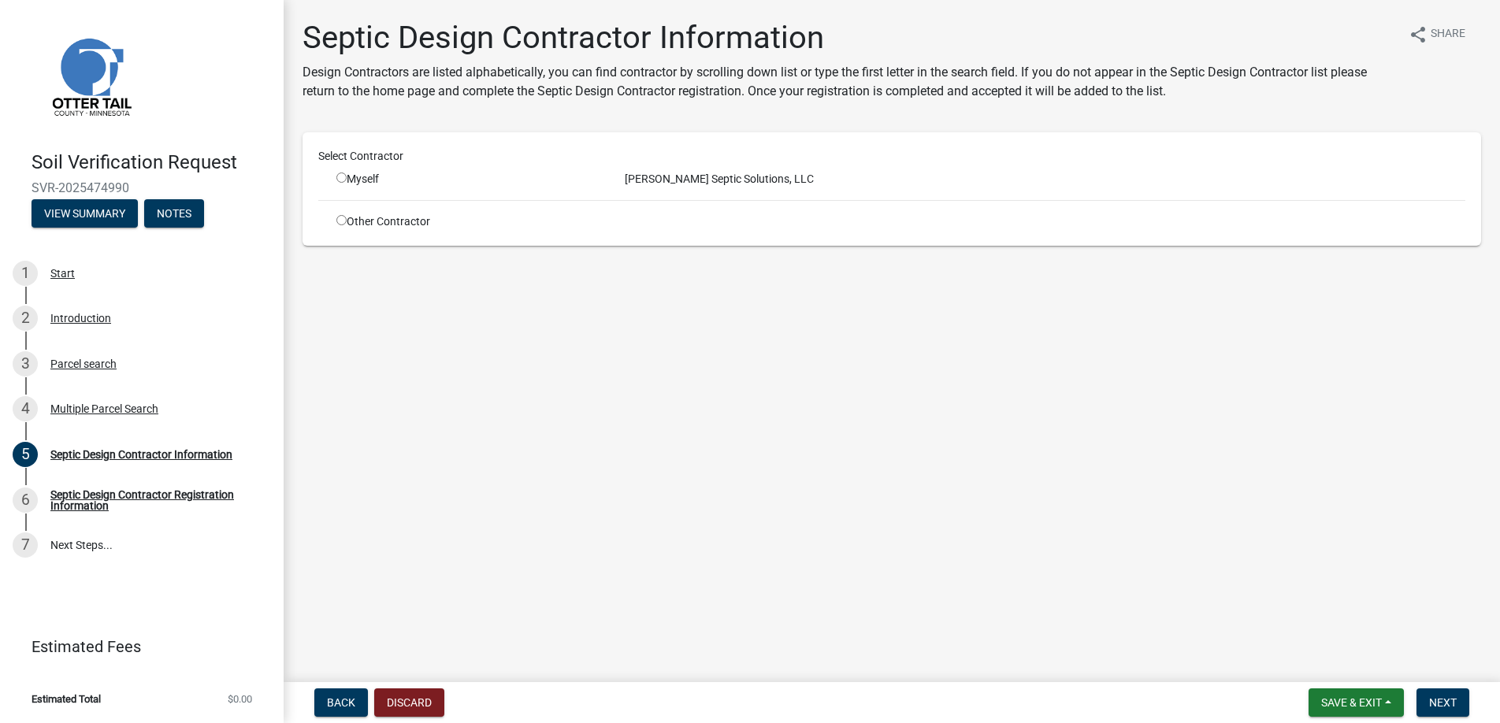
click at [342, 175] on input "radio" at bounding box center [341, 178] width 10 height 10
radio input "true"
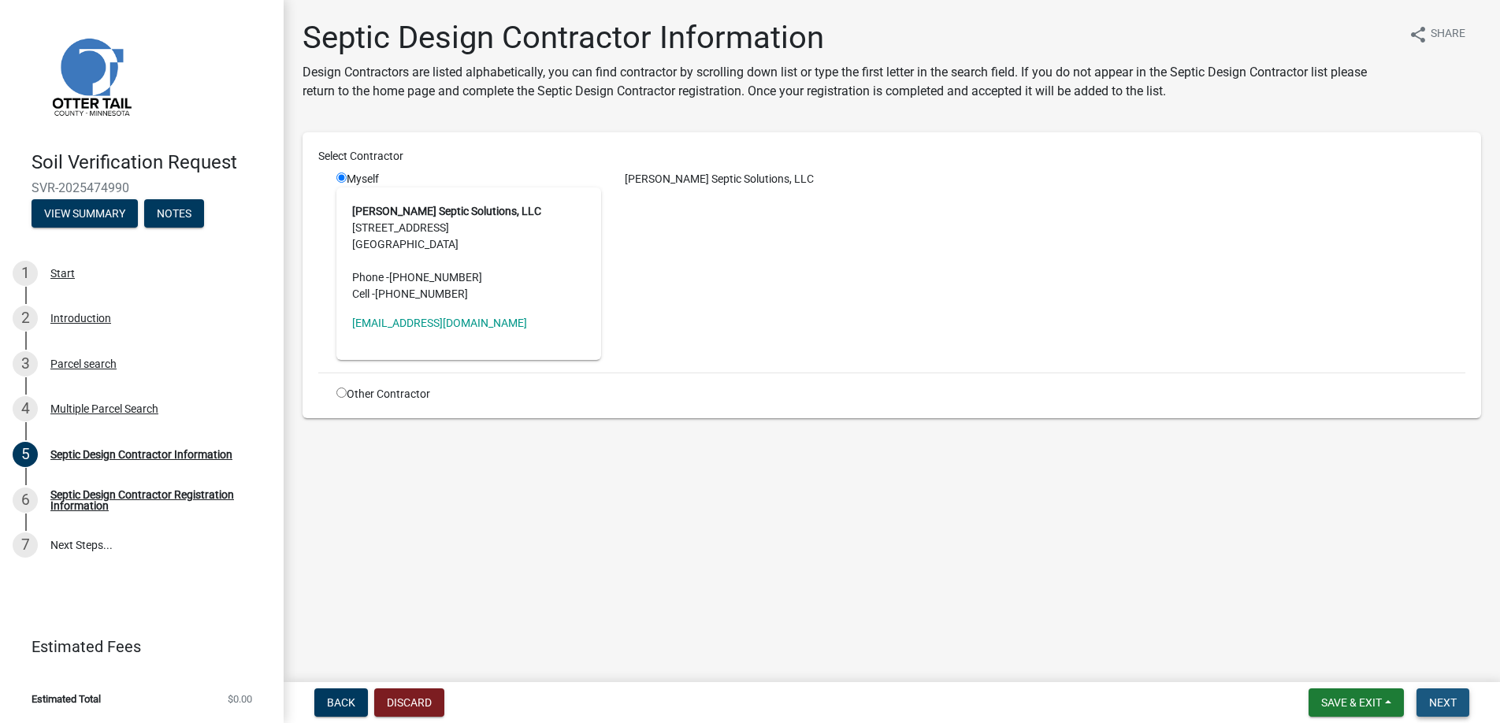
click at [1445, 697] on span "Next" at bounding box center [1443, 703] width 28 height 13
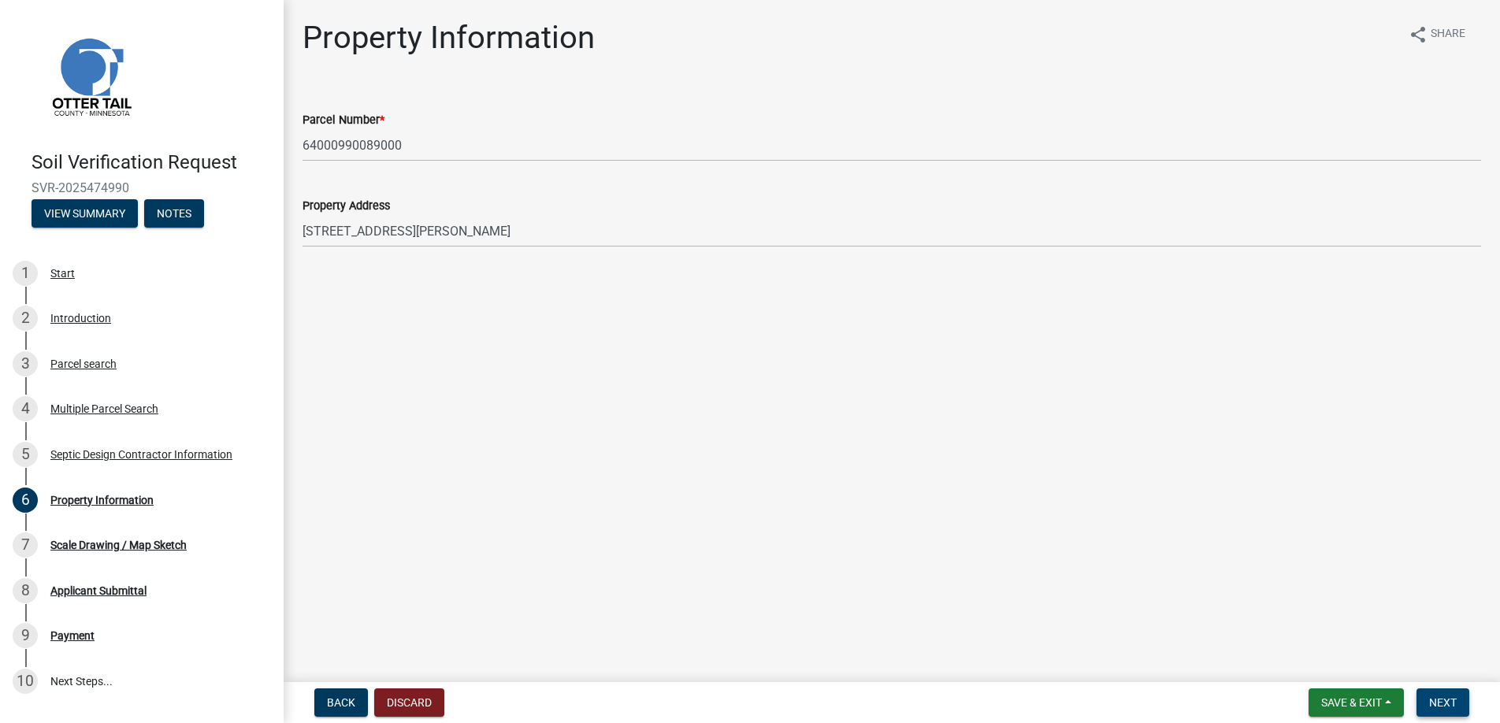
click at [1445, 697] on span "Next" at bounding box center [1443, 703] width 28 height 13
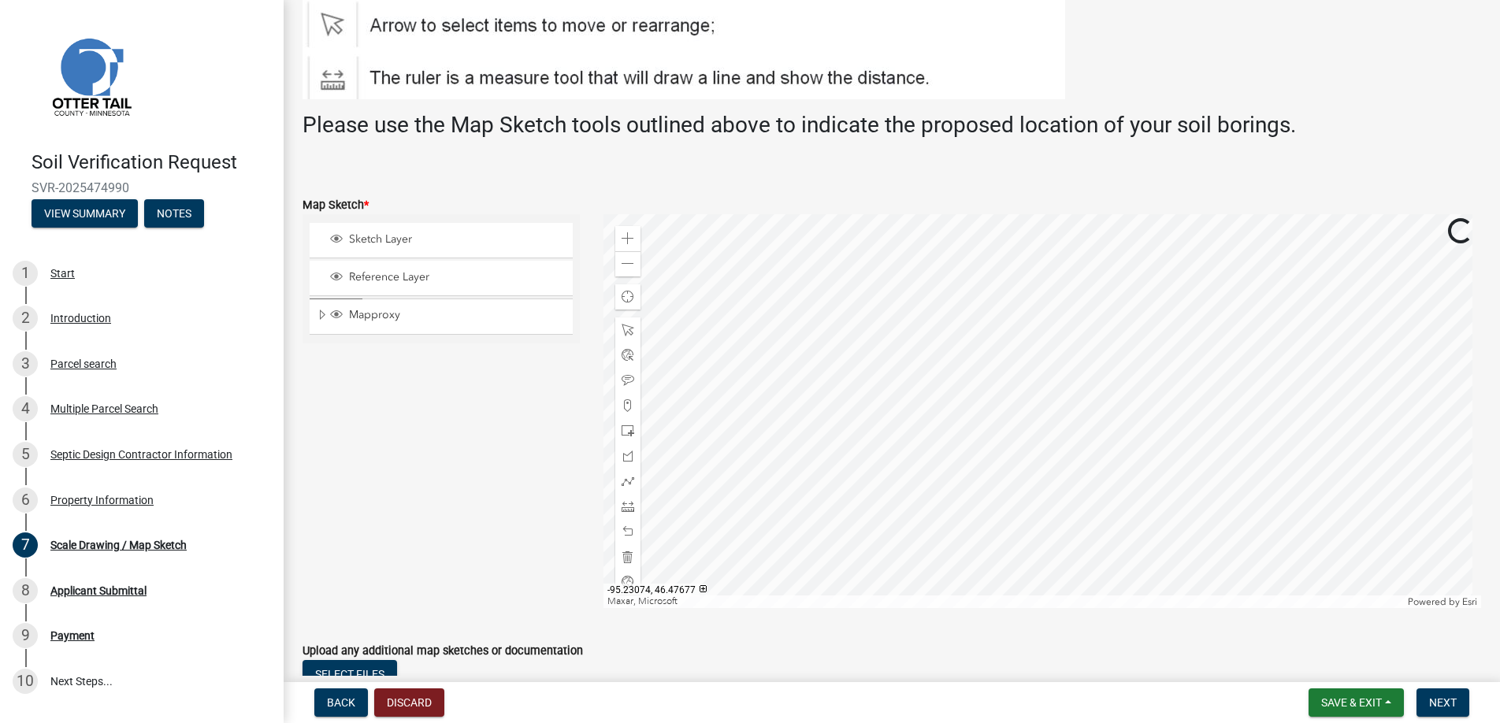
scroll to position [315, 0]
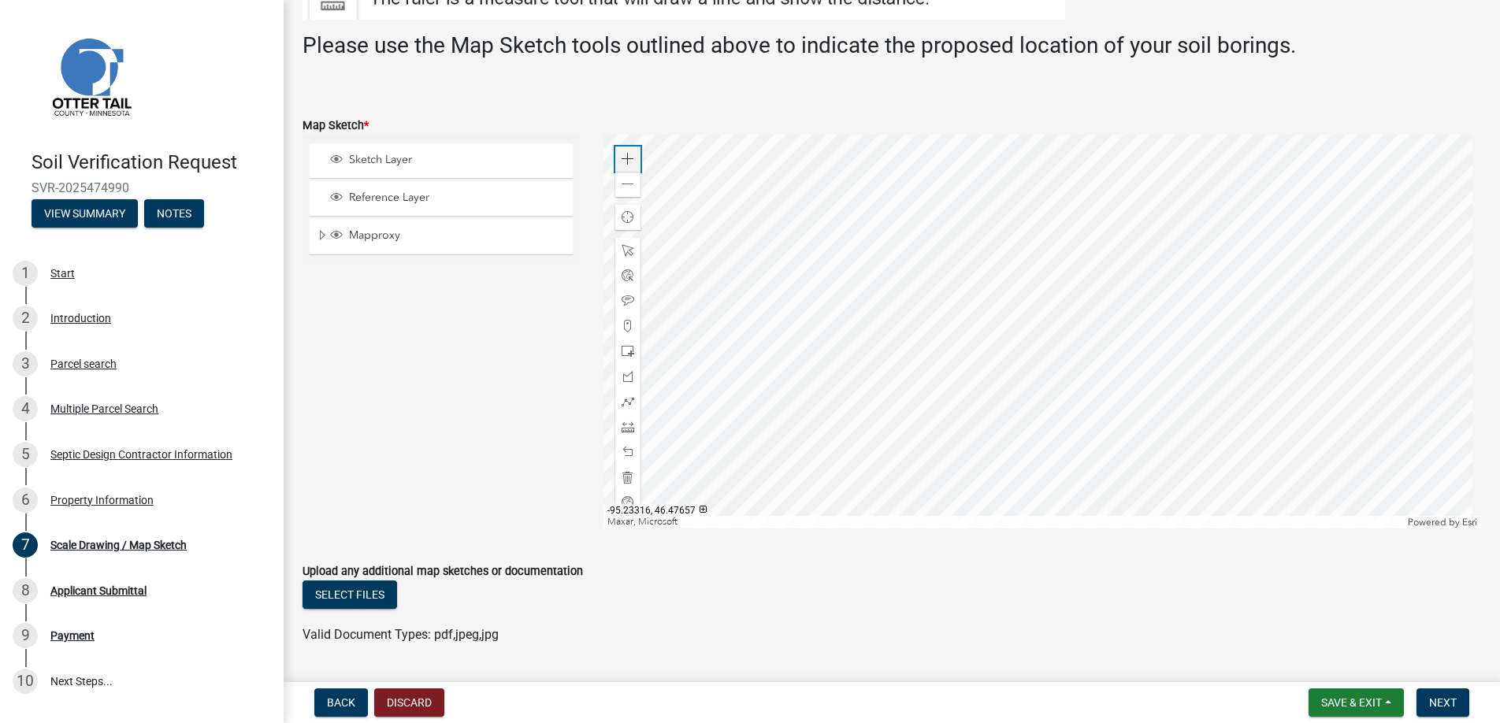
click at [624, 159] on span at bounding box center [628, 159] width 13 height 13
click at [622, 326] on span at bounding box center [628, 326] width 13 height 13
click at [1007, 303] on div at bounding box center [1043, 332] width 879 height 394
click at [1440, 701] on span "Next" at bounding box center [1443, 703] width 28 height 13
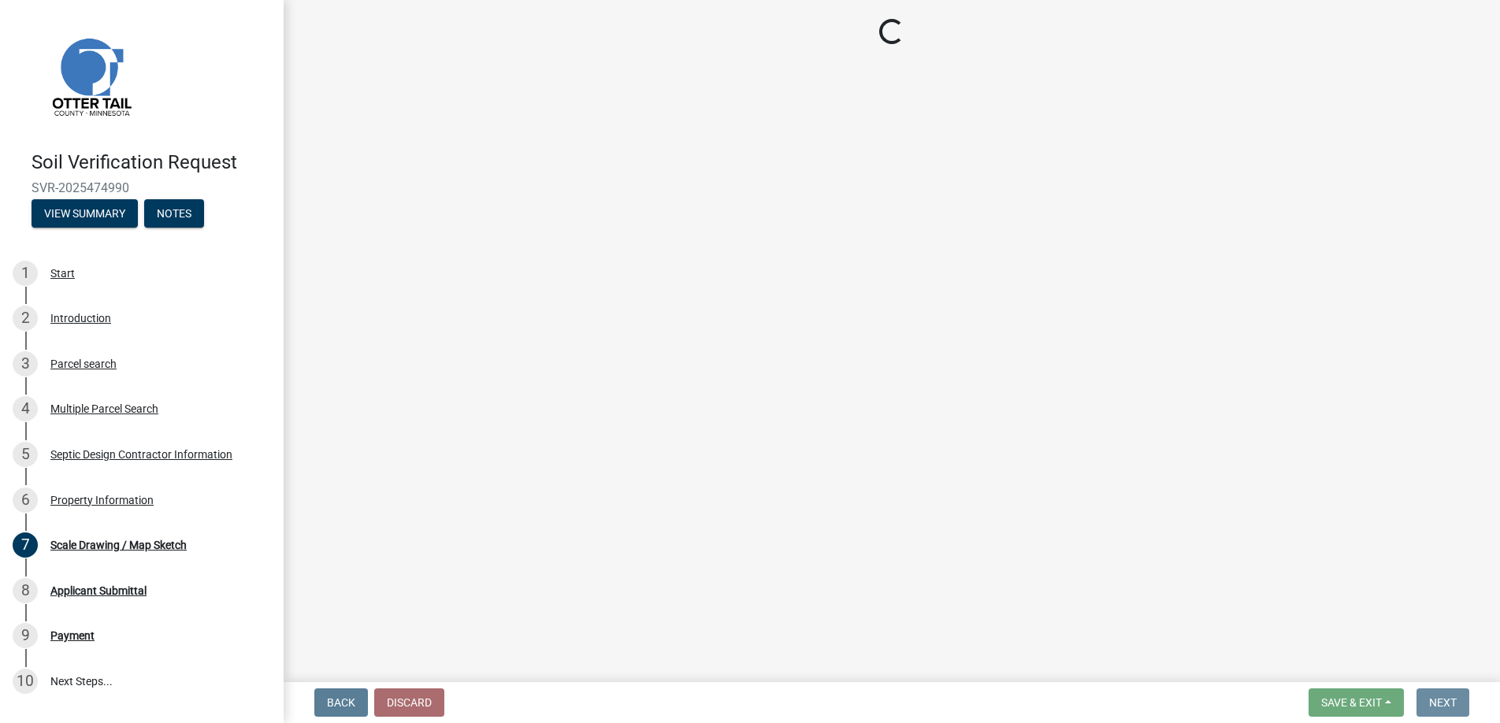
scroll to position [0, 0]
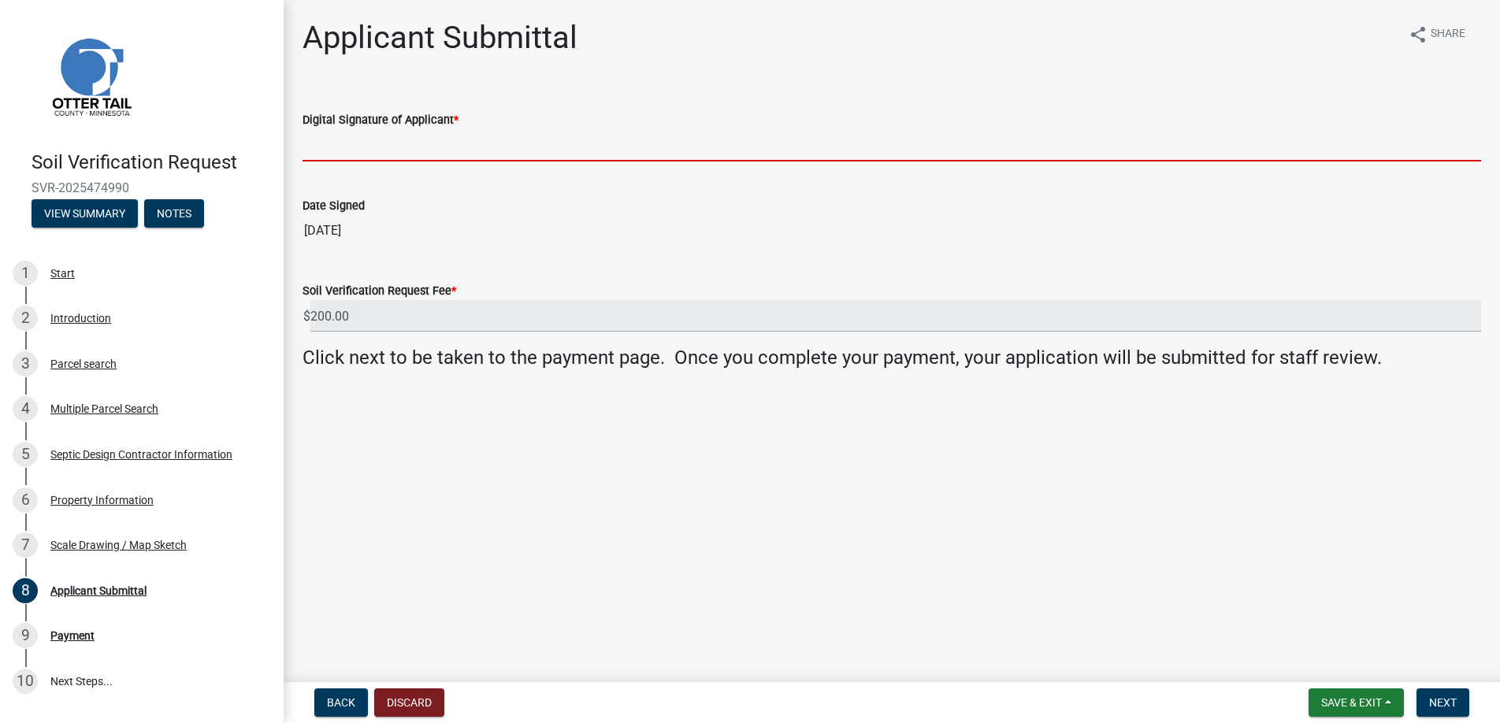
click at [361, 145] on input "Digital Signature of Applicant *" at bounding box center [892, 145] width 1179 height 32
type input "[PERSON_NAME]"
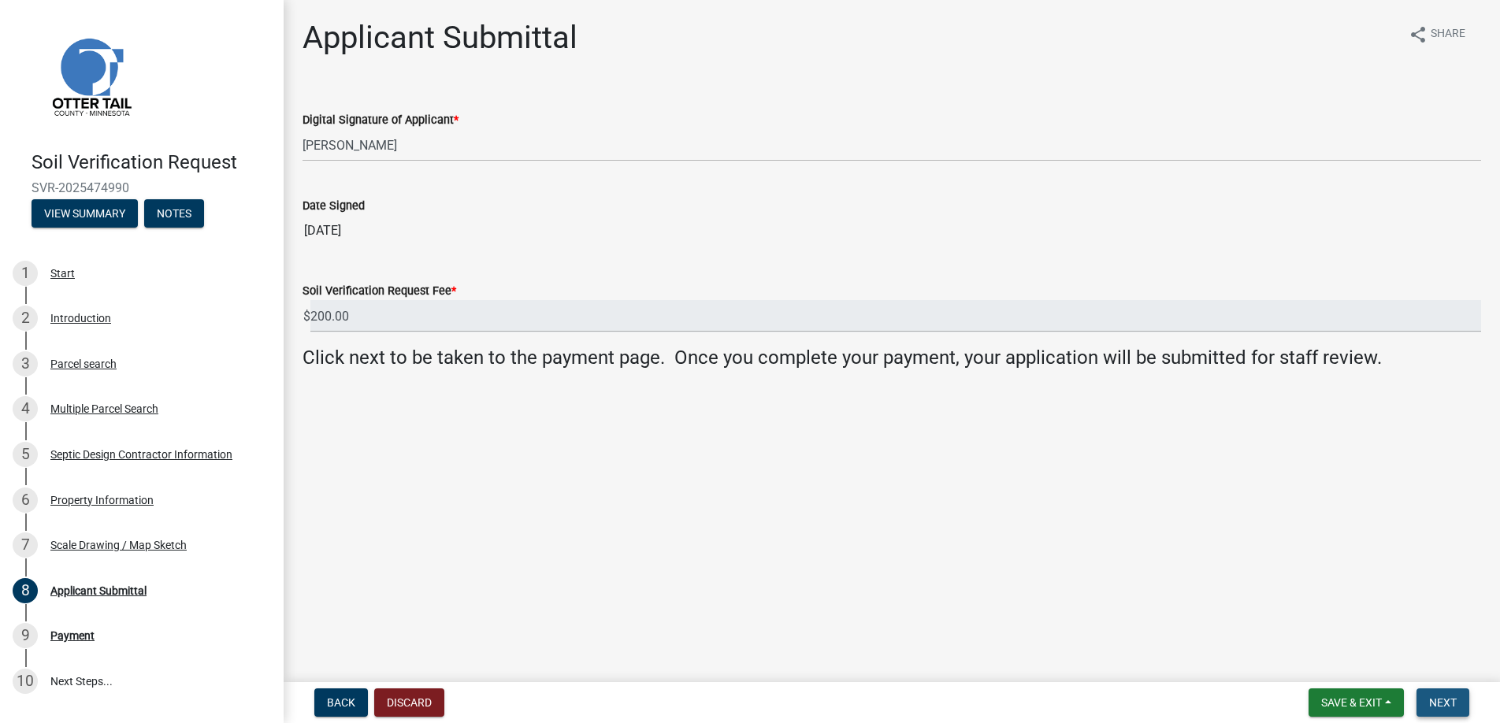
click at [1448, 697] on span "Next" at bounding box center [1443, 703] width 28 height 13
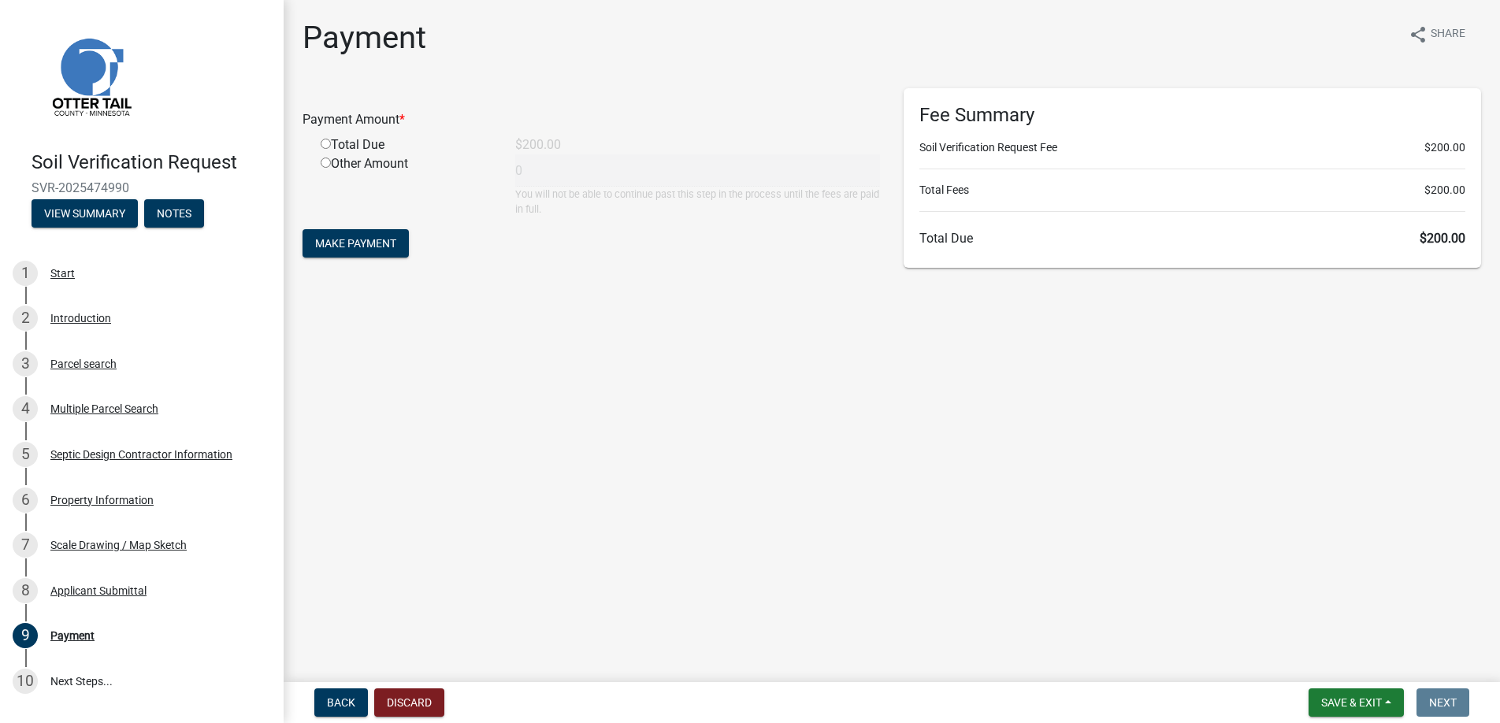
click at [326, 143] on input "radio" at bounding box center [326, 144] width 10 height 10
radio input "true"
type input "200"
click at [350, 239] on span "Make Payment" at bounding box center [355, 243] width 81 height 13
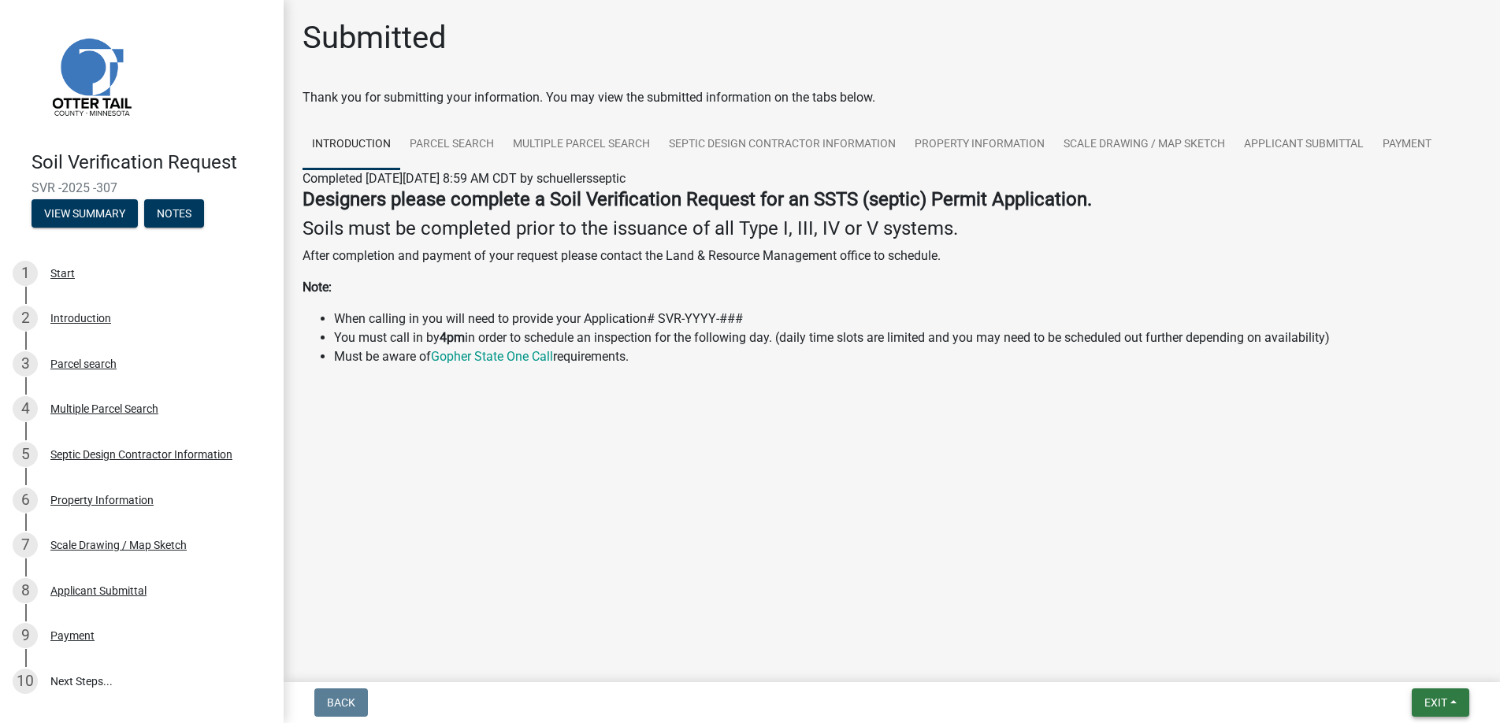
click at [1439, 698] on span "Exit" at bounding box center [1436, 703] width 23 height 13
click at [1397, 656] on button "Save & Exit" at bounding box center [1407, 662] width 126 height 38
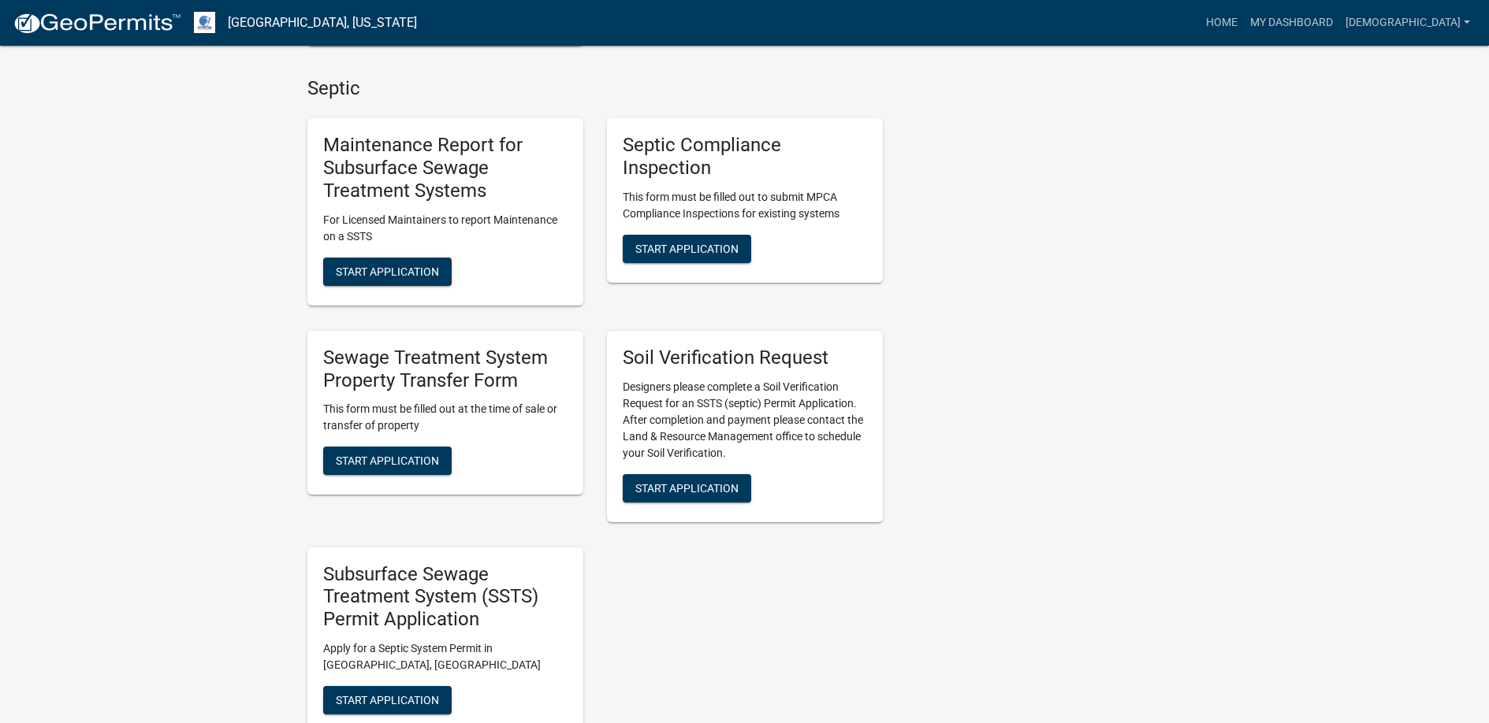
scroll to position [867, 0]
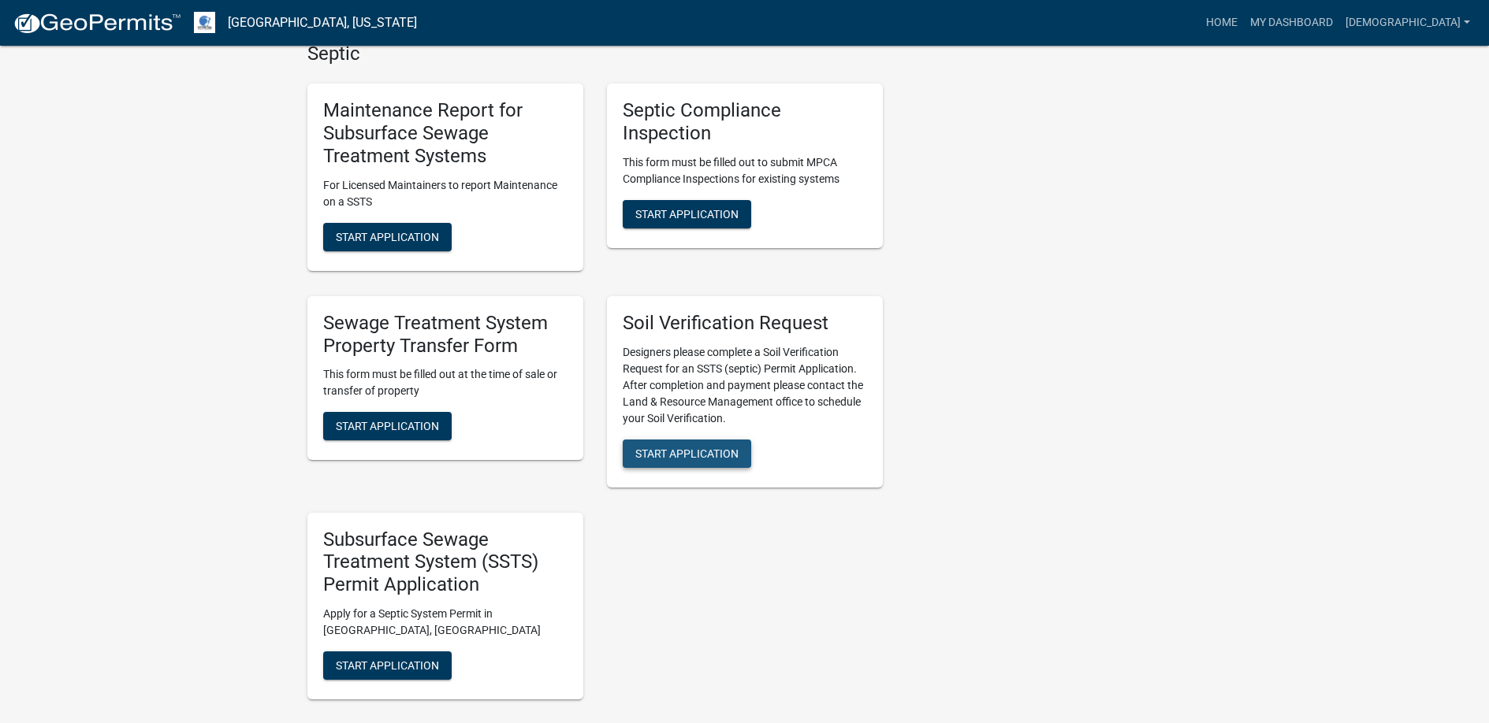
click at [694, 453] on span "Start Application" at bounding box center [686, 453] width 103 height 13
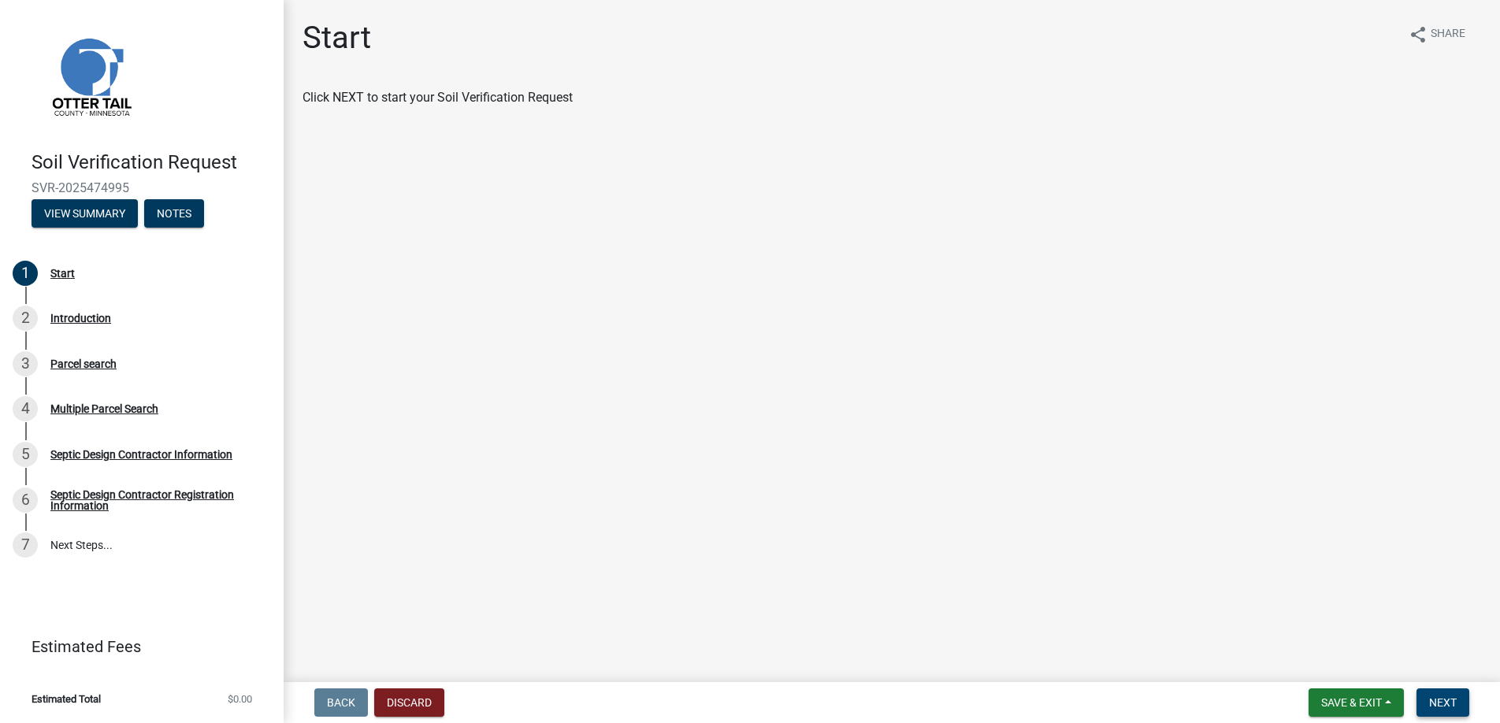
click at [1448, 698] on span "Next" at bounding box center [1443, 703] width 28 height 13
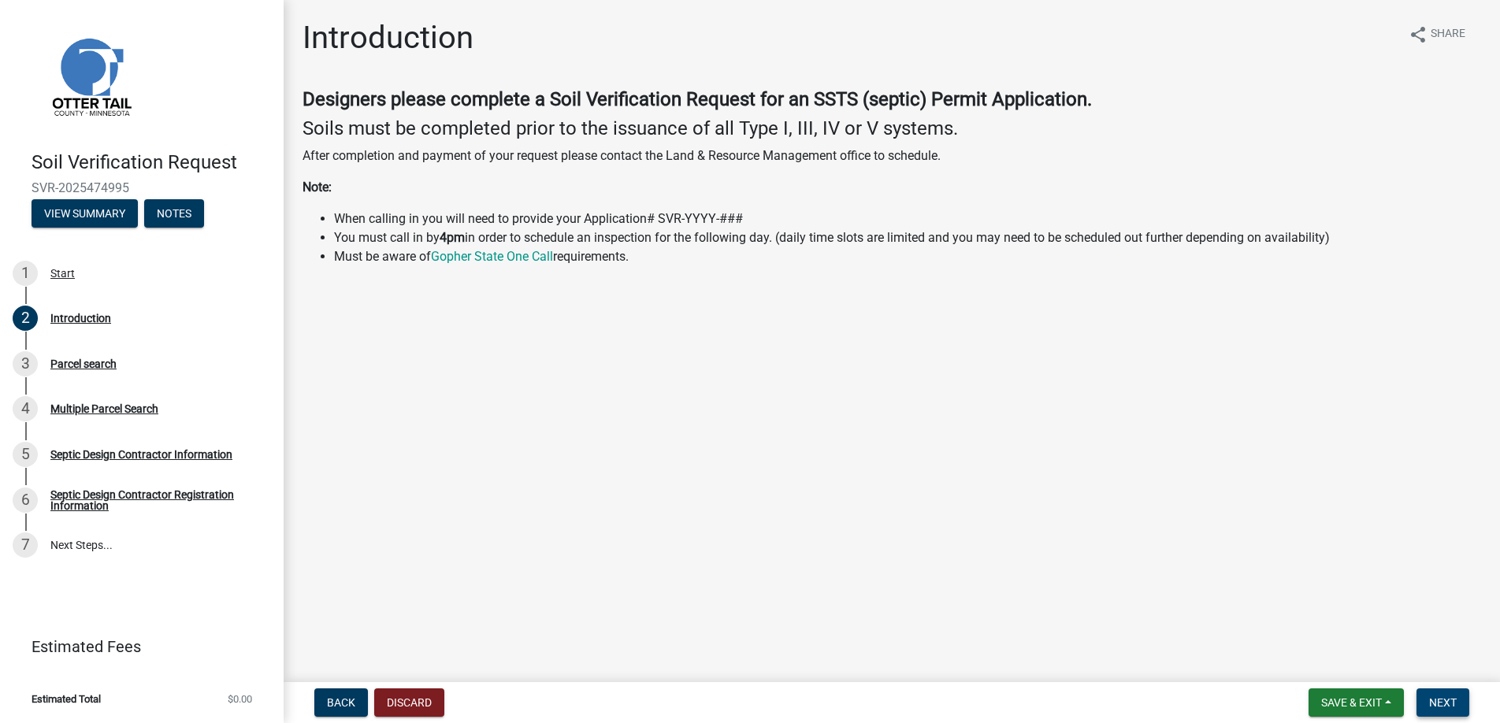
click at [1448, 698] on span "Next" at bounding box center [1443, 703] width 28 height 13
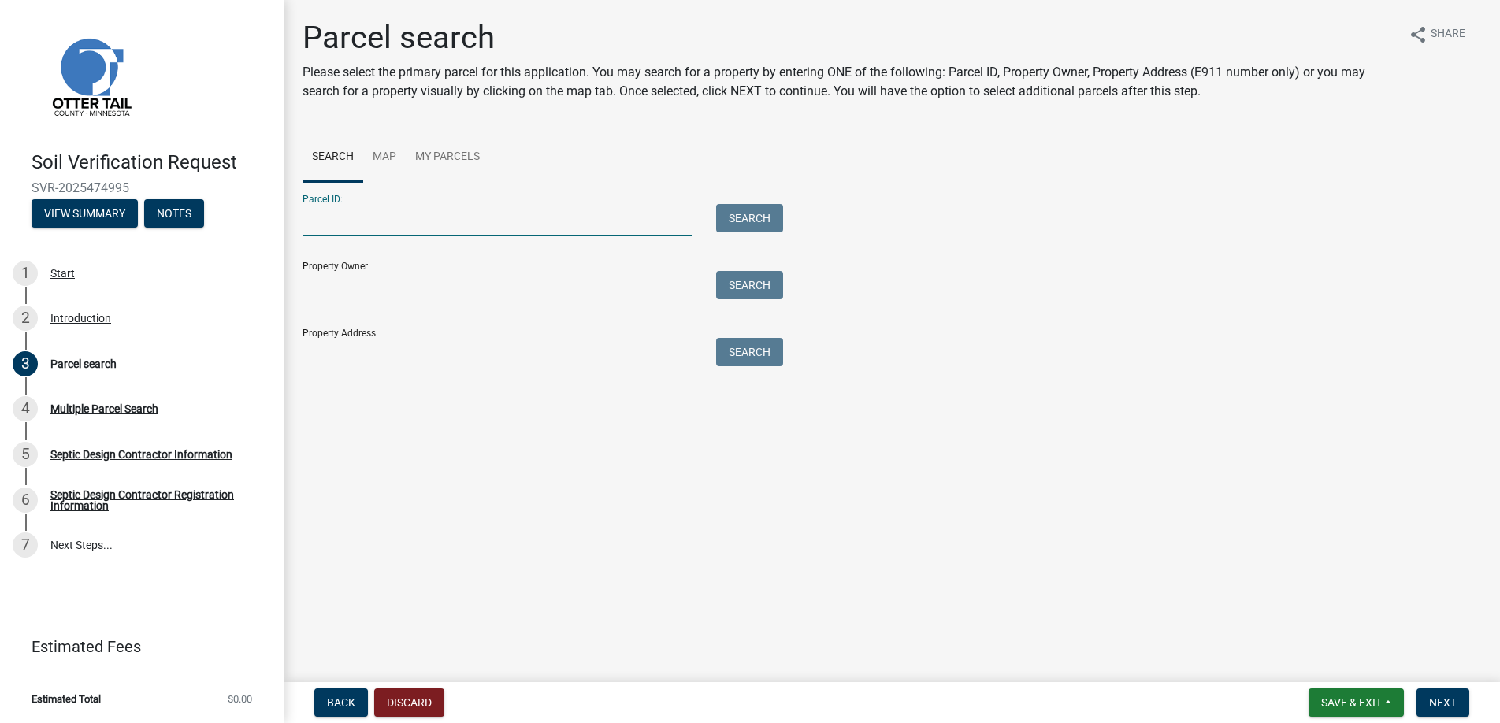
click at [316, 214] on input "Parcel ID:" at bounding box center [498, 220] width 390 height 32
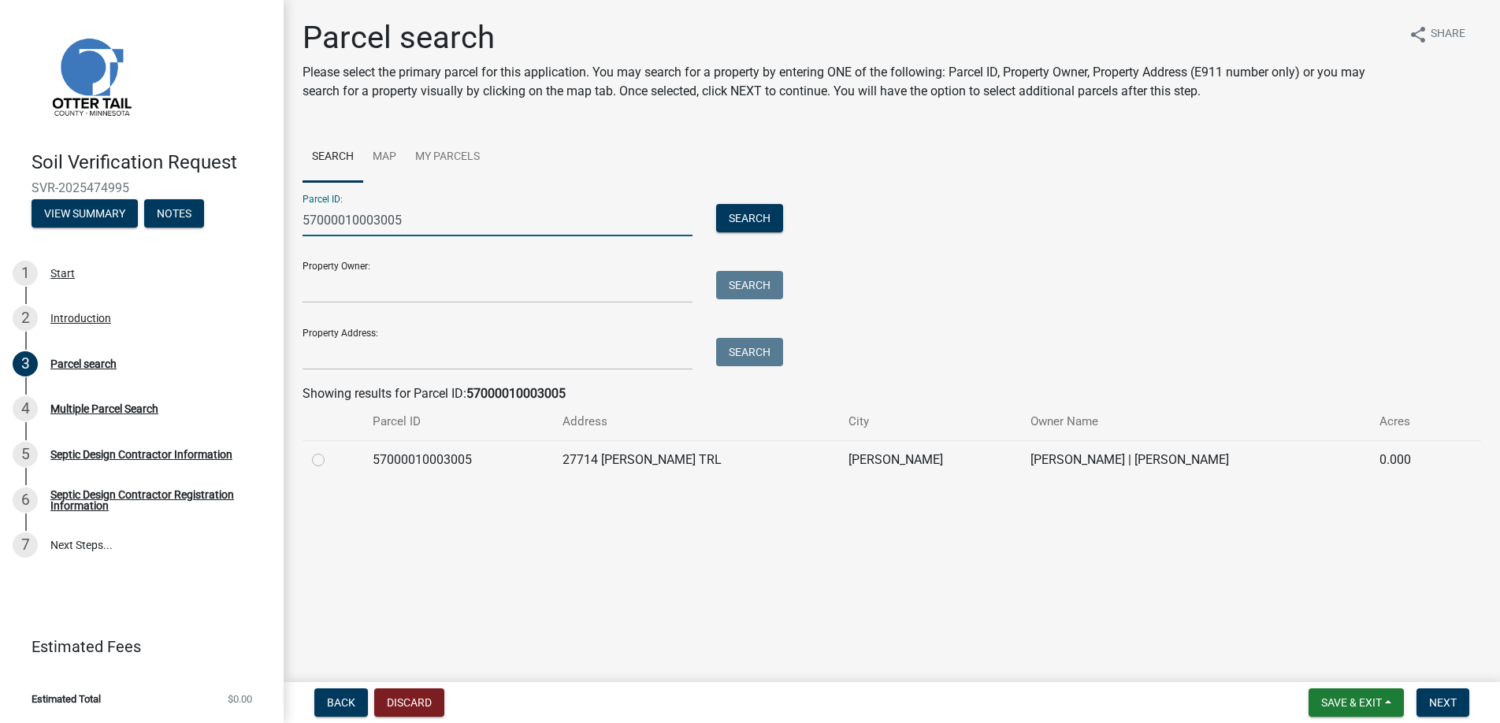
type input "57000010003005"
click at [331, 451] on label at bounding box center [331, 451] width 0 height 0
click at [331, 456] on input "radio" at bounding box center [336, 456] width 10 height 10
radio input "true"
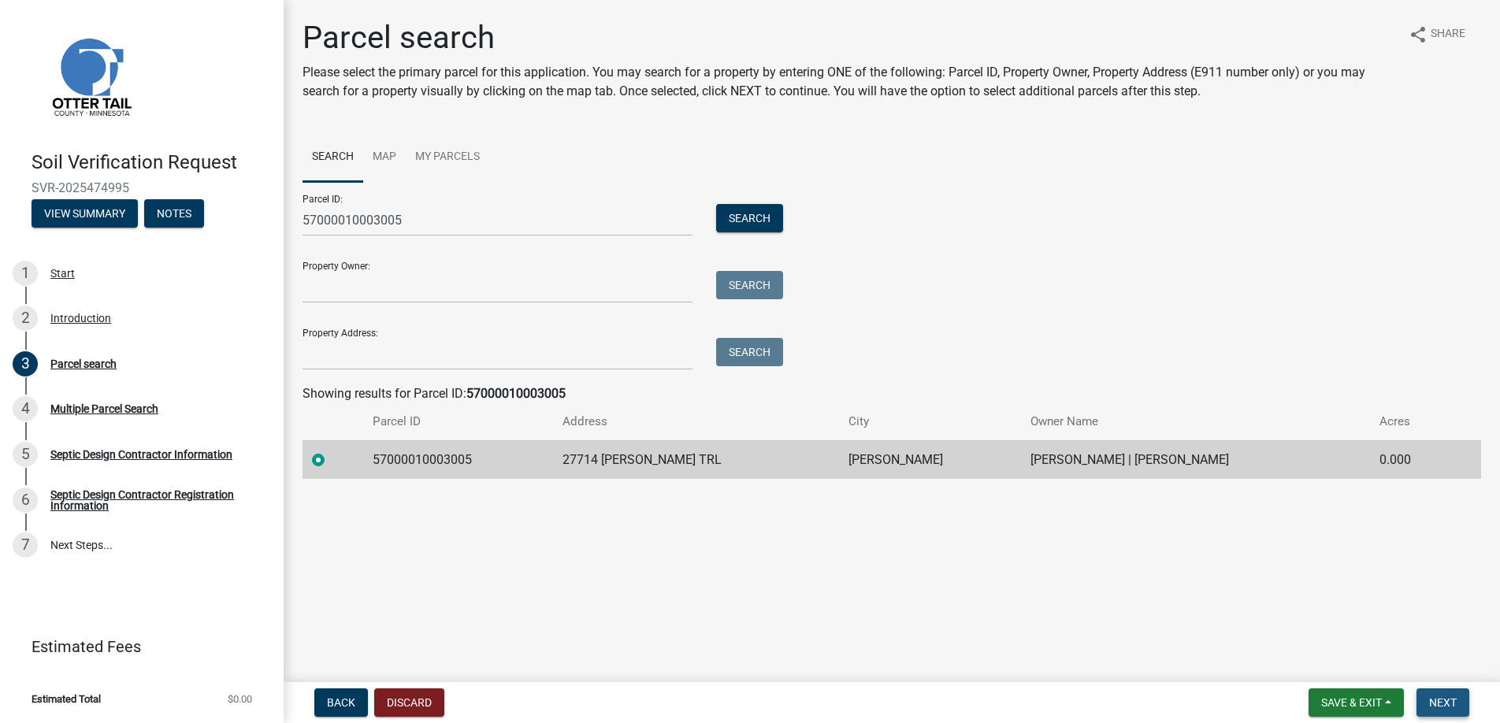
click at [1439, 701] on span "Next" at bounding box center [1443, 703] width 28 height 13
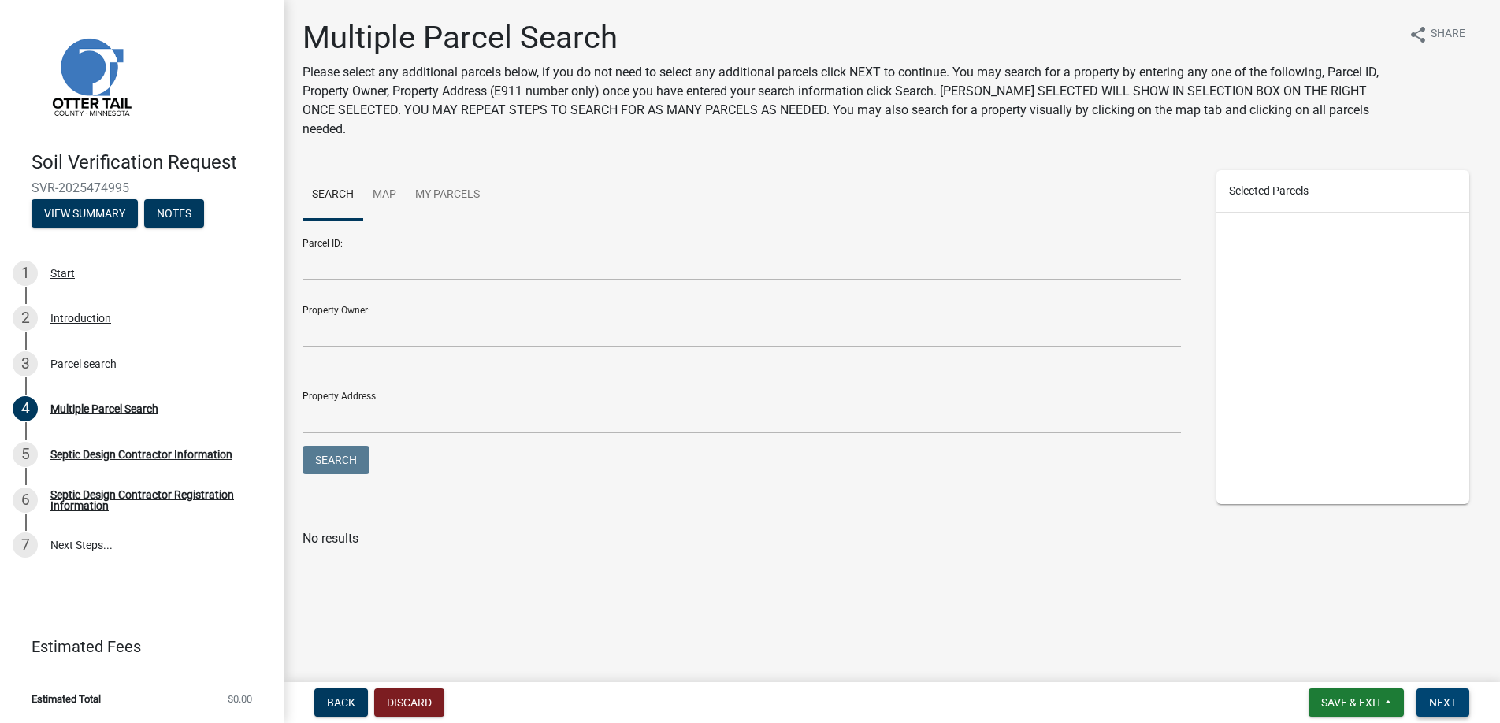
click at [1439, 701] on span "Next" at bounding box center [1443, 703] width 28 height 13
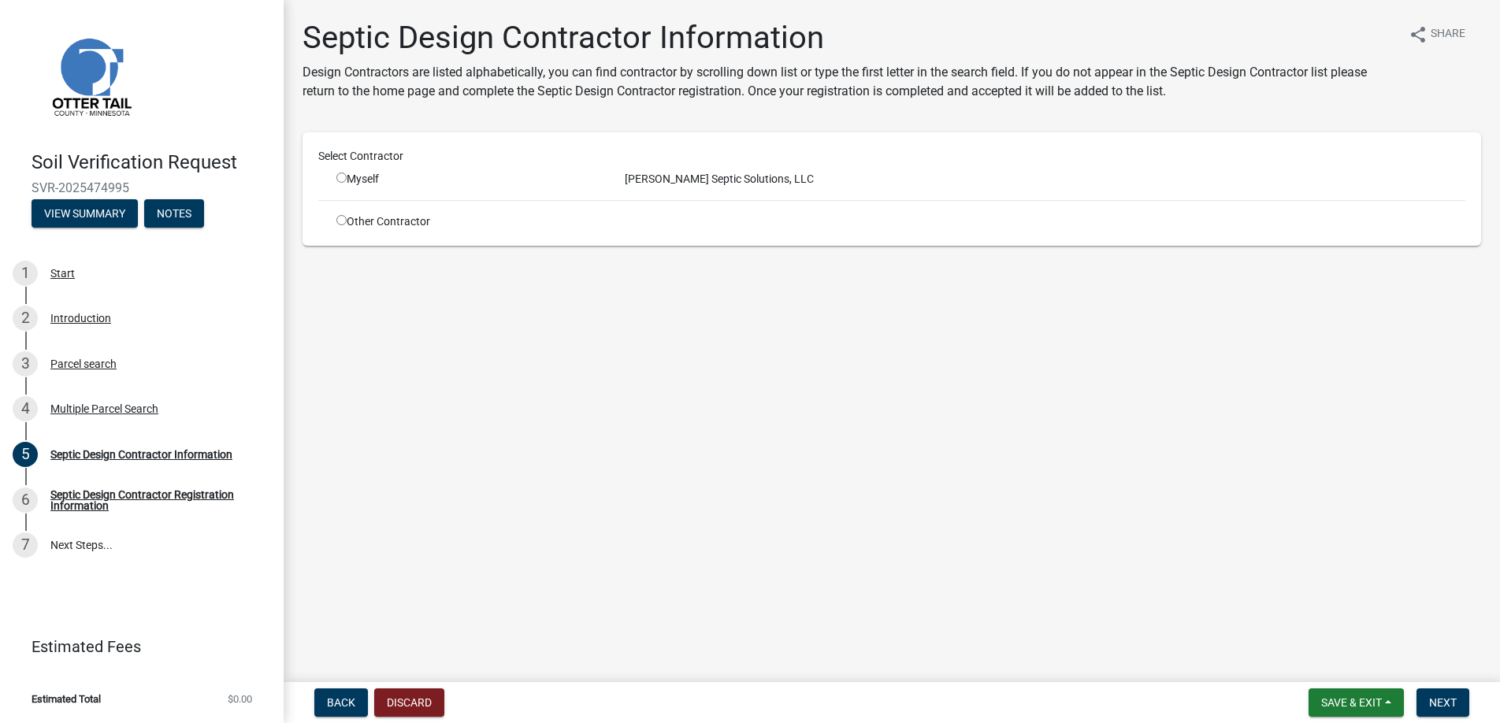
click at [342, 177] on input "radio" at bounding box center [341, 178] width 10 height 10
radio input "true"
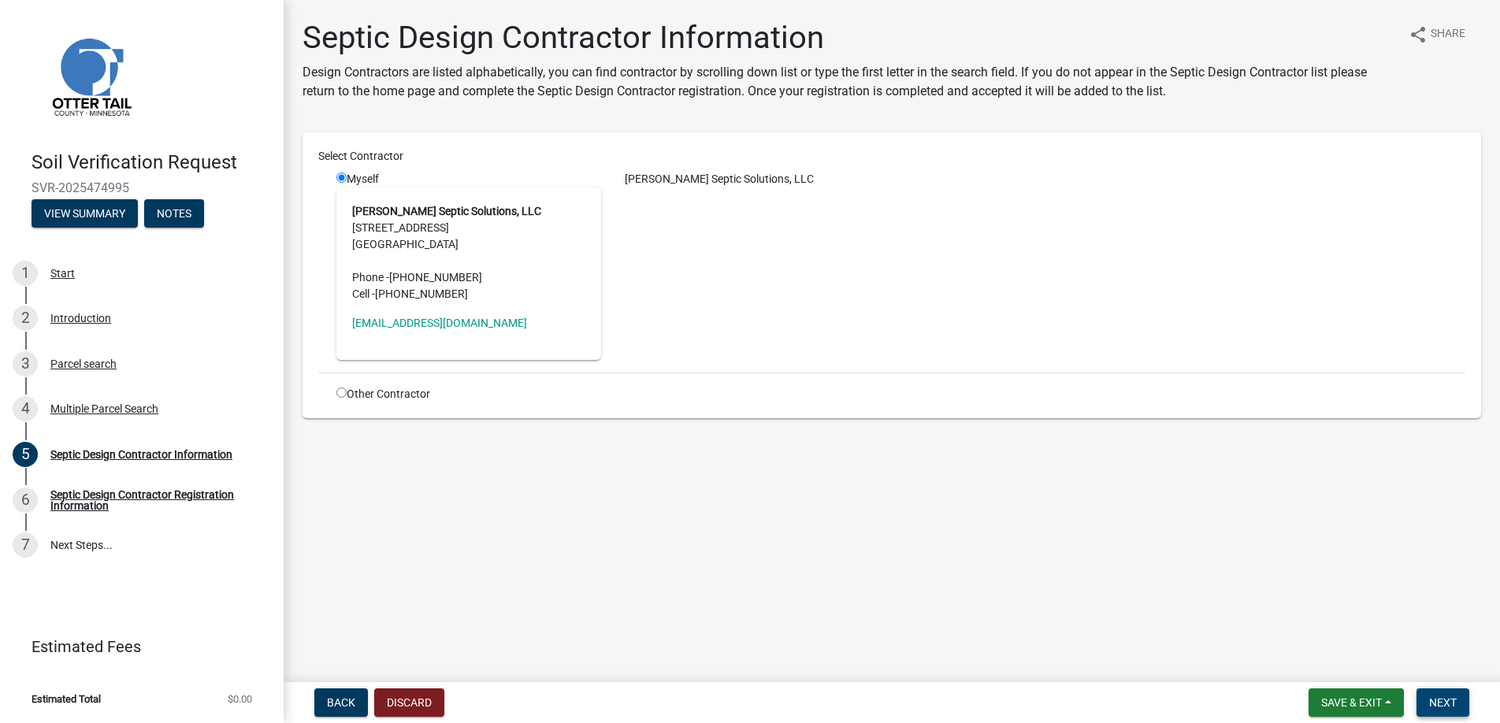
click at [1442, 703] on span "Next" at bounding box center [1443, 703] width 28 height 13
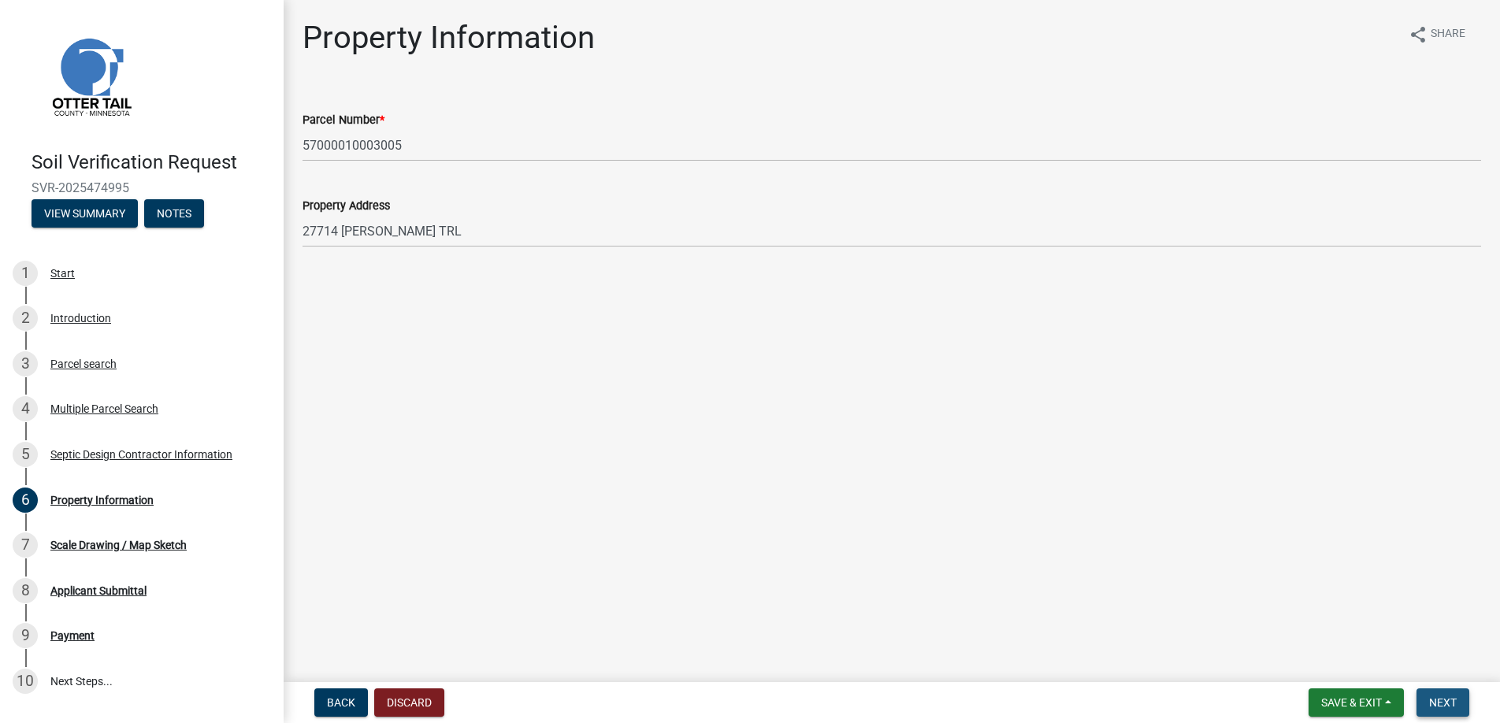
click at [1442, 703] on span "Next" at bounding box center [1443, 703] width 28 height 13
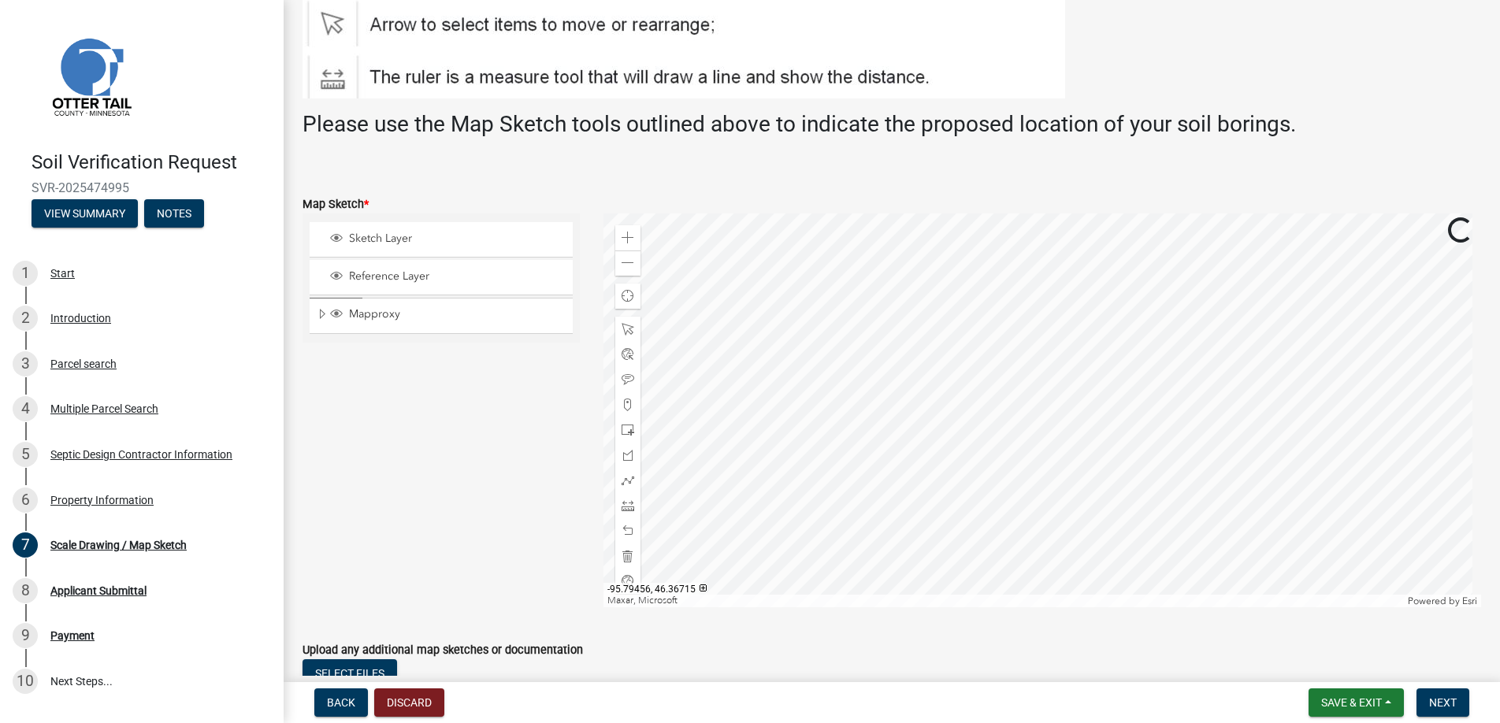
scroll to position [359, 0]
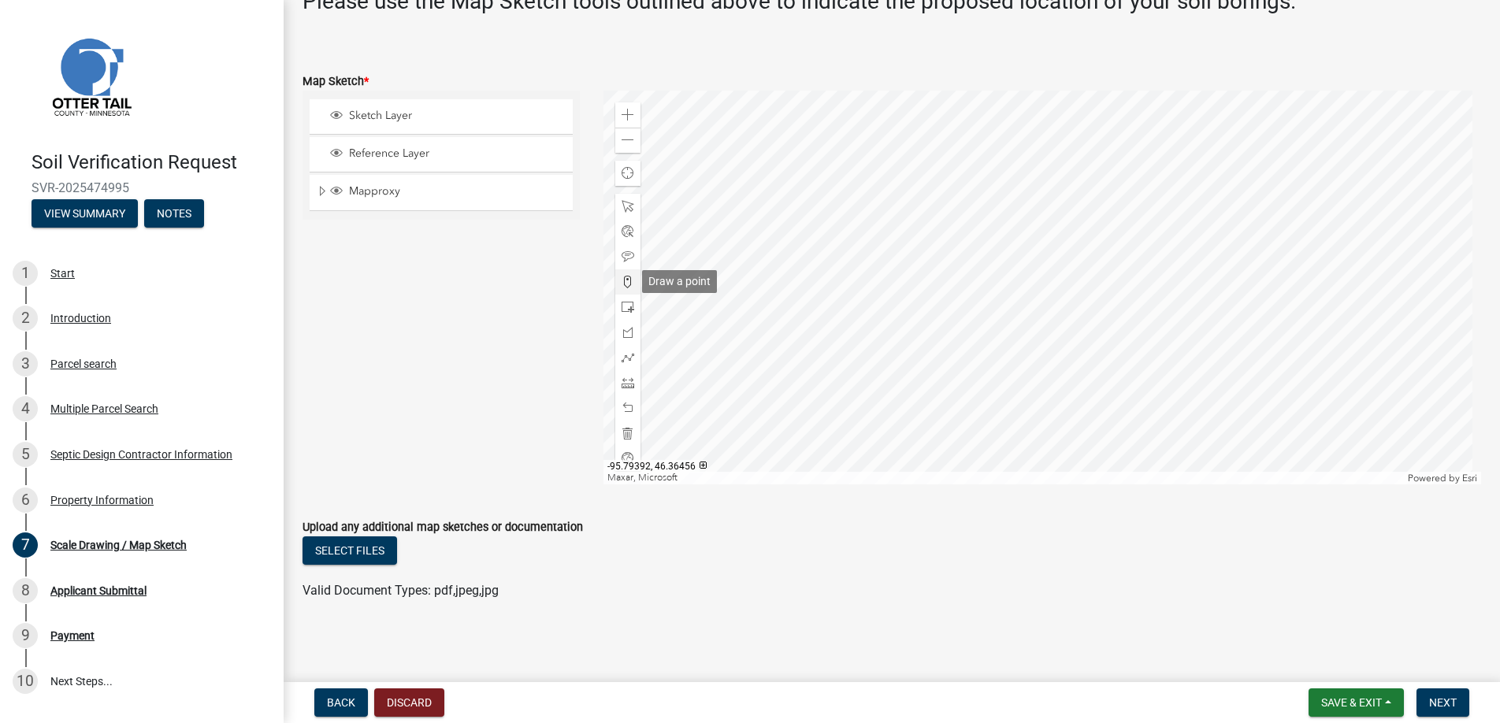
click at [625, 284] on span at bounding box center [628, 282] width 13 height 13
click at [964, 300] on div at bounding box center [1043, 288] width 879 height 394
click at [1454, 701] on span "Next" at bounding box center [1443, 703] width 28 height 13
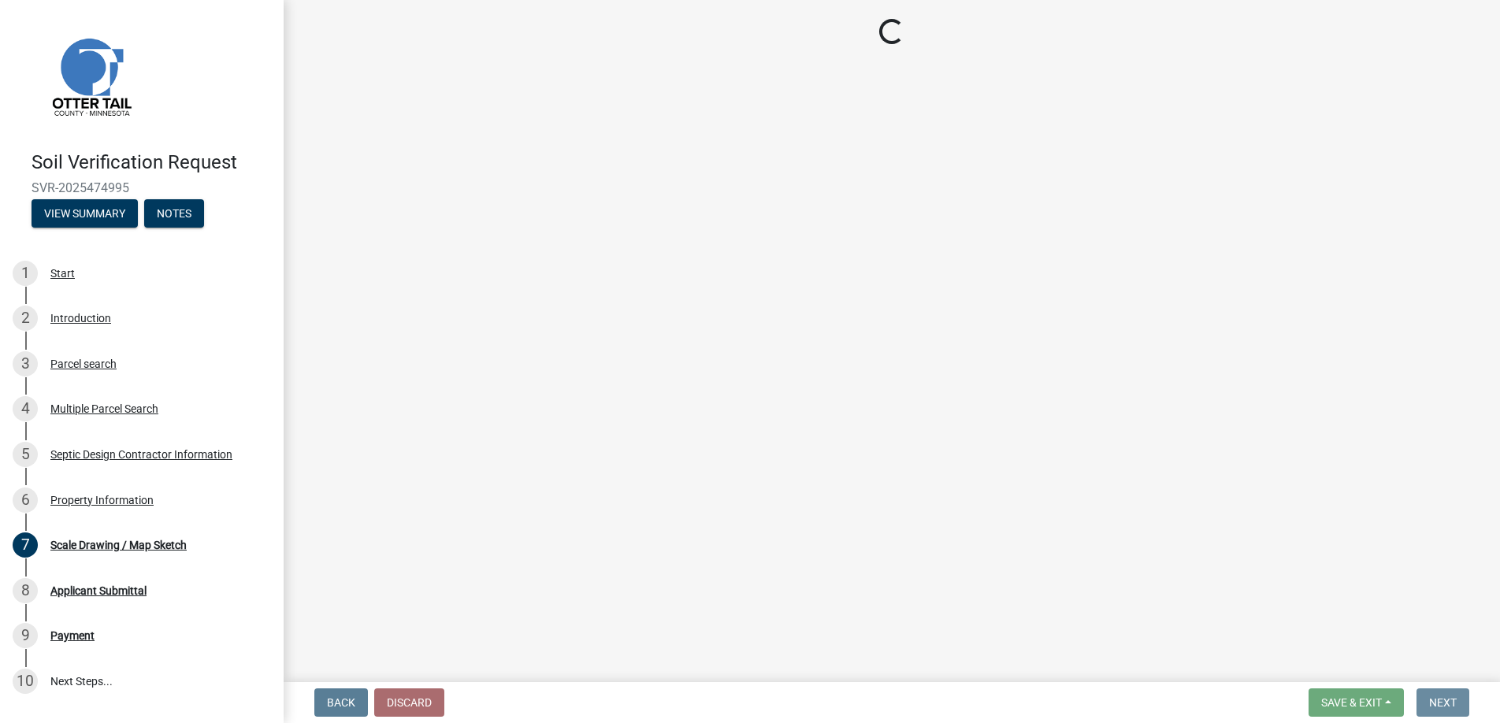
scroll to position [0, 0]
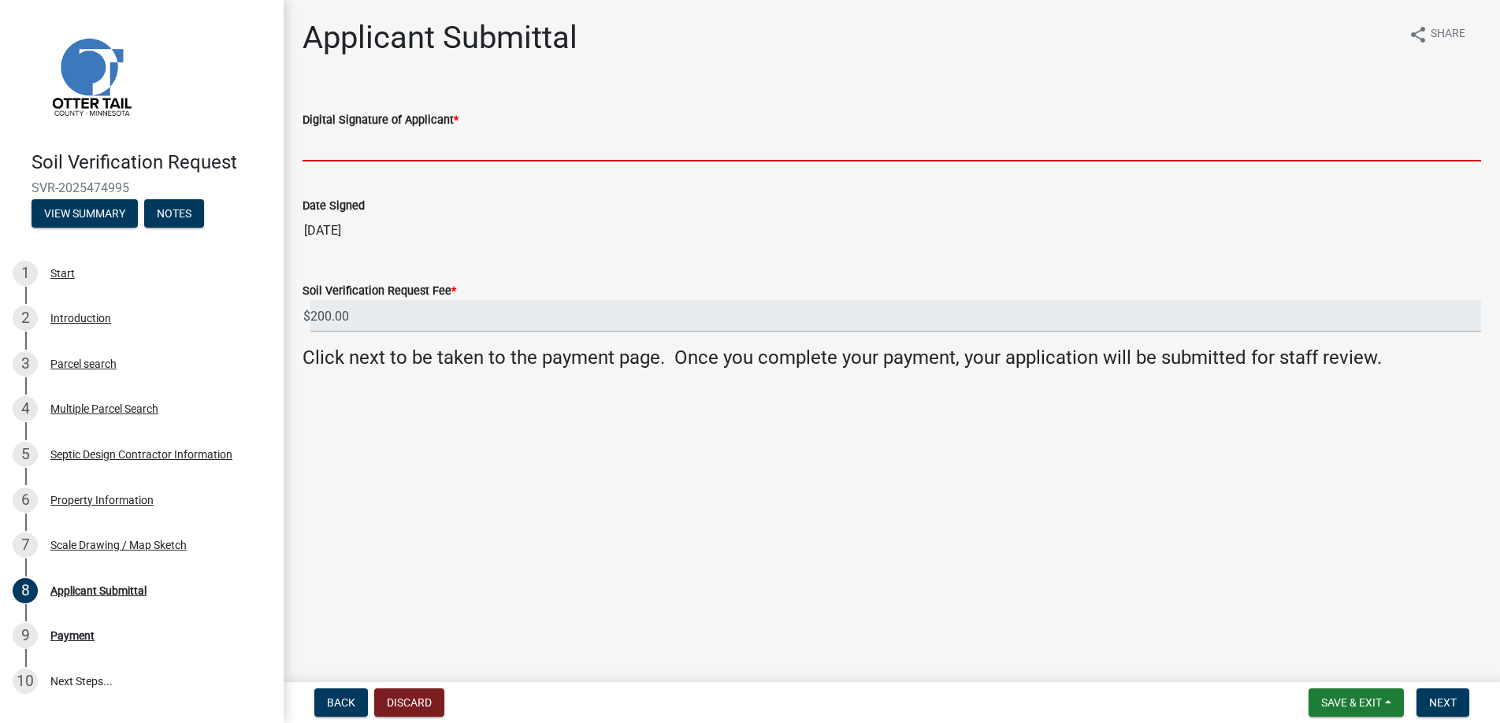
click at [355, 143] on input "Digital Signature of Applicant *" at bounding box center [892, 145] width 1179 height 32
type input "[PERSON_NAME]"
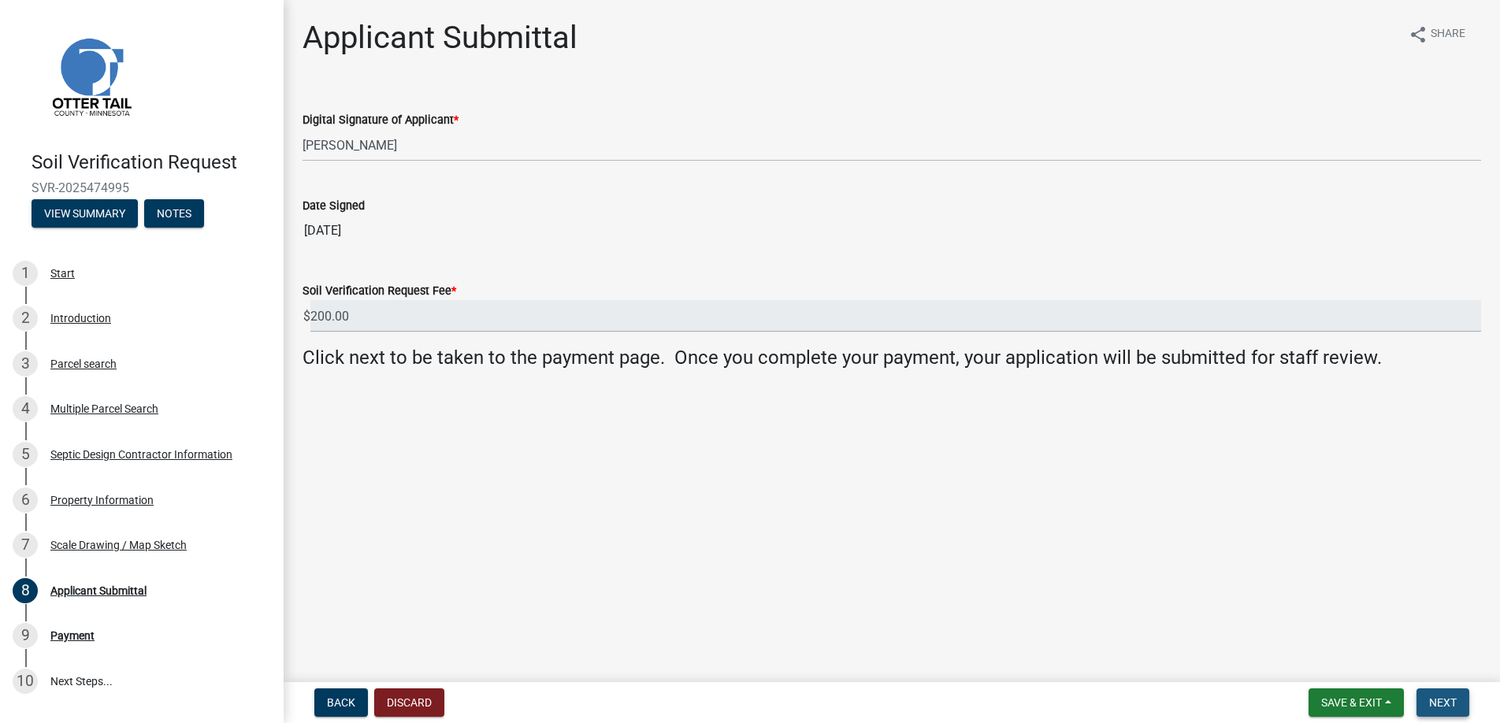
click at [1447, 700] on span "Next" at bounding box center [1443, 703] width 28 height 13
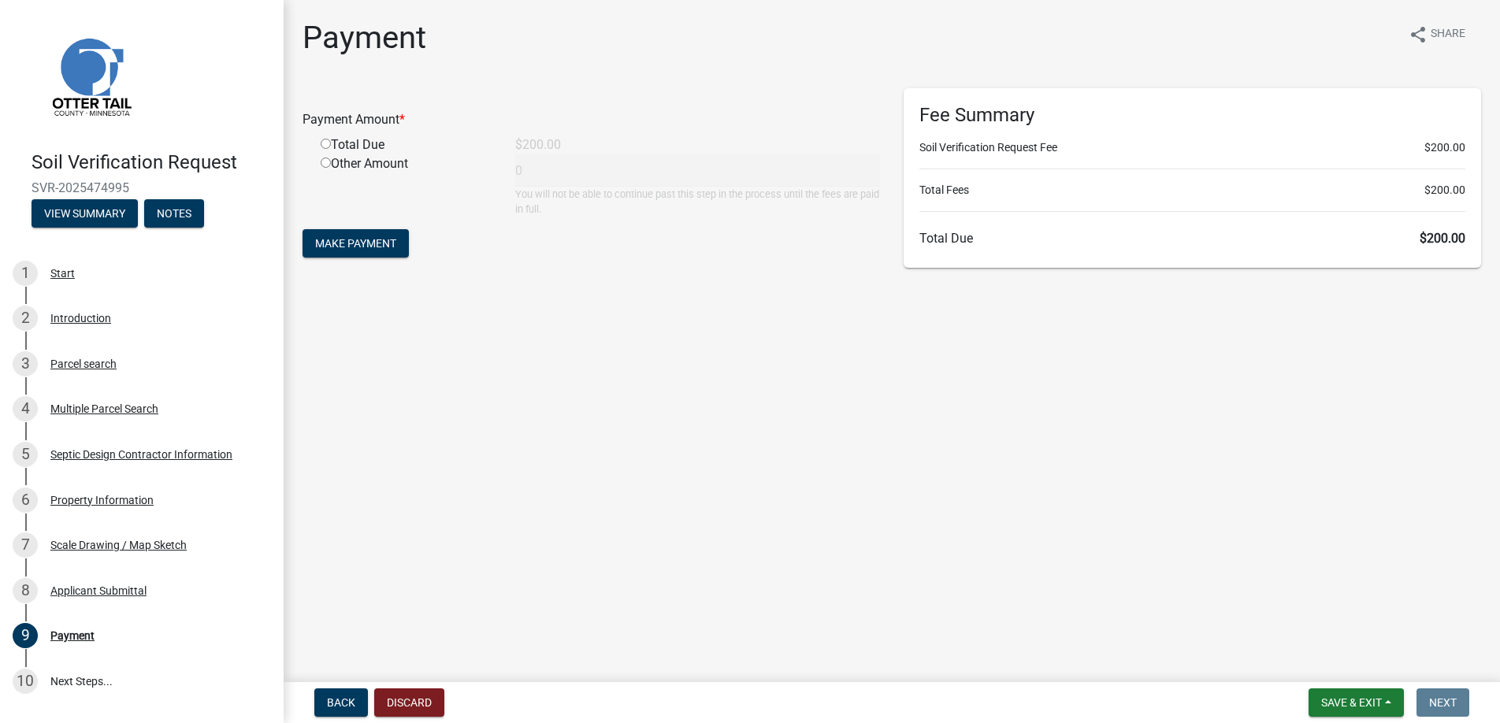
click at [325, 143] on input "radio" at bounding box center [326, 144] width 10 height 10
radio input "true"
type input "200"
click at [351, 243] on span "Make Payment" at bounding box center [355, 243] width 81 height 13
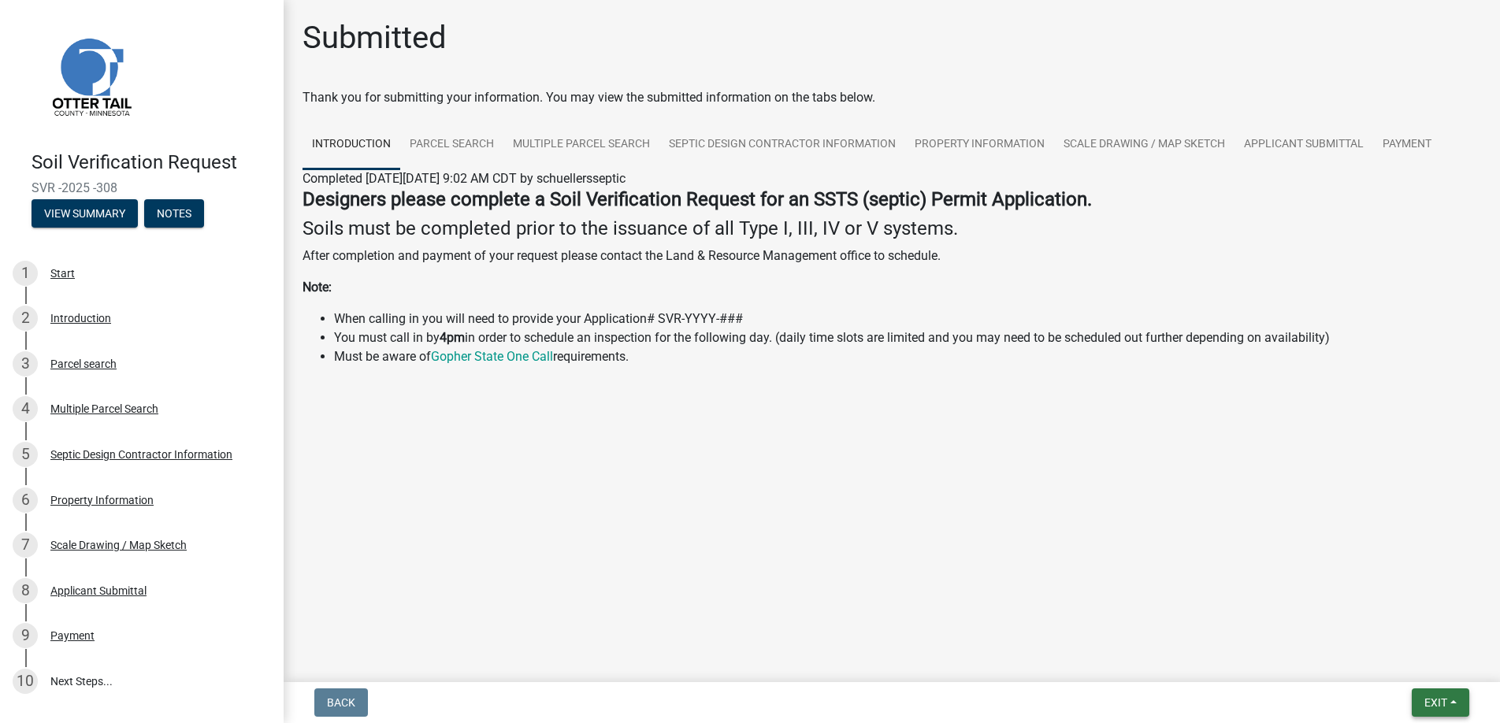
click at [1434, 700] on span "Exit" at bounding box center [1436, 703] width 23 height 13
click at [1405, 660] on button "Save & Exit" at bounding box center [1407, 662] width 126 height 38
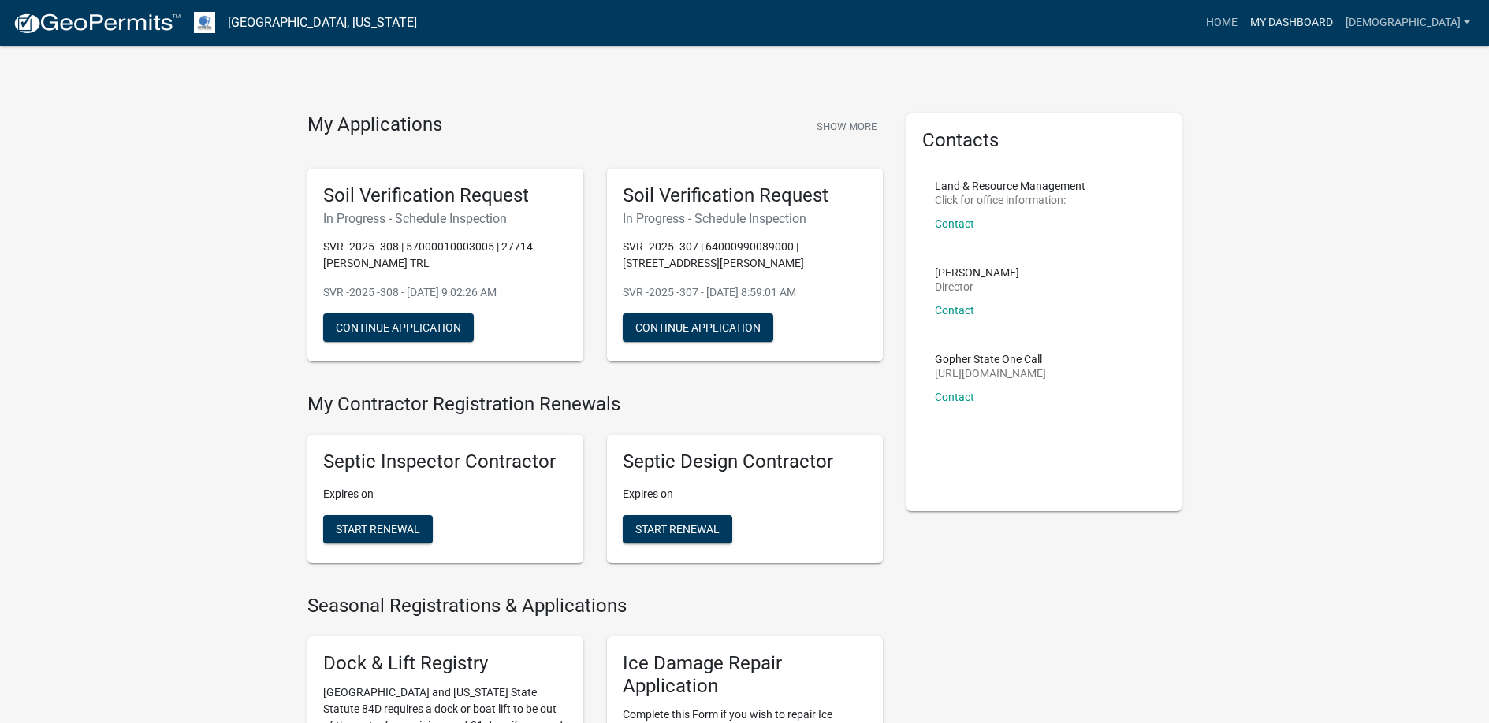
click at [1302, 19] on link "My Dashboard" at bounding box center [1290, 23] width 95 height 30
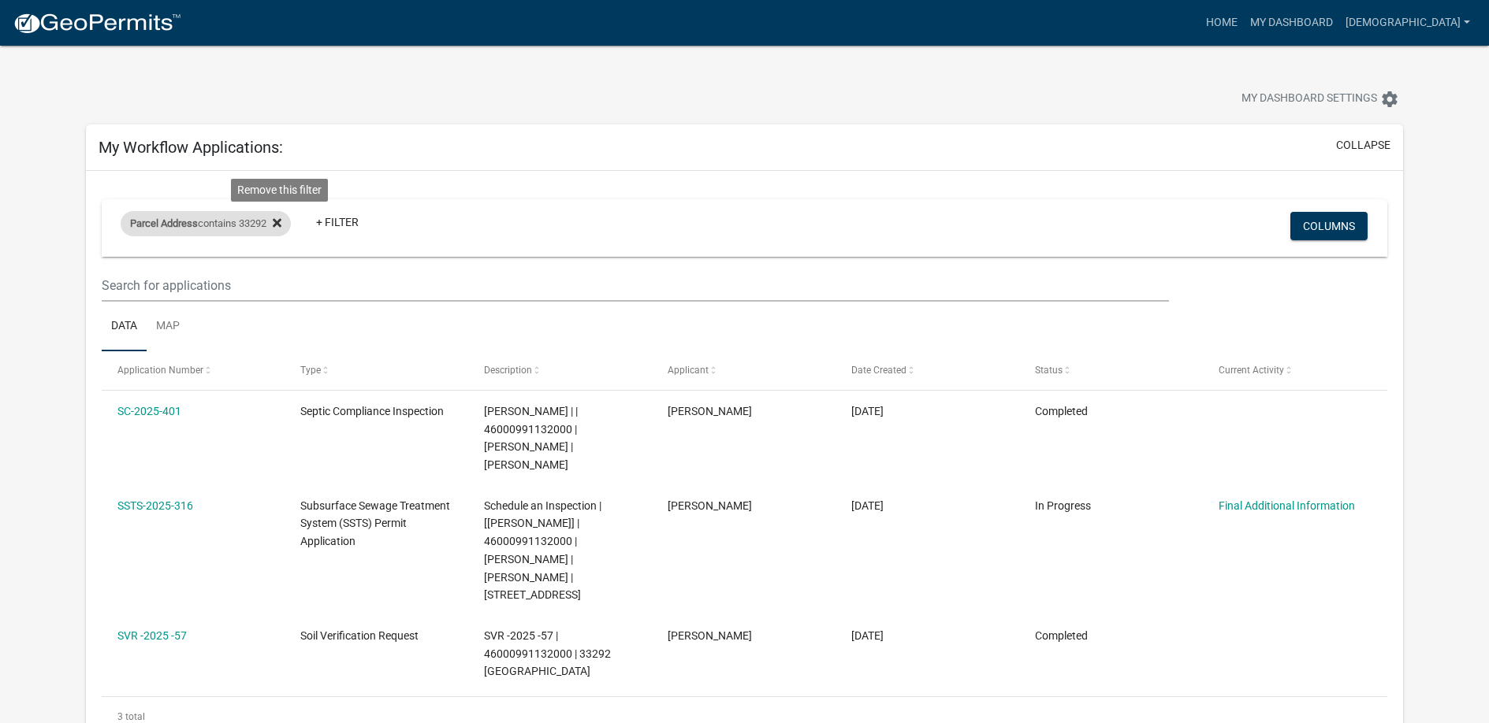
click at [281, 222] on icon at bounding box center [277, 222] width 9 height 9
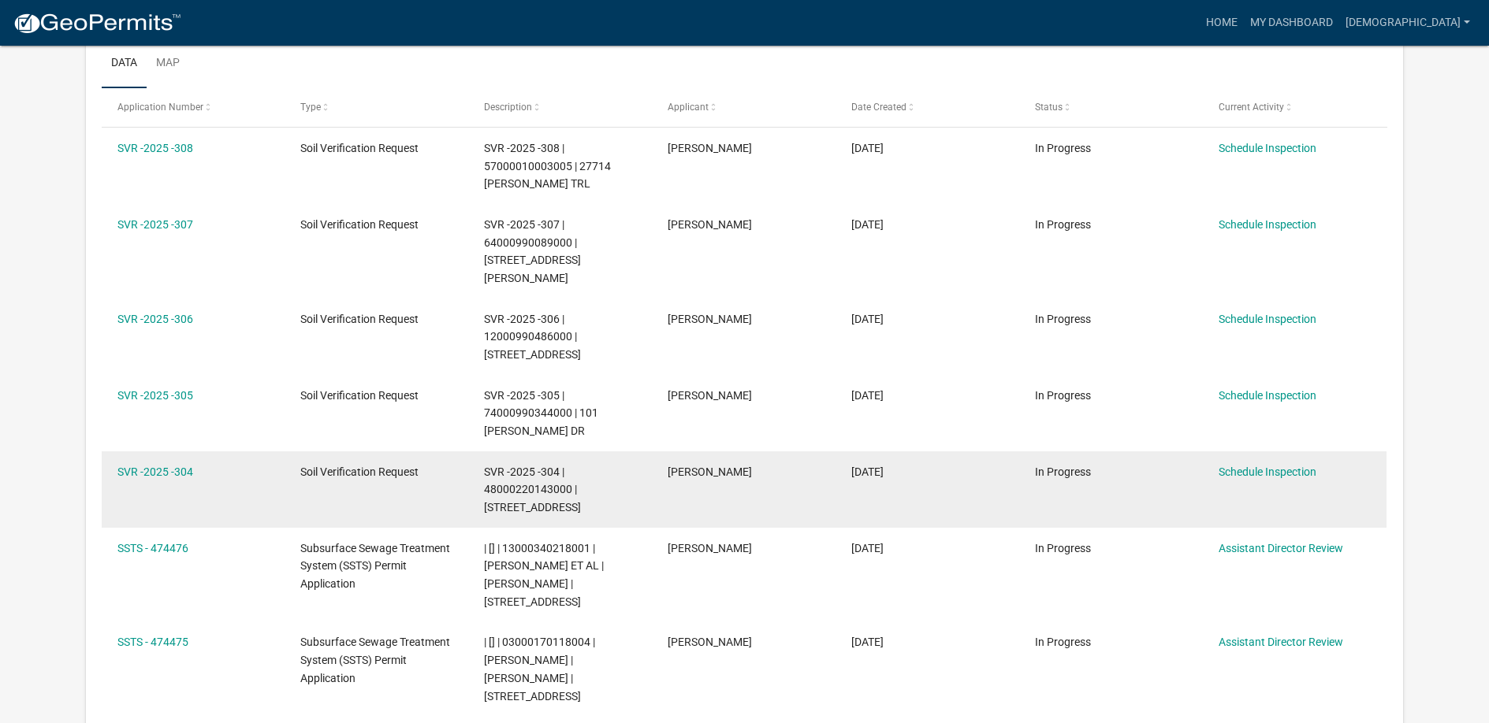
scroll to position [236, 0]
